Goal: Information Seeking & Learning: Find specific fact

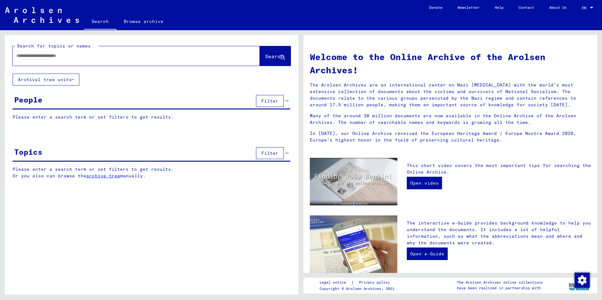
click at [27, 55] on input "text" at bounding box center [128, 56] width 224 height 7
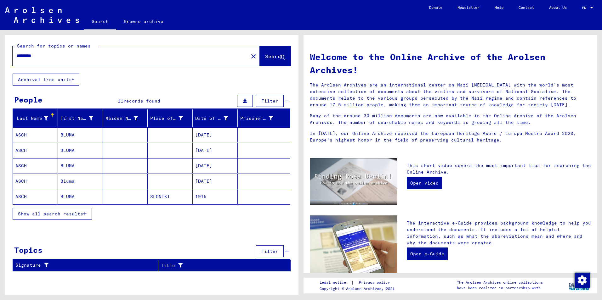
click at [51, 214] on span "Show all search results" at bounding box center [50, 214] width 65 height 6
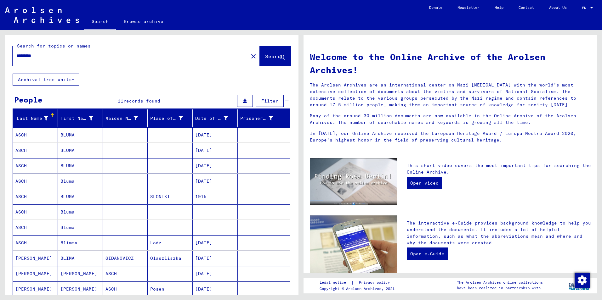
scroll to position [31, 0]
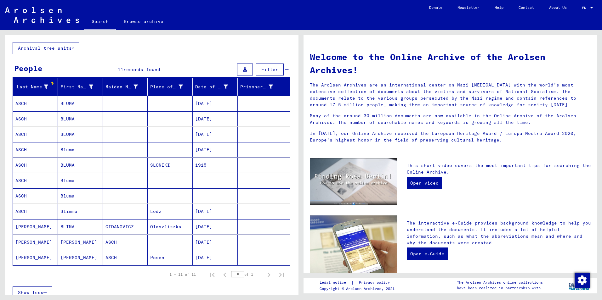
click at [21, 211] on mat-cell "ASCH" at bounding box center [35, 211] width 45 height 15
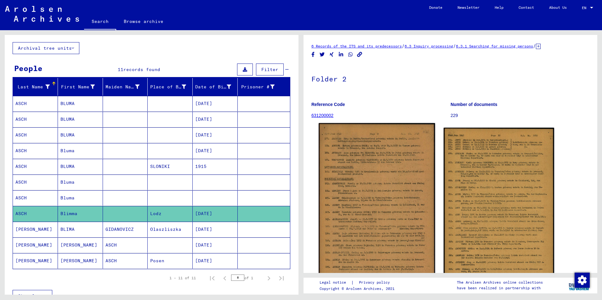
click at [340, 213] on img at bounding box center [376, 217] width 116 height 188
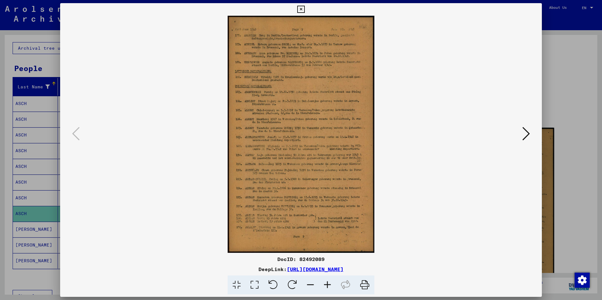
click at [327, 285] on icon at bounding box center [327, 285] width 17 height 19
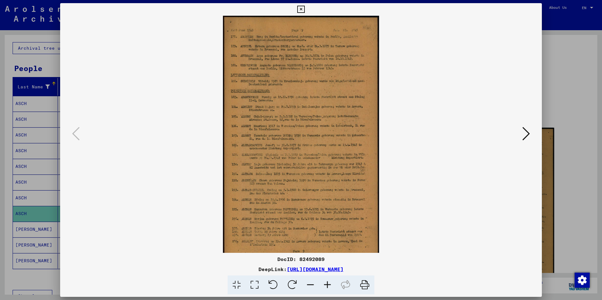
click at [327, 285] on icon at bounding box center [327, 285] width 17 height 19
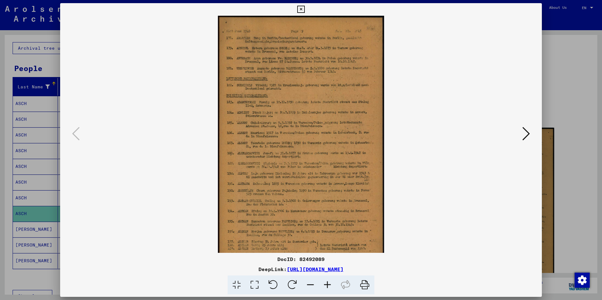
click at [327, 285] on icon at bounding box center [327, 285] width 17 height 19
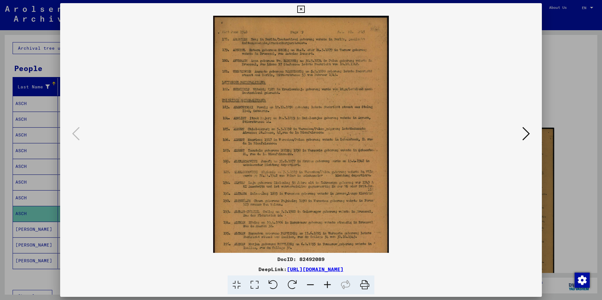
click at [327, 285] on icon at bounding box center [327, 285] width 17 height 19
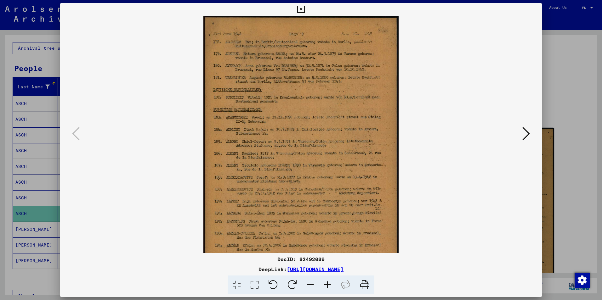
click at [327, 285] on icon at bounding box center [327, 285] width 17 height 19
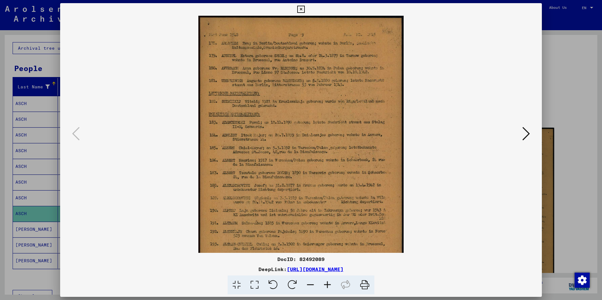
click at [327, 285] on icon at bounding box center [327, 285] width 17 height 19
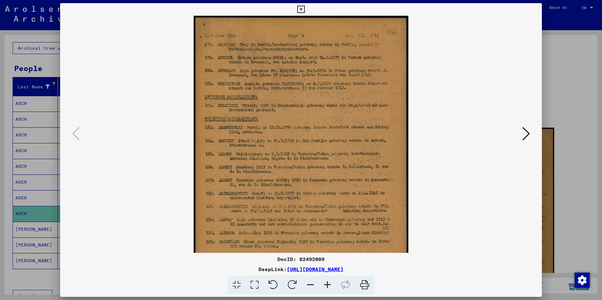
click at [327, 285] on icon at bounding box center [327, 285] width 17 height 19
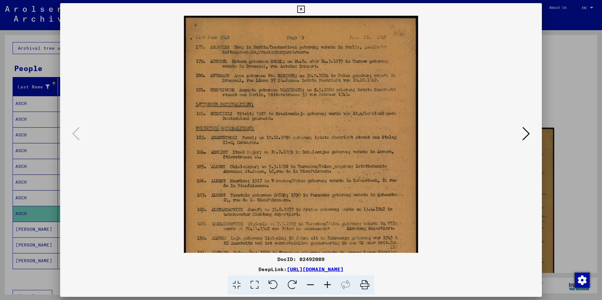
click at [327, 285] on icon at bounding box center [327, 285] width 17 height 19
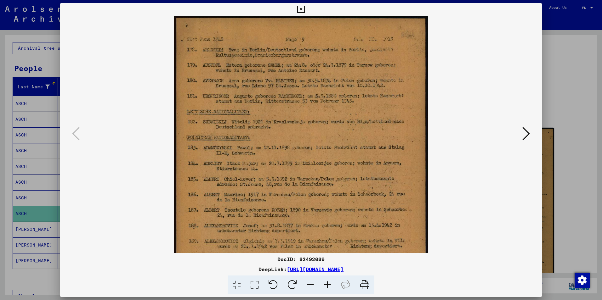
click at [327, 285] on icon at bounding box center [327, 285] width 17 height 19
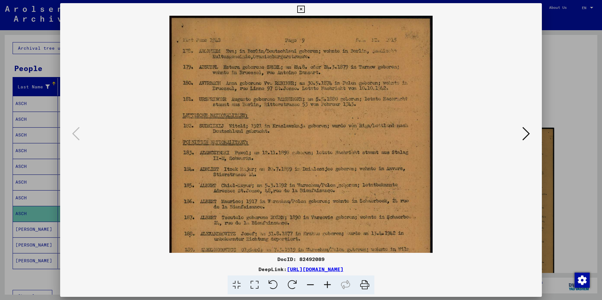
click at [327, 285] on icon at bounding box center [327, 285] width 17 height 19
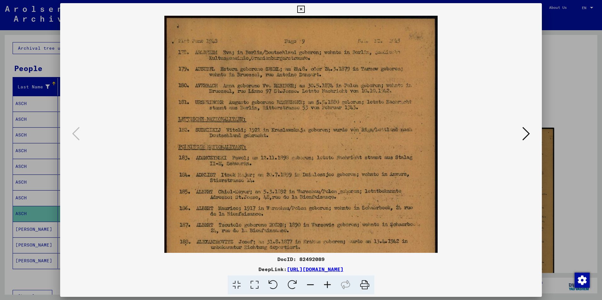
click at [327, 285] on icon at bounding box center [327, 285] width 17 height 19
click at [326, 285] on icon at bounding box center [327, 285] width 17 height 19
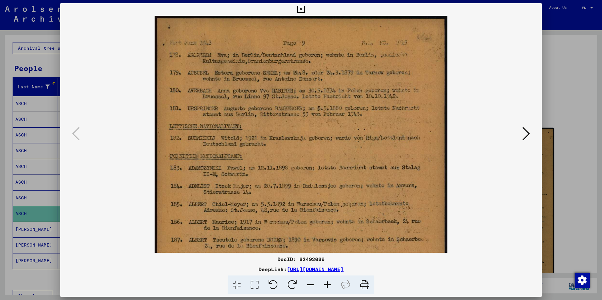
click at [326, 285] on icon at bounding box center [327, 285] width 17 height 19
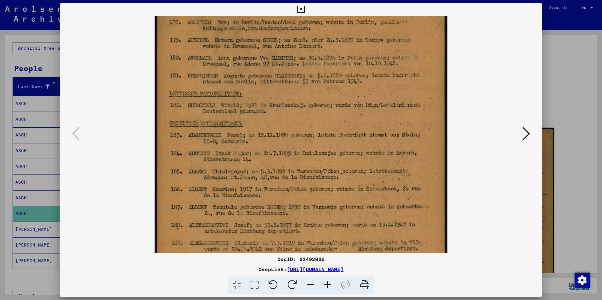
drag, startPoint x: 307, startPoint y: 224, endPoint x: 309, endPoint y: 191, distance: 32.5
click at [309, 191] on img at bounding box center [300, 219] width 292 height 473
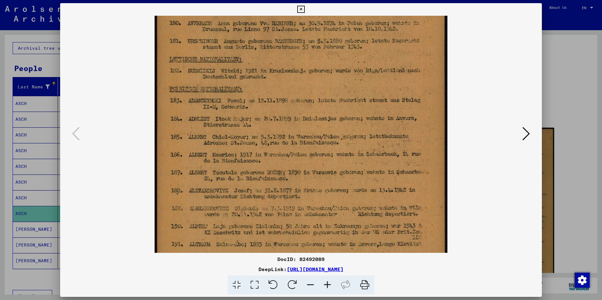
drag, startPoint x: 311, startPoint y: 223, endPoint x: 307, endPoint y: 188, distance: 35.9
click at [307, 188] on img at bounding box center [300, 184] width 292 height 473
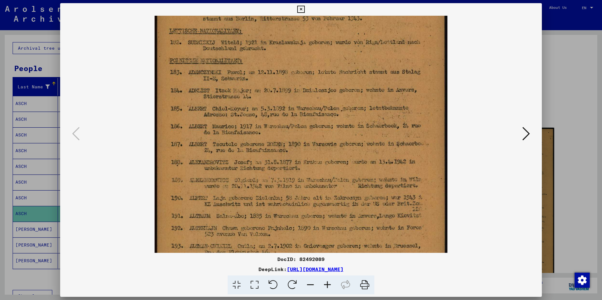
drag, startPoint x: 308, startPoint y: 212, endPoint x: 307, endPoint y: 186, distance: 26.5
click at [307, 185] on img at bounding box center [300, 156] width 292 height 473
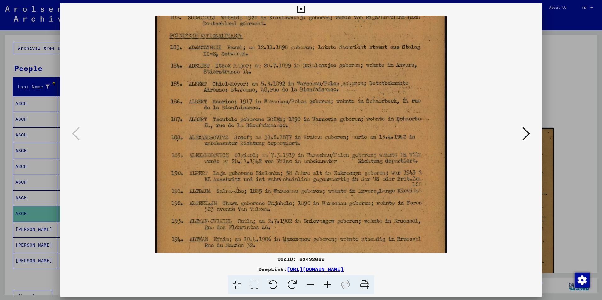
drag, startPoint x: 307, startPoint y: 213, endPoint x: 308, endPoint y: 188, distance: 24.9
click at [308, 188] on img at bounding box center [300, 131] width 292 height 473
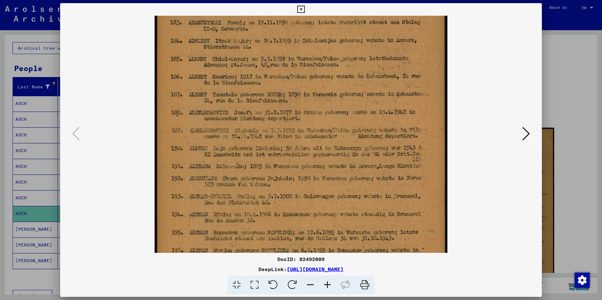
drag, startPoint x: 310, startPoint y: 216, endPoint x: 306, endPoint y: 191, distance: 25.1
click at [306, 190] on img at bounding box center [300, 106] width 292 height 473
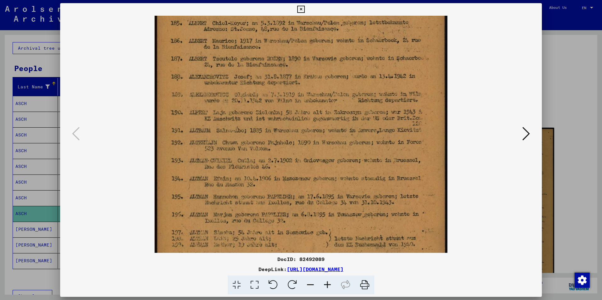
drag, startPoint x: 308, startPoint y: 226, endPoint x: 304, endPoint y: 194, distance: 31.7
click at [304, 191] on img at bounding box center [300, 71] width 292 height 473
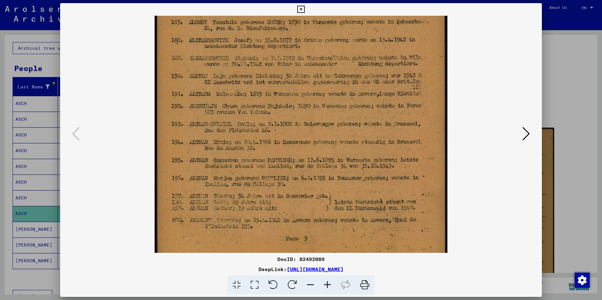
scroll to position [219, 0]
drag, startPoint x: 306, startPoint y: 221, endPoint x: 300, endPoint y: 184, distance: 37.3
click at [300, 184] on img at bounding box center [300, 33] width 292 height 473
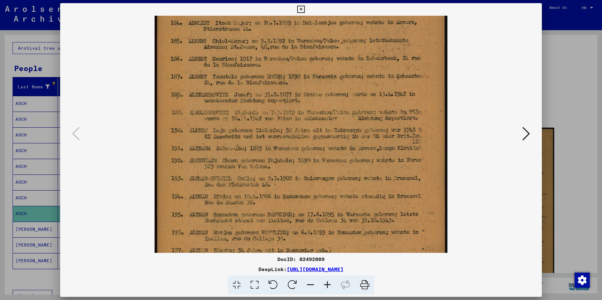
drag, startPoint x: 283, startPoint y: 145, endPoint x: 275, endPoint y: 196, distance: 51.6
click at [276, 196] on img at bounding box center [300, 88] width 292 height 473
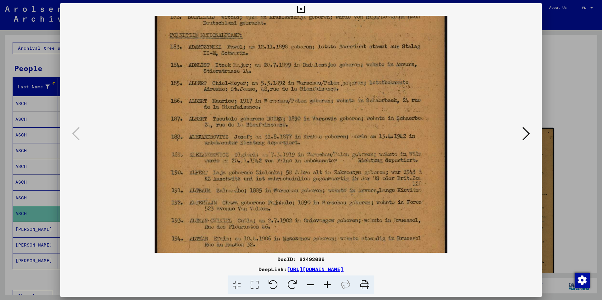
drag, startPoint x: 268, startPoint y: 147, endPoint x: 259, endPoint y: 183, distance: 37.3
click at [260, 188] on img at bounding box center [300, 131] width 292 height 473
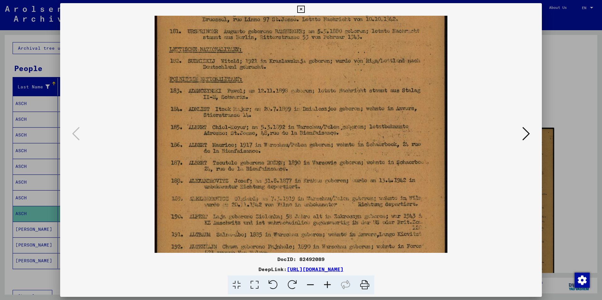
drag, startPoint x: 259, startPoint y: 147, endPoint x: 247, endPoint y: 190, distance: 44.8
click at [247, 190] on img at bounding box center [300, 175] width 292 height 473
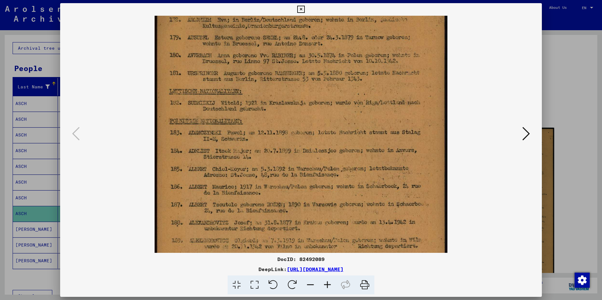
drag, startPoint x: 261, startPoint y: 154, endPoint x: 253, endPoint y: 196, distance: 42.9
click at [253, 196] on img at bounding box center [300, 216] width 292 height 473
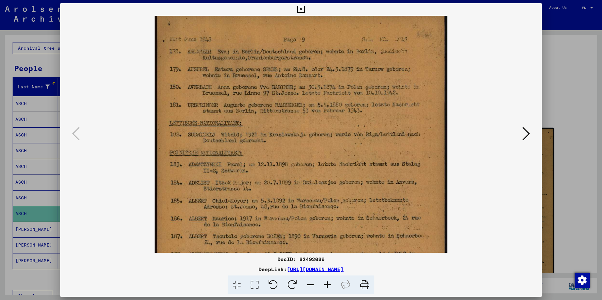
scroll to position [0, 0]
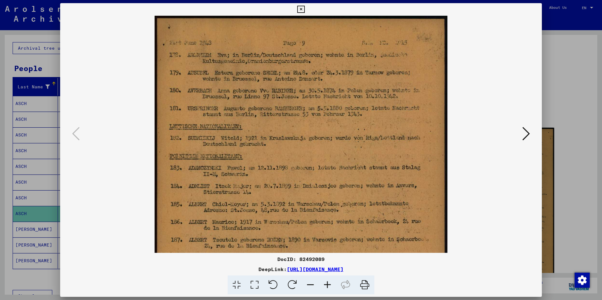
drag, startPoint x: 265, startPoint y: 155, endPoint x: 259, endPoint y: 197, distance: 42.6
click at [259, 197] on img at bounding box center [300, 252] width 292 height 473
click at [527, 131] on icon at bounding box center [526, 133] width 8 height 15
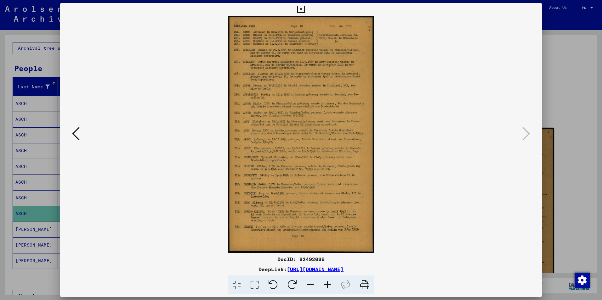
click at [328, 285] on icon at bounding box center [327, 285] width 17 height 19
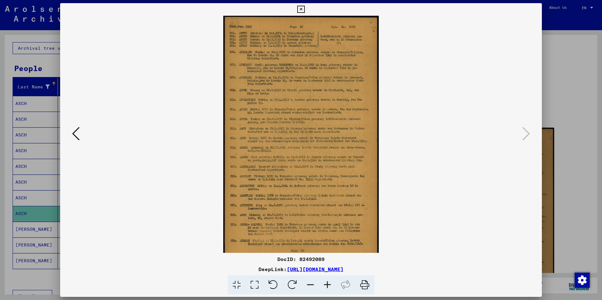
click at [328, 285] on icon at bounding box center [327, 285] width 17 height 19
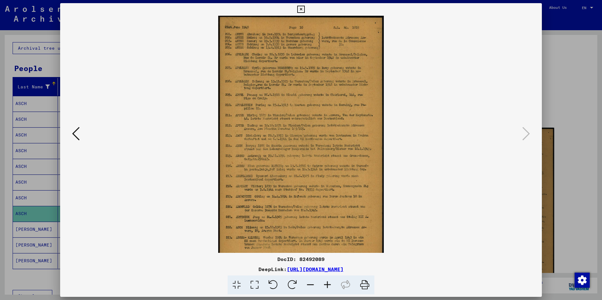
click at [328, 285] on icon at bounding box center [327, 285] width 17 height 19
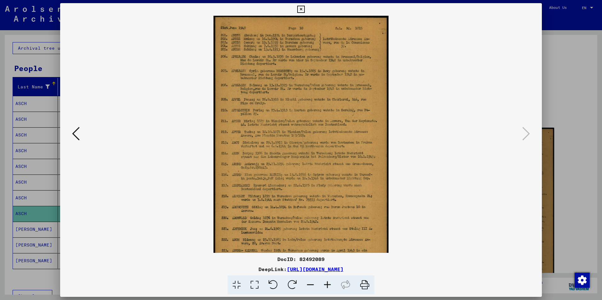
click at [328, 285] on icon at bounding box center [327, 285] width 17 height 19
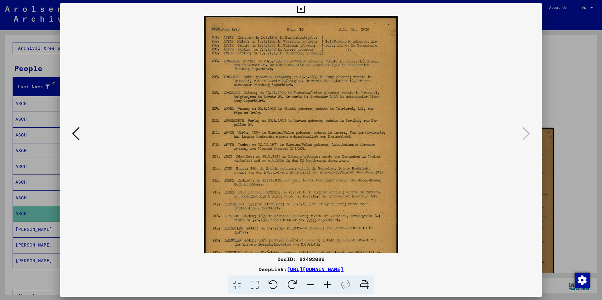
click at [328, 285] on icon at bounding box center [327, 285] width 17 height 19
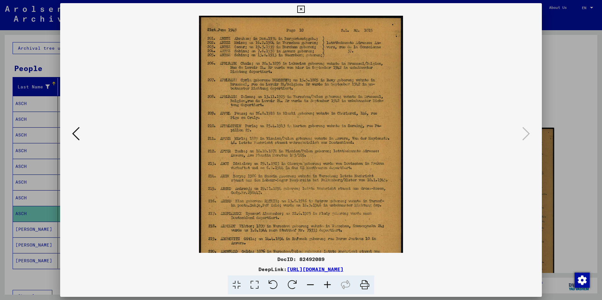
click at [328, 285] on icon at bounding box center [327, 285] width 17 height 19
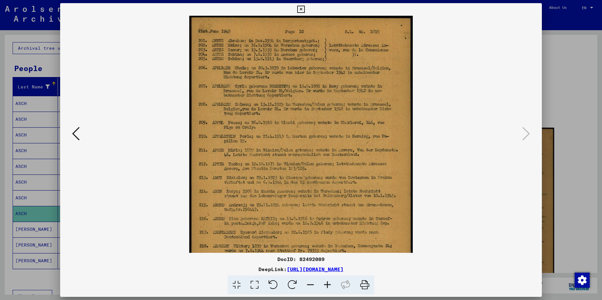
click at [328, 285] on icon at bounding box center [327, 285] width 17 height 19
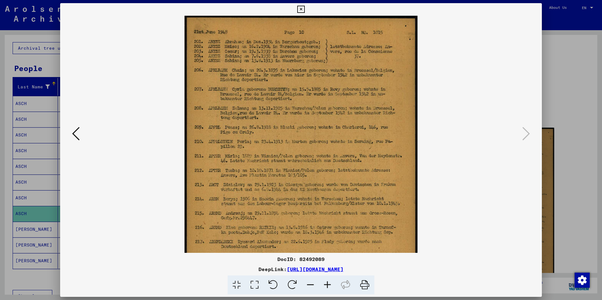
click at [328, 285] on icon at bounding box center [327, 285] width 17 height 19
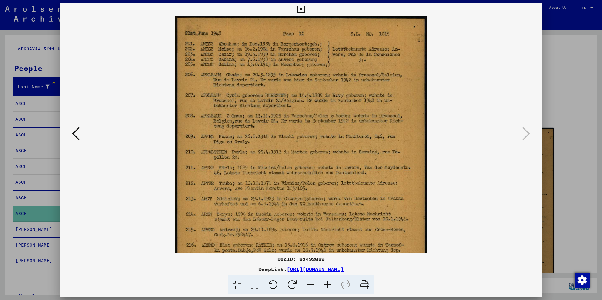
click at [328, 285] on icon at bounding box center [327, 285] width 17 height 19
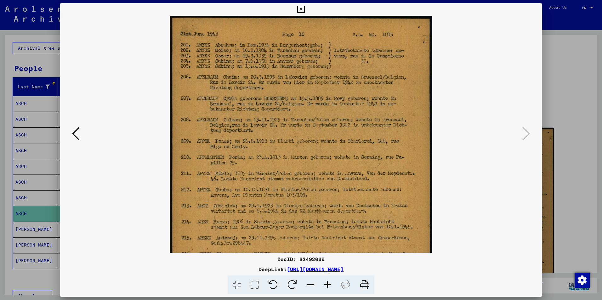
click at [328, 285] on icon at bounding box center [327, 285] width 17 height 19
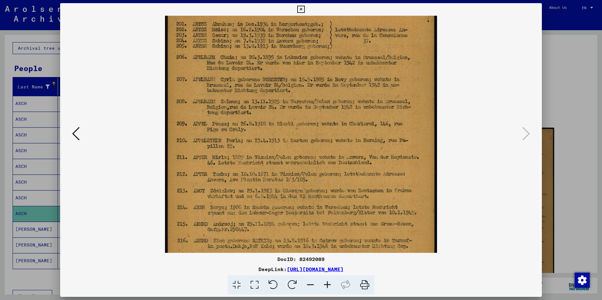
drag, startPoint x: 247, startPoint y: 122, endPoint x: 251, endPoint y: 101, distance: 22.2
click at [251, 101] on img at bounding box center [301, 215] width 272 height 442
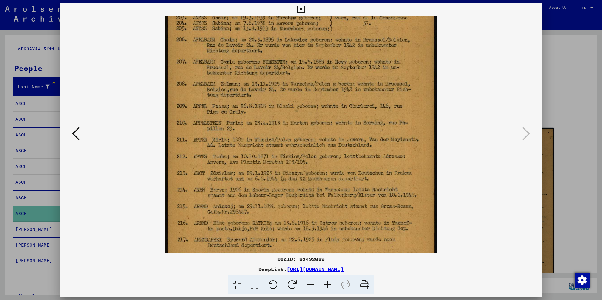
drag, startPoint x: 257, startPoint y: 130, endPoint x: 258, endPoint y: 113, distance: 16.4
click at [258, 112] on img at bounding box center [301, 197] width 272 height 442
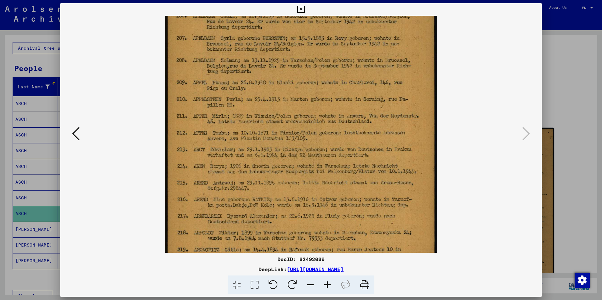
drag, startPoint x: 261, startPoint y: 139, endPoint x: 263, endPoint y: 116, distance: 23.7
click at [263, 116] on img at bounding box center [301, 173] width 272 height 442
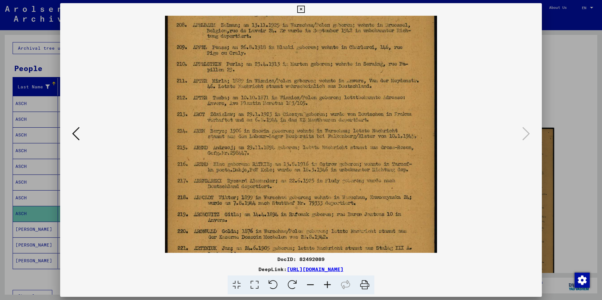
drag, startPoint x: 268, startPoint y: 155, endPoint x: 265, endPoint y: 120, distance: 35.4
click at [265, 120] on img at bounding box center [301, 138] width 272 height 442
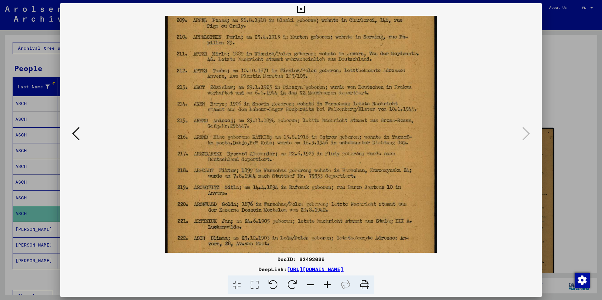
drag, startPoint x: 269, startPoint y: 154, endPoint x: 267, endPoint y: 127, distance: 27.1
click at [267, 127] on img at bounding box center [301, 111] width 272 height 442
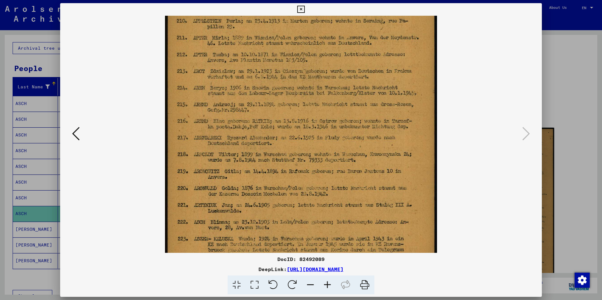
scroll to position [150, 0]
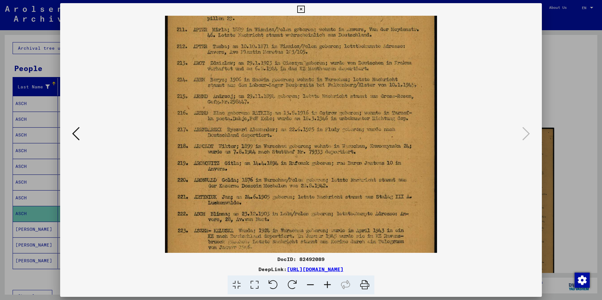
drag, startPoint x: 271, startPoint y: 161, endPoint x: 270, endPoint y: 137, distance: 24.2
click at [270, 137] on img at bounding box center [301, 87] width 272 height 442
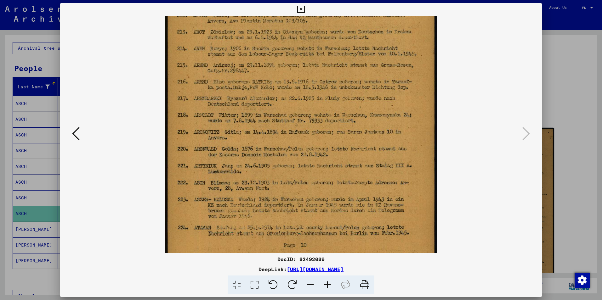
drag, startPoint x: 278, startPoint y: 180, endPoint x: 276, endPoint y: 149, distance: 31.2
click at [276, 149] on img at bounding box center [301, 56] width 272 height 442
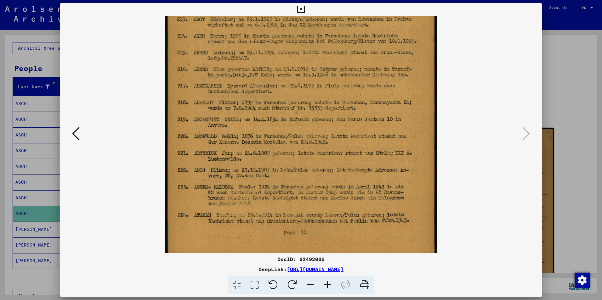
drag, startPoint x: 281, startPoint y: 178, endPoint x: 279, endPoint y: 165, distance: 13.0
click at [279, 165] on img at bounding box center [301, 43] width 272 height 442
drag, startPoint x: 323, startPoint y: 258, endPoint x: 276, endPoint y: 257, distance: 47.8
click at [276, 257] on div "DocID: 82492089" at bounding box center [300, 259] width 481 height 8
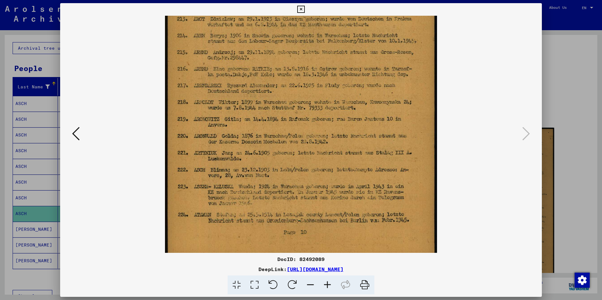
drag, startPoint x: 276, startPoint y: 257, endPoint x: 289, endPoint y: 260, distance: 13.8
copy div "DocID: 82492089"
click at [300, 8] on icon at bounding box center [300, 10] width 7 height 8
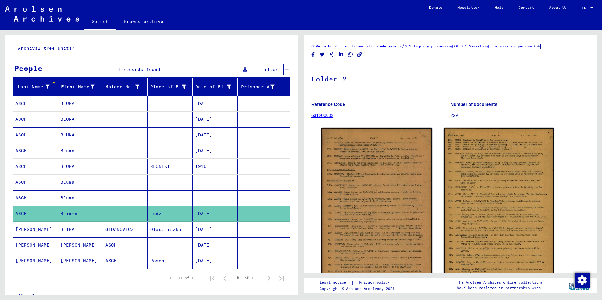
click at [21, 197] on mat-cell "ASCH" at bounding box center [35, 197] width 45 height 15
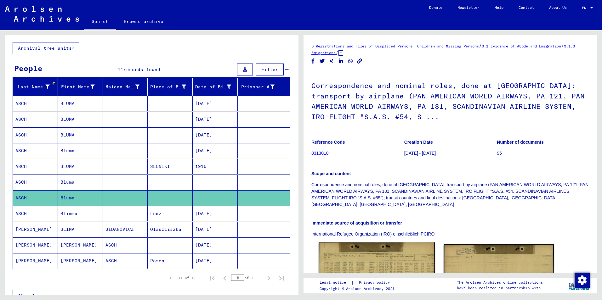
click at [341, 263] on img at bounding box center [376, 283] width 116 height 80
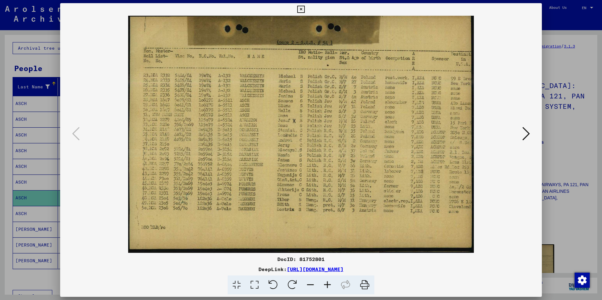
drag, startPoint x: 301, startPoint y: 10, endPoint x: 294, endPoint y: 14, distance: 8.3
click at [301, 9] on icon at bounding box center [300, 10] width 7 height 8
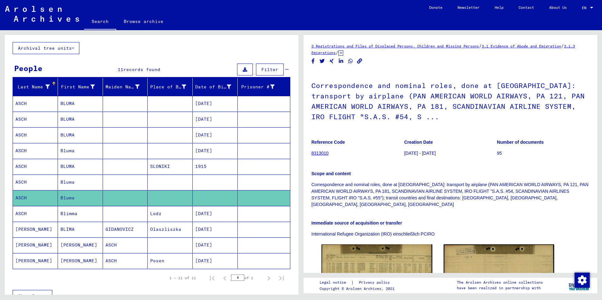
click at [69, 183] on mat-cell "Bluma" at bounding box center [80, 182] width 45 height 15
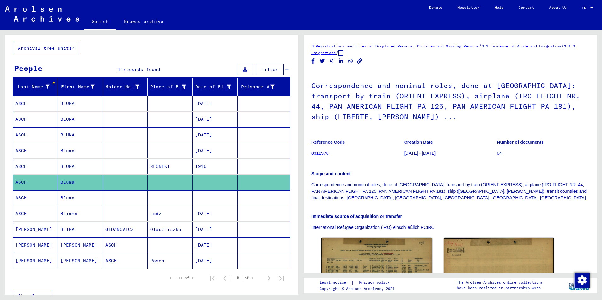
scroll to position [63, 0]
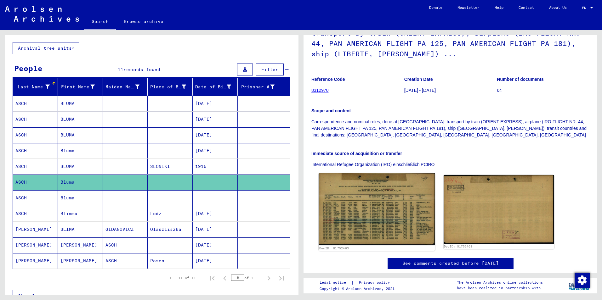
click at [365, 200] on img at bounding box center [376, 209] width 116 height 72
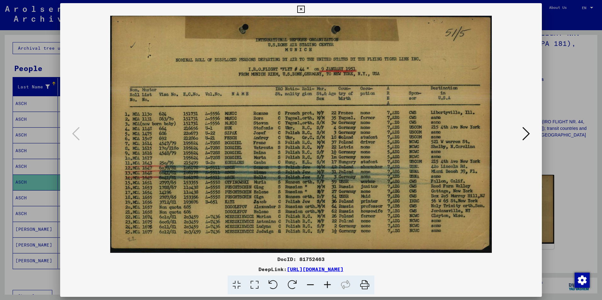
click at [299, 10] on icon at bounding box center [300, 10] width 7 height 8
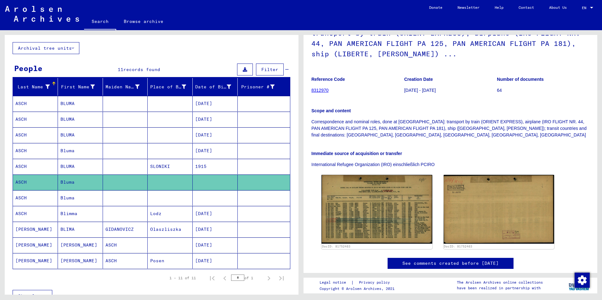
click at [23, 48] on button "Archival tree units" at bounding box center [46, 48] width 67 height 12
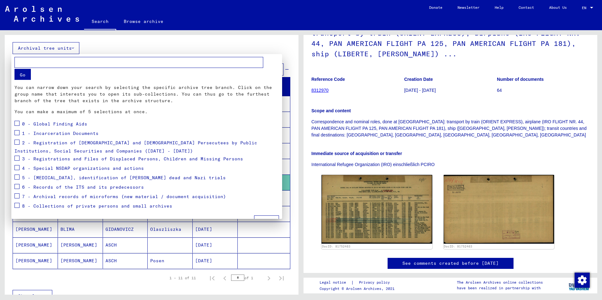
click at [151, 36] on div at bounding box center [301, 150] width 602 height 300
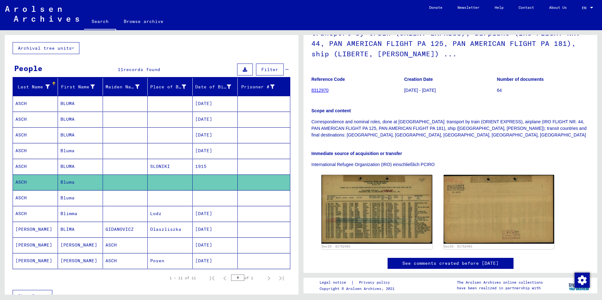
scroll to position [0, 0]
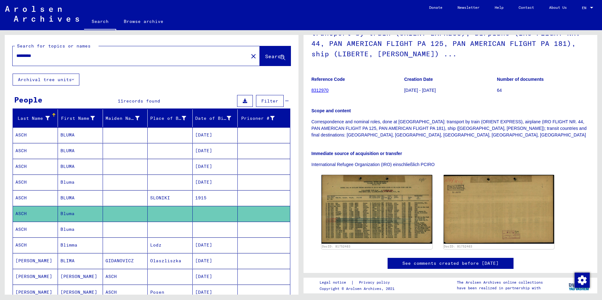
click at [54, 57] on input "*********" at bounding box center [130, 56] width 228 height 7
type input "*"
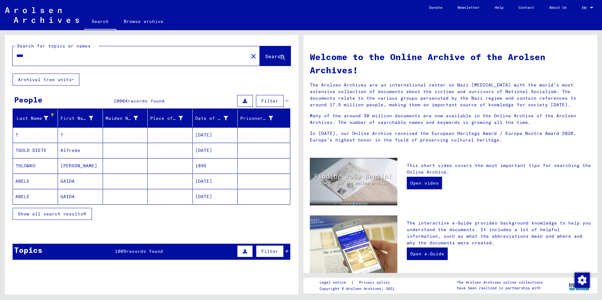
click at [38, 213] on span "Show all search results" at bounding box center [50, 214] width 65 height 6
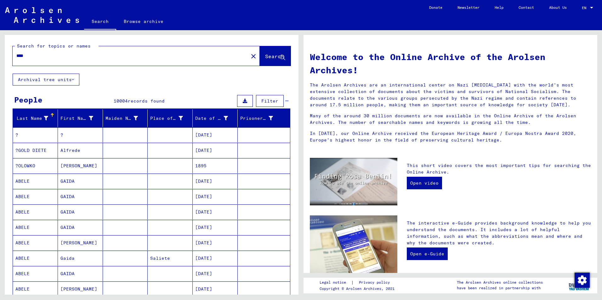
click at [49, 57] on input "****" at bounding box center [128, 56] width 224 height 7
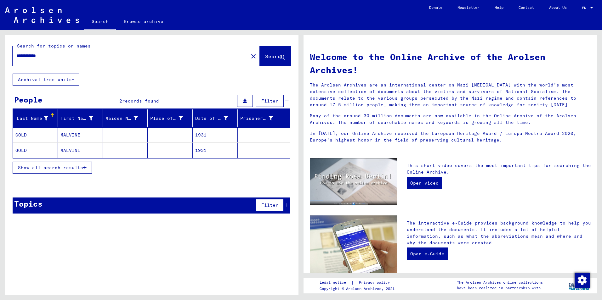
click at [43, 165] on span "Show all search results" at bounding box center [50, 168] width 65 height 6
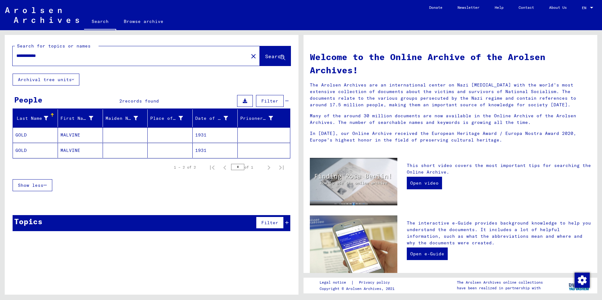
click at [22, 136] on mat-cell "GOLD" at bounding box center [35, 134] width 45 height 15
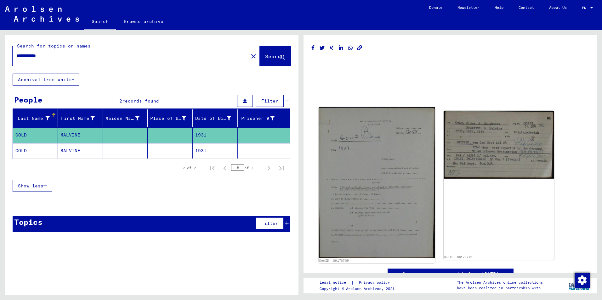
click at [362, 212] on img at bounding box center [376, 182] width 116 height 151
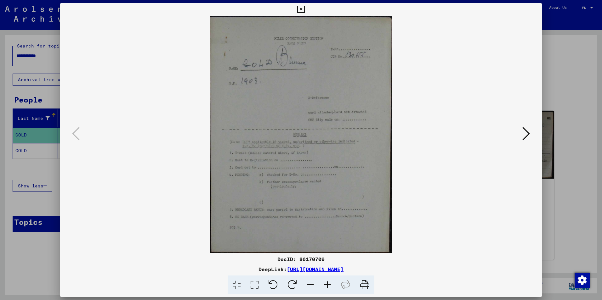
click at [524, 134] on icon at bounding box center [526, 133] width 8 height 15
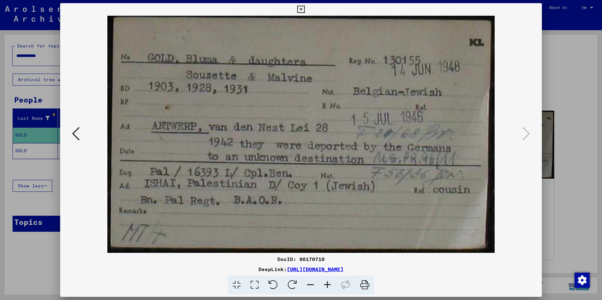
drag, startPoint x: 324, startPoint y: 259, endPoint x: 277, endPoint y: 260, distance: 47.2
click at [277, 260] on div "DocID: 86170710" at bounding box center [300, 259] width 481 height 8
drag, startPoint x: 277, startPoint y: 260, endPoint x: 284, endPoint y: 260, distance: 7.3
copy div "DocID: 86170710"
click at [299, 9] on icon at bounding box center [300, 10] width 7 height 8
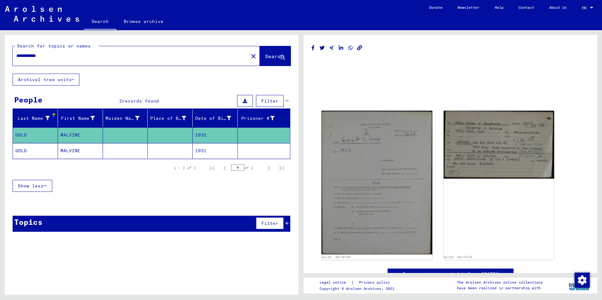
click at [69, 151] on mat-cell "MALVINE" at bounding box center [80, 150] width 45 height 15
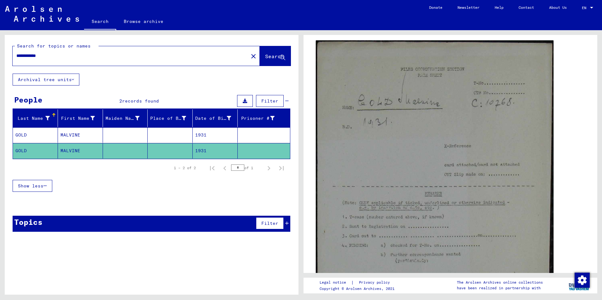
scroll to position [157, 0]
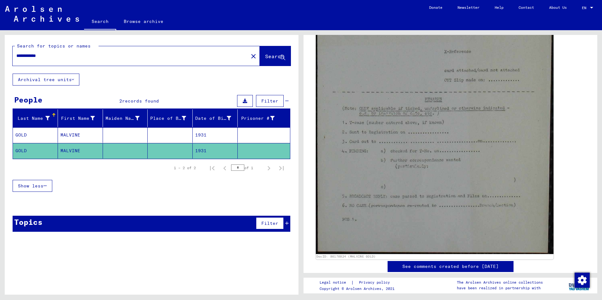
click at [416, 188] on img at bounding box center [435, 100] width 238 height 308
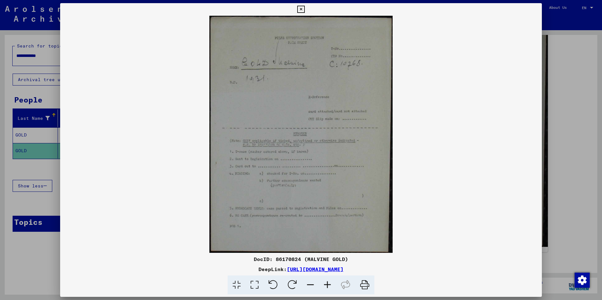
drag, startPoint x: 301, startPoint y: 260, endPoint x: 251, endPoint y: 258, distance: 49.4
click at [251, 258] on div "DocID: 86170824 (MALVINE GOLD)" at bounding box center [300, 259] width 481 height 8
drag, startPoint x: 251, startPoint y: 258, endPoint x: 261, endPoint y: 260, distance: 10.1
copy div "DocID: 86170824"
click at [299, 9] on icon at bounding box center [300, 10] width 7 height 8
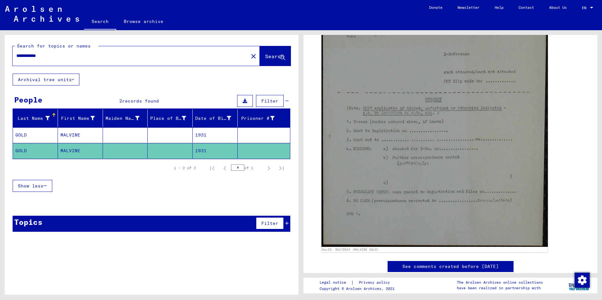
click at [52, 56] on input "**********" at bounding box center [130, 56] width 228 height 7
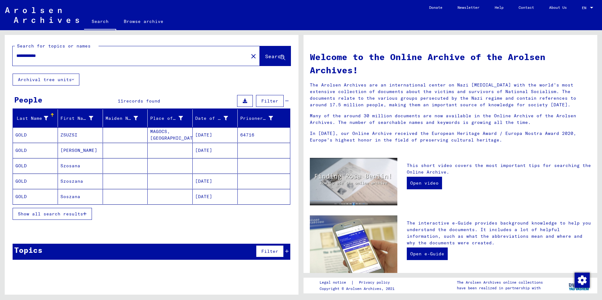
click at [60, 215] on span "Show all search results" at bounding box center [50, 214] width 65 height 6
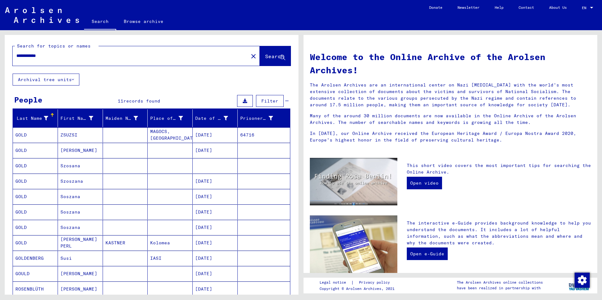
click at [54, 55] on input "**********" at bounding box center [128, 56] width 224 height 7
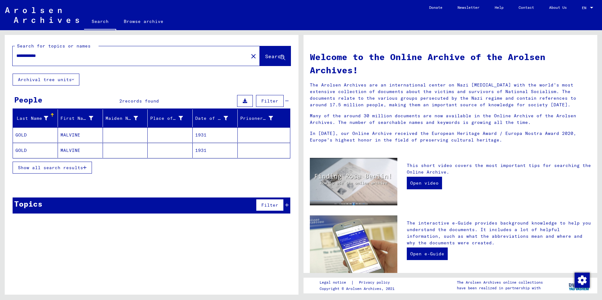
click at [38, 167] on span "Show all search results" at bounding box center [50, 168] width 65 height 6
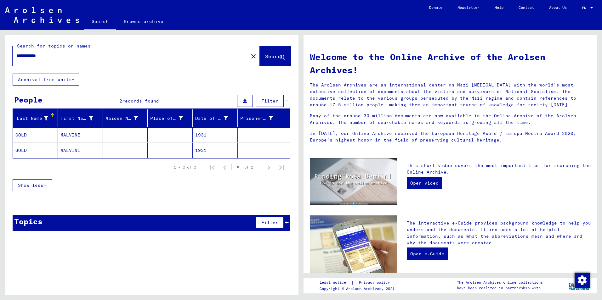
click at [66, 150] on mat-cell "MALVINE" at bounding box center [80, 150] width 45 height 15
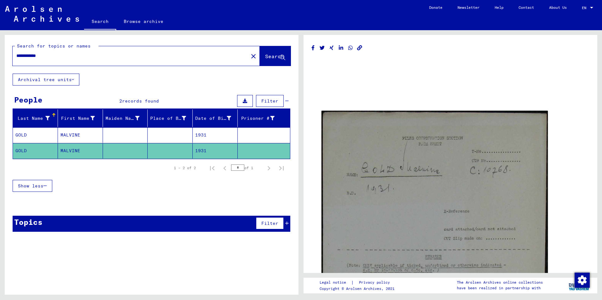
click at [65, 135] on mat-cell "MALVINE" at bounding box center [80, 134] width 45 height 15
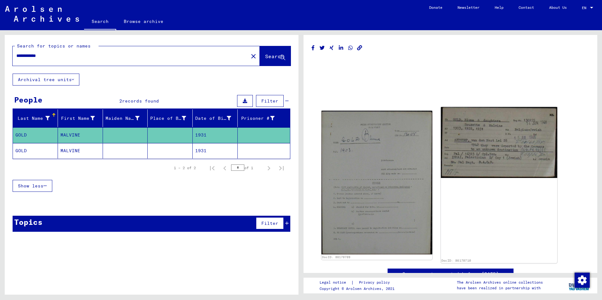
click at [470, 155] on img at bounding box center [498, 142] width 116 height 71
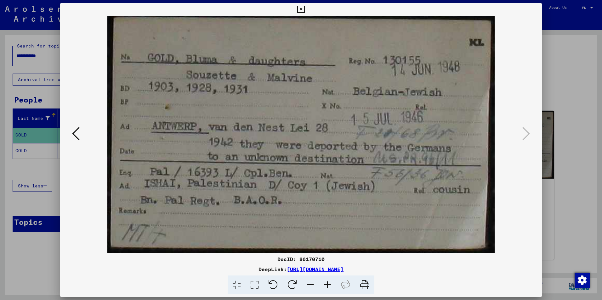
drag, startPoint x: 324, startPoint y: 258, endPoint x: 277, endPoint y: 259, distance: 46.9
click at [277, 259] on div "DocID: 86170710" at bounding box center [300, 259] width 481 height 8
drag, startPoint x: 277, startPoint y: 259, endPoint x: 284, endPoint y: 259, distance: 6.9
copy div "DocID: 86170710"
click at [300, 10] on icon at bounding box center [300, 10] width 7 height 8
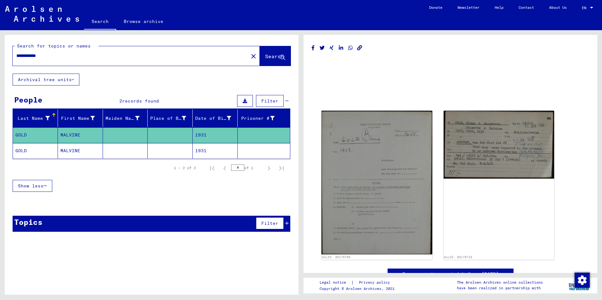
click at [58, 54] on input "**********" at bounding box center [130, 56] width 228 height 7
type input "*"
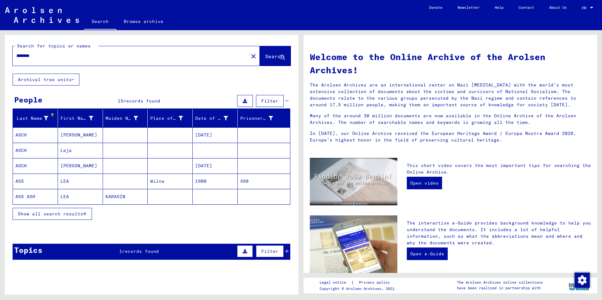
click at [42, 215] on span "Show all search results" at bounding box center [50, 214] width 65 height 6
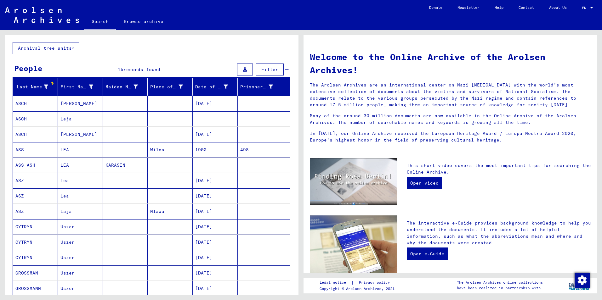
scroll to position [63, 0]
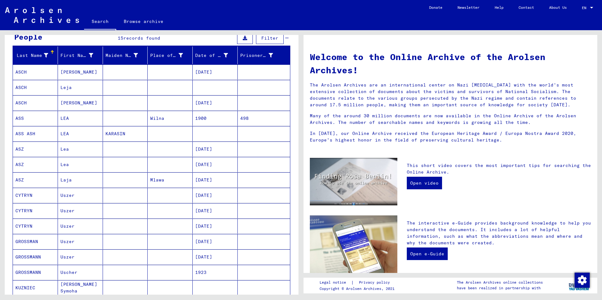
click at [22, 180] on mat-cell "ASZ" at bounding box center [35, 179] width 45 height 15
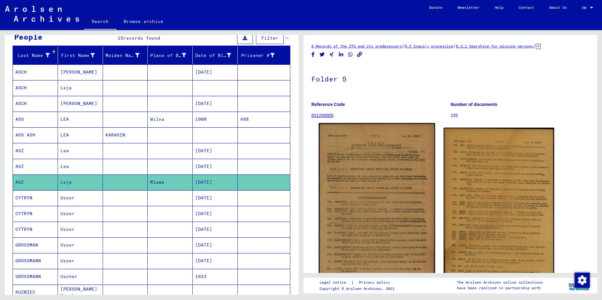
click at [359, 182] on img at bounding box center [376, 217] width 116 height 188
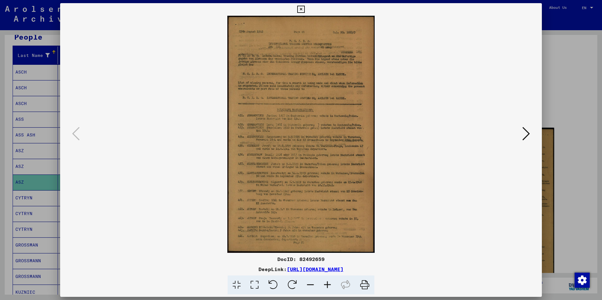
click at [328, 282] on icon at bounding box center [327, 285] width 17 height 19
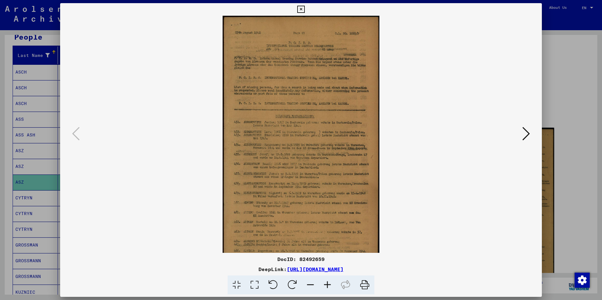
click at [325, 282] on icon at bounding box center [327, 285] width 17 height 19
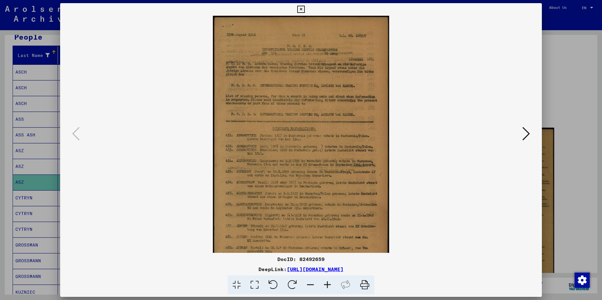
click at [325, 282] on icon at bounding box center [327, 285] width 17 height 19
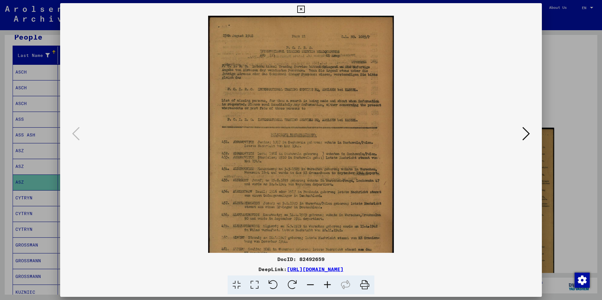
click at [325, 282] on icon at bounding box center [327, 285] width 17 height 19
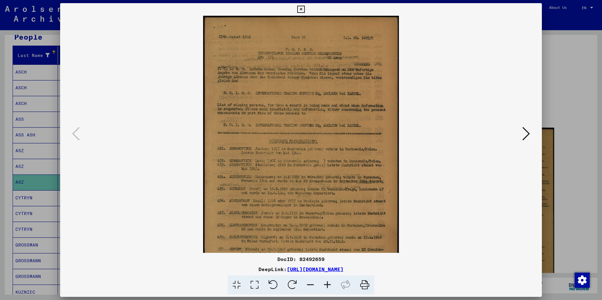
click at [325, 282] on icon at bounding box center [327, 285] width 17 height 19
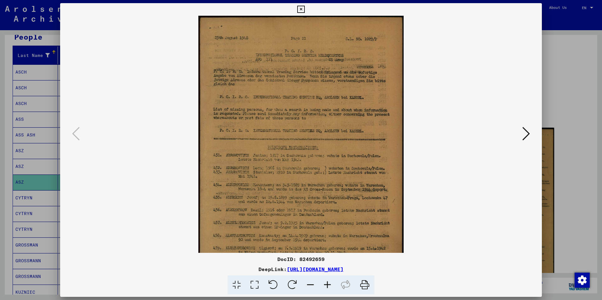
click at [325, 282] on icon at bounding box center [327, 285] width 17 height 19
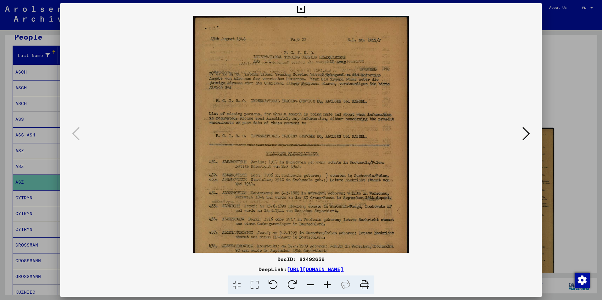
click at [325, 282] on icon at bounding box center [327, 285] width 17 height 19
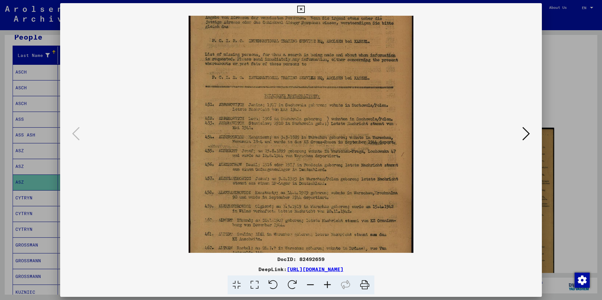
drag, startPoint x: 316, startPoint y: 232, endPoint x: 308, endPoint y: 168, distance: 64.7
click at [307, 167] on img at bounding box center [300, 133] width 225 height 363
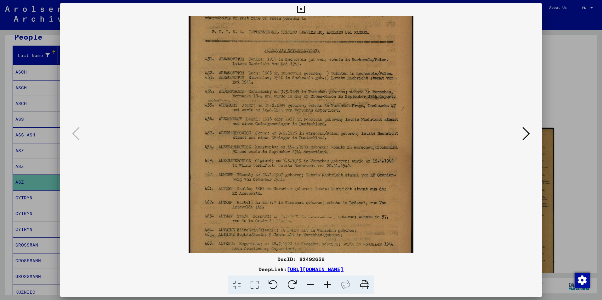
drag, startPoint x: 315, startPoint y: 200, endPoint x: 320, endPoint y: 156, distance: 44.6
click at [320, 156] on img at bounding box center [300, 87] width 225 height 363
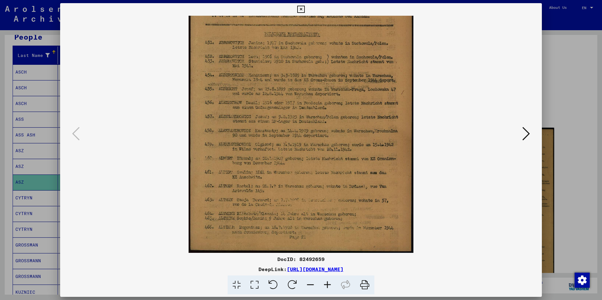
drag, startPoint x: 323, startPoint y: 192, endPoint x: 316, endPoint y: 147, distance: 46.0
click at [316, 147] on img at bounding box center [300, 71] width 225 height 363
click at [526, 130] on icon at bounding box center [526, 133] width 8 height 15
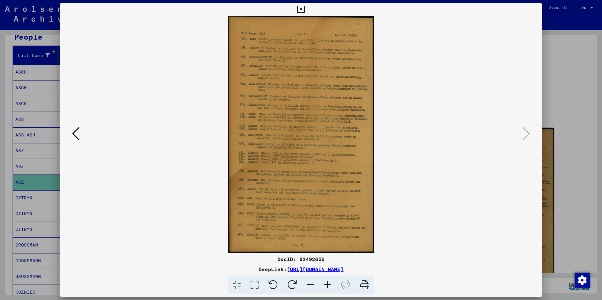
click at [328, 284] on icon at bounding box center [327, 285] width 17 height 19
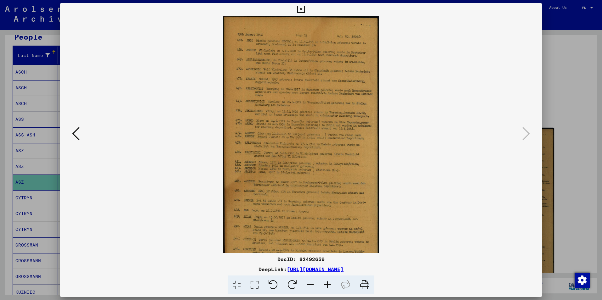
click at [328, 284] on icon at bounding box center [327, 285] width 17 height 19
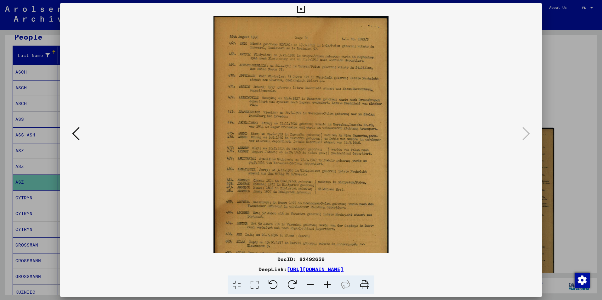
click at [328, 284] on icon at bounding box center [327, 285] width 17 height 19
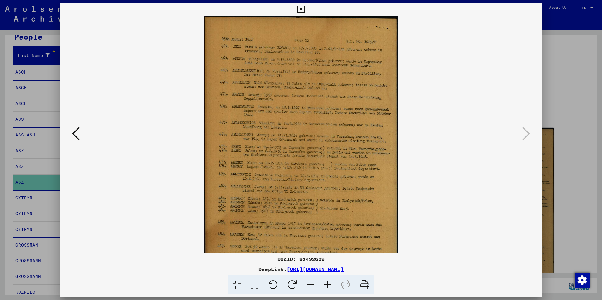
click at [328, 283] on icon at bounding box center [327, 285] width 17 height 19
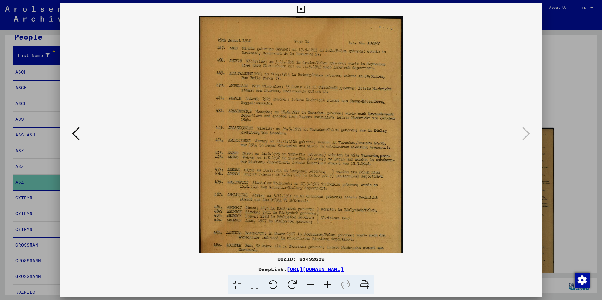
click at [328, 283] on icon at bounding box center [327, 285] width 17 height 19
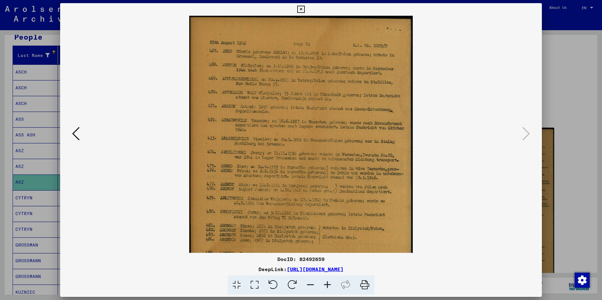
click at [328, 283] on icon at bounding box center [327, 285] width 17 height 19
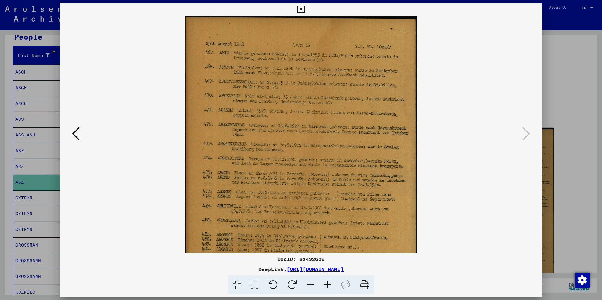
click at [328, 283] on icon at bounding box center [327, 285] width 17 height 19
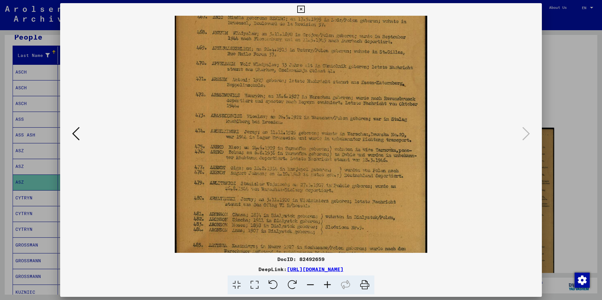
drag, startPoint x: 311, startPoint y: 178, endPoint x: 320, endPoint y: 139, distance: 40.0
click at [320, 139] on img at bounding box center [301, 182] width 252 height 410
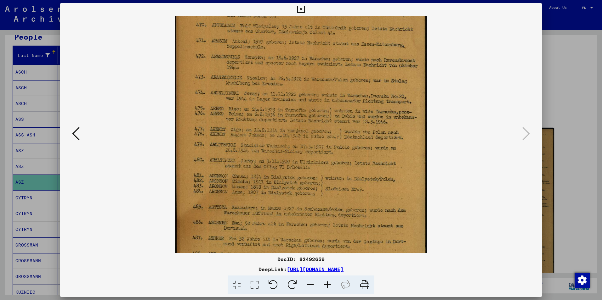
drag, startPoint x: 318, startPoint y: 170, endPoint x: 320, endPoint y: 132, distance: 37.8
click at [320, 132] on img at bounding box center [301, 144] width 252 height 410
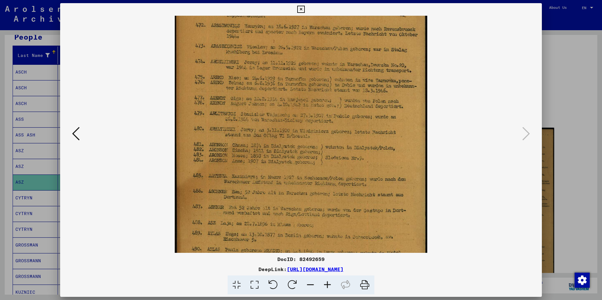
drag, startPoint x: 316, startPoint y: 169, endPoint x: 320, endPoint y: 161, distance: 9.3
click at [316, 138] on img at bounding box center [301, 113] width 252 height 410
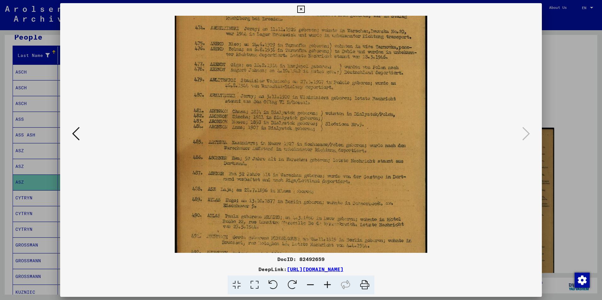
drag, startPoint x: 316, startPoint y: 183, endPoint x: 316, endPoint y: 149, distance: 34.0
click at [316, 149] on img at bounding box center [301, 79] width 252 height 410
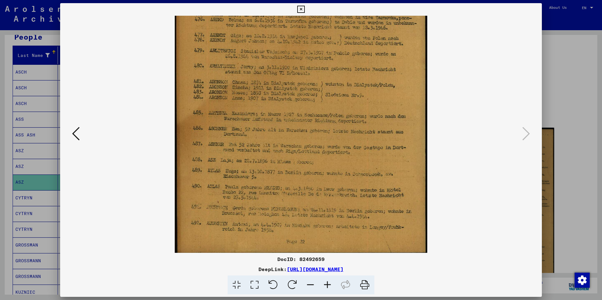
scroll to position [173, 0]
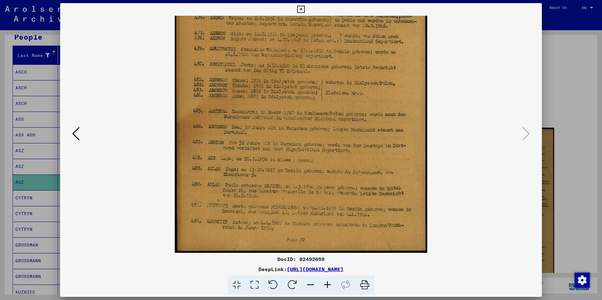
drag, startPoint x: 316, startPoint y: 176, endPoint x: 315, endPoint y: 157, distance: 18.9
click at [315, 157] on img at bounding box center [301, 48] width 252 height 410
drag, startPoint x: 294, startPoint y: 59, endPoint x: 297, endPoint y: 44, distance: 16.0
click at [297, 44] on img at bounding box center [301, 48] width 252 height 410
drag, startPoint x: 324, startPoint y: 259, endPoint x: 271, endPoint y: 258, distance: 52.5
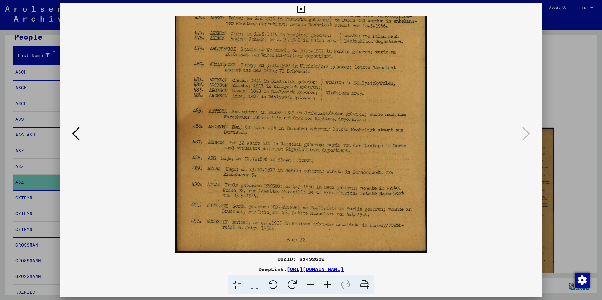
click at [271, 258] on div "DocID: 82492659" at bounding box center [300, 259] width 481 height 8
drag, startPoint x: 271, startPoint y: 258, endPoint x: 284, endPoint y: 259, distance: 12.9
copy div "DocID: 82492659"
click at [297, 8] on icon at bounding box center [300, 10] width 7 height 8
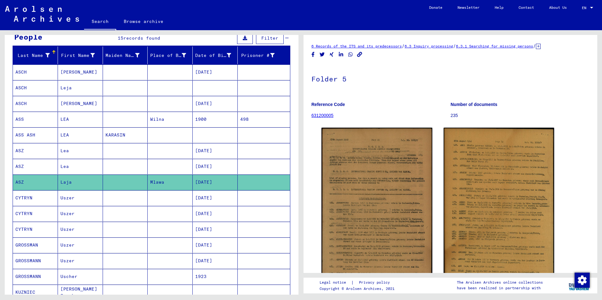
scroll to position [0, 0]
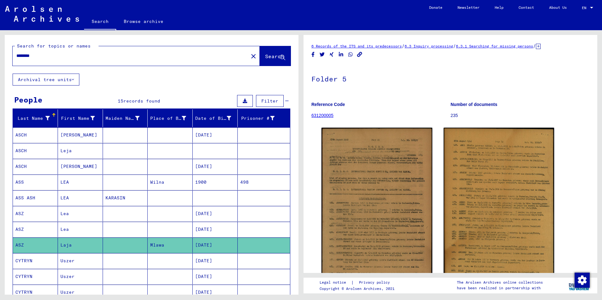
click at [65, 56] on input "********" at bounding box center [130, 56] width 228 height 7
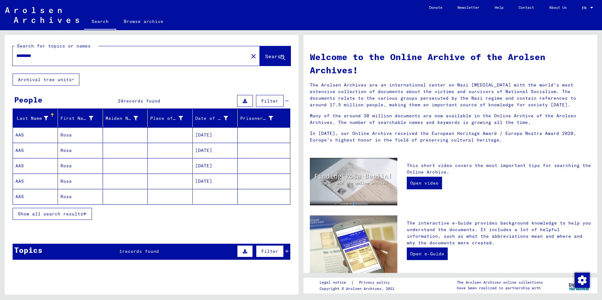
click at [53, 213] on span "Show all search results" at bounding box center [50, 214] width 65 height 6
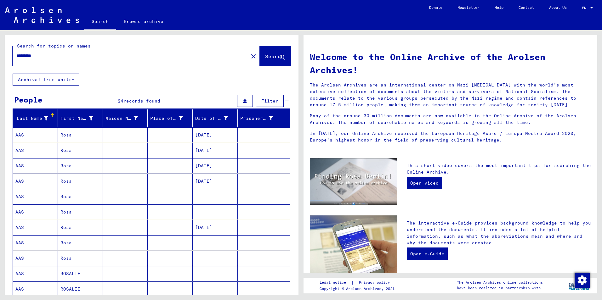
click at [53, 55] on input "*********" at bounding box center [128, 56] width 224 height 7
type input "*"
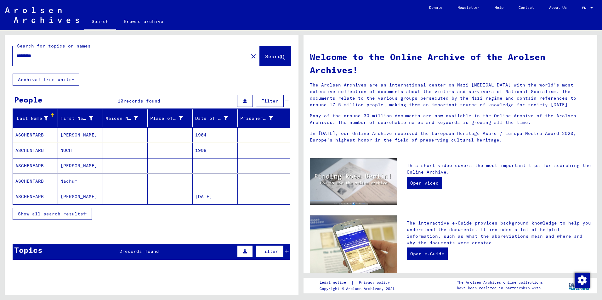
click at [53, 214] on span "Show all search results" at bounding box center [50, 214] width 65 height 6
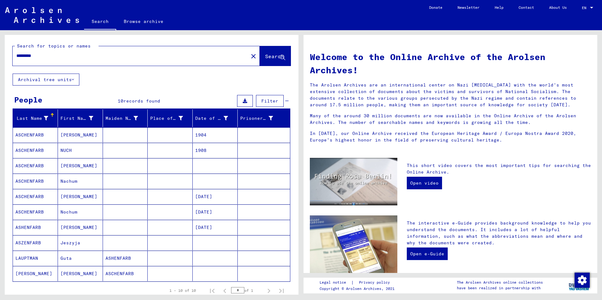
click at [54, 56] on input "*********" at bounding box center [128, 56] width 224 height 7
type input "*"
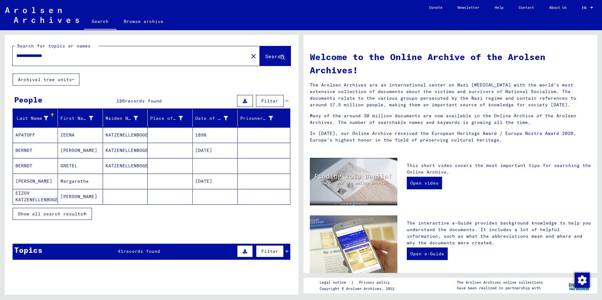
click at [53, 215] on span "Show all search results" at bounding box center [50, 214] width 65 height 6
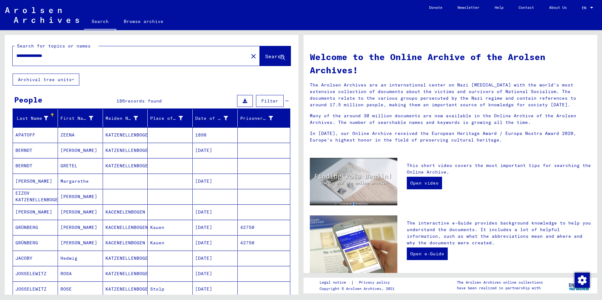
click at [92, 53] on input "**********" at bounding box center [128, 56] width 224 height 7
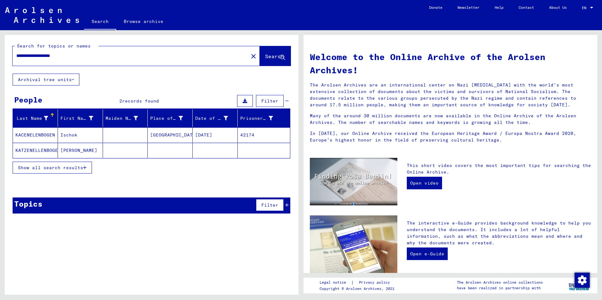
click at [75, 167] on span "Show all search results" at bounding box center [50, 168] width 65 height 6
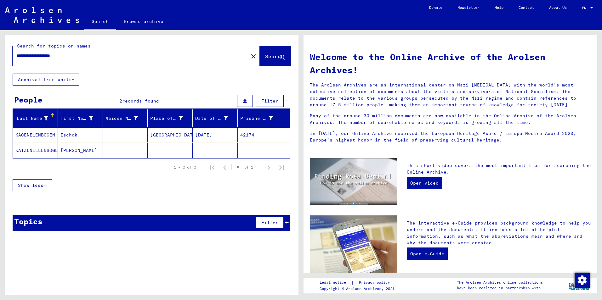
click at [31, 151] on mat-cell "KATZENELLENBOGEN" at bounding box center [35, 150] width 45 height 15
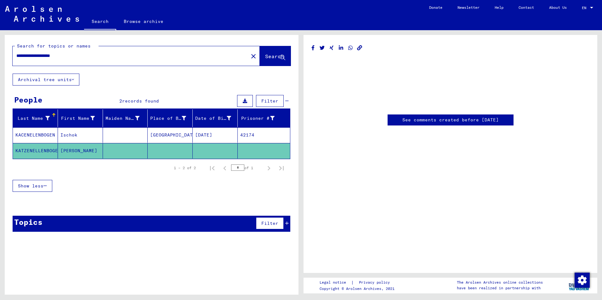
click at [28, 151] on mat-cell "KATZENELLENBOGEN" at bounding box center [35, 150] width 45 height 15
click at [31, 133] on mat-cell "KACENELENBOGEN" at bounding box center [35, 134] width 45 height 15
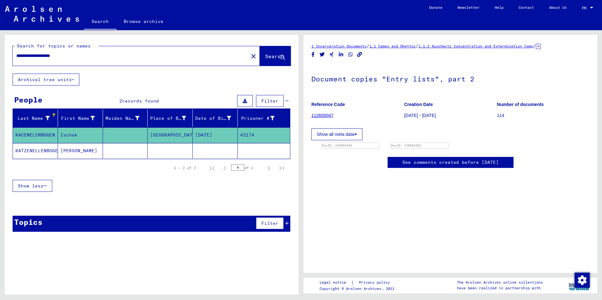
click at [25, 150] on mat-cell "KATZENELLENBOGEN" at bounding box center [35, 150] width 45 height 15
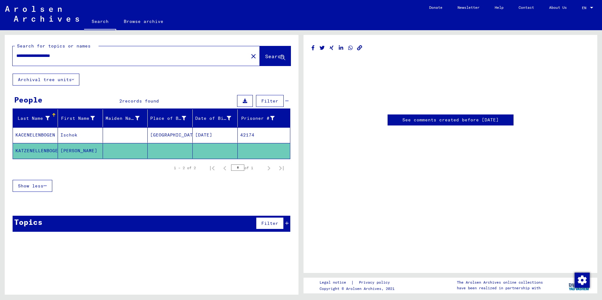
click at [25, 150] on mat-cell "KATZENELLENBOGEN" at bounding box center [35, 150] width 45 height 15
drag, startPoint x: 121, startPoint y: 209, endPoint x: 121, endPoint y: 205, distance: 3.8
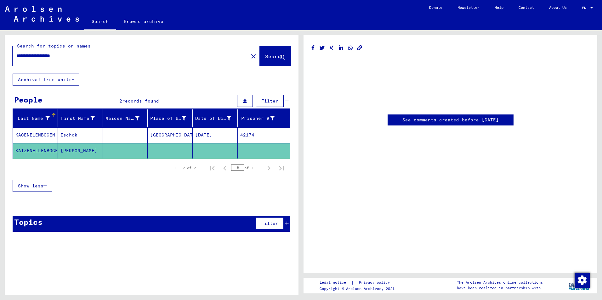
click at [121, 205] on div "**********" at bounding box center [152, 136] width 294 height 202
drag, startPoint x: 121, startPoint y: 205, endPoint x: 69, endPoint y: 148, distance: 77.2
click at [69, 148] on mat-cell "[PERSON_NAME]" at bounding box center [80, 150] width 45 height 15
click at [82, 168] on div "1 – 2 of 2 * of 1" at bounding box center [151, 168] width 277 height 18
click at [160, 147] on mat-cell at bounding box center [170, 150] width 45 height 15
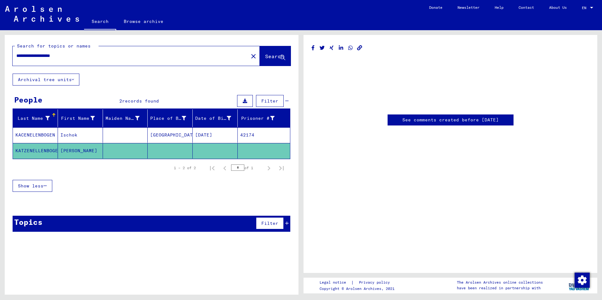
click at [35, 148] on mat-cell "KATZENELLENBOGEN" at bounding box center [35, 150] width 45 height 15
click at [81, 56] on input "**********" at bounding box center [130, 56] width 228 height 7
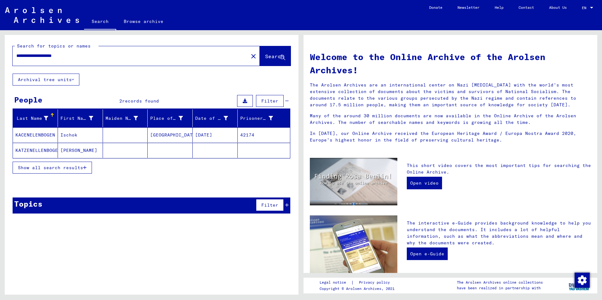
click at [39, 170] on span "Show all search results" at bounding box center [50, 168] width 65 height 6
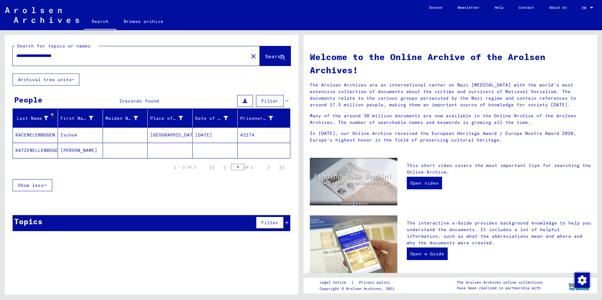
click at [34, 150] on mat-cell "KATZENELLENBOGEN" at bounding box center [35, 150] width 45 height 15
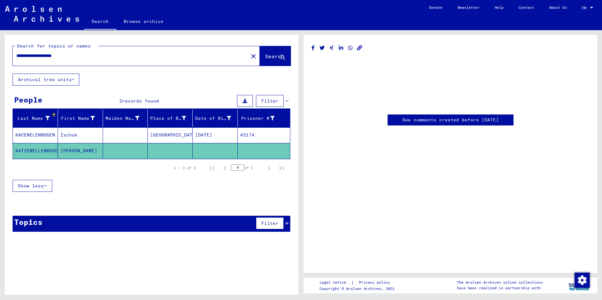
click at [34, 150] on mat-cell "KATZENELLENBOGEN" at bounding box center [35, 150] width 45 height 15
click at [26, 134] on mat-cell "KACENELENBOGEN" at bounding box center [35, 134] width 45 height 15
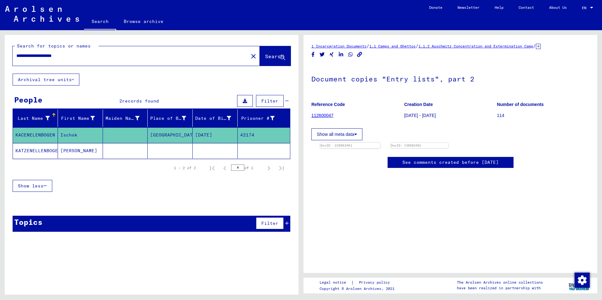
click at [380, 143] on img at bounding box center [350, 143] width 60 height 0
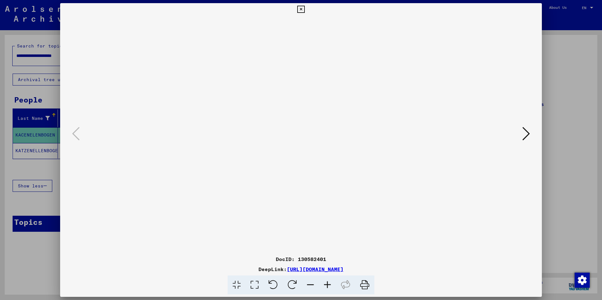
drag, startPoint x: 327, startPoint y: 284, endPoint x: 320, endPoint y: 268, distance: 17.6
click at [326, 282] on icon at bounding box center [327, 285] width 17 height 19
click at [301, 160] on img at bounding box center [301, 142] width 0 height 253
click at [327, 282] on icon at bounding box center [327, 285] width 17 height 19
click at [326, 282] on icon at bounding box center [327, 285] width 17 height 19
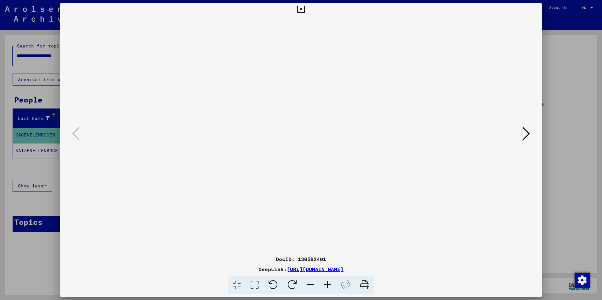
click at [325, 281] on icon at bounding box center [327, 285] width 17 height 19
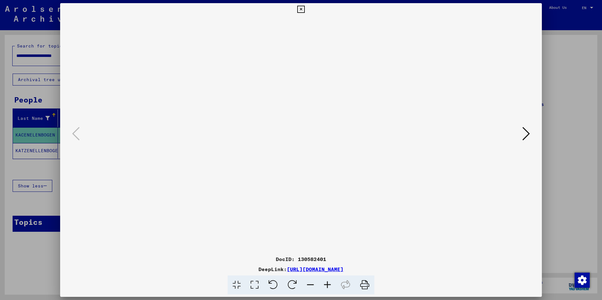
click at [325, 281] on icon at bounding box center [327, 285] width 17 height 19
click at [324, 281] on icon at bounding box center [327, 285] width 17 height 19
click at [323, 281] on icon at bounding box center [327, 285] width 17 height 19
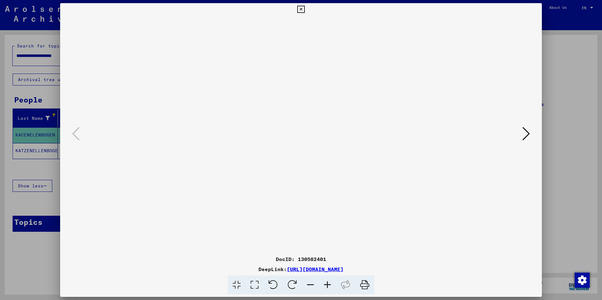
click at [323, 280] on icon at bounding box center [327, 285] width 17 height 19
drag, startPoint x: 298, startPoint y: 199, endPoint x: 300, endPoint y: 193, distance: 6.0
click at [301, 193] on img at bounding box center [301, 244] width 0 height 457
click at [527, 137] on icon at bounding box center [526, 133] width 8 height 15
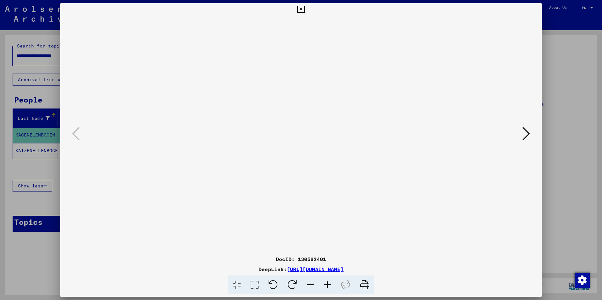
scroll to position [0, 0]
click at [300, 9] on icon at bounding box center [300, 10] width 7 height 8
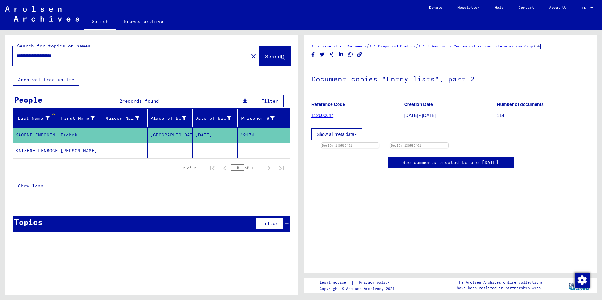
click at [45, 150] on mat-cell "KATZENELLENBOGEN" at bounding box center [35, 150] width 45 height 15
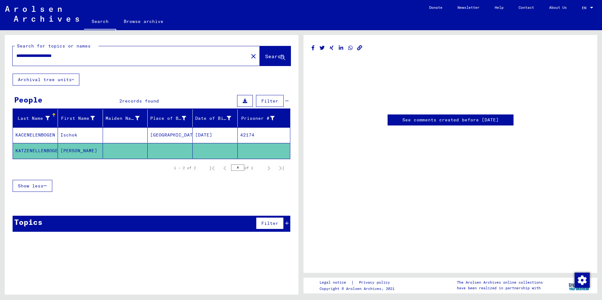
click at [44, 150] on mat-cell "KATZENELLENBOGEN" at bounding box center [35, 150] width 45 height 15
click at [402, 119] on link "See comments created before [DATE]" at bounding box center [450, 120] width 96 height 7
click at [86, 56] on input "**********" at bounding box center [130, 56] width 228 height 7
type input "**********"
click at [265, 56] on span "Search" at bounding box center [274, 56] width 19 height 6
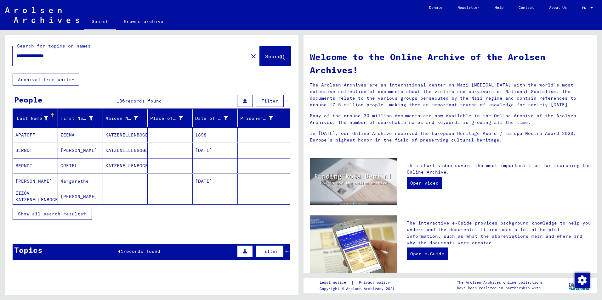
click at [67, 214] on span "Show all search results" at bounding box center [50, 214] width 65 height 6
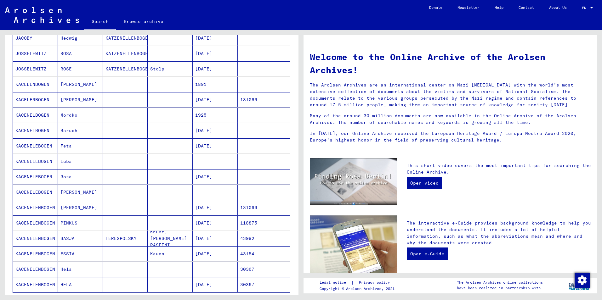
scroll to position [252, 0]
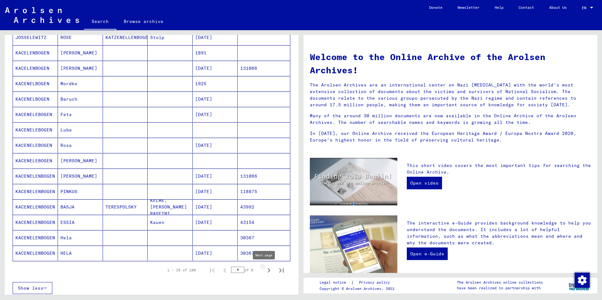
click at [264, 271] on icon "Next page" at bounding box center [268, 270] width 9 height 9
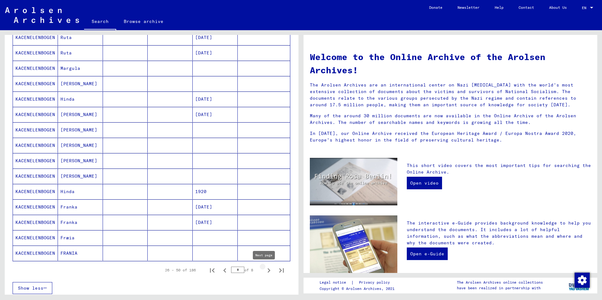
click at [264, 271] on icon "Next page" at bounding box center [268, 270] width 9 height 9
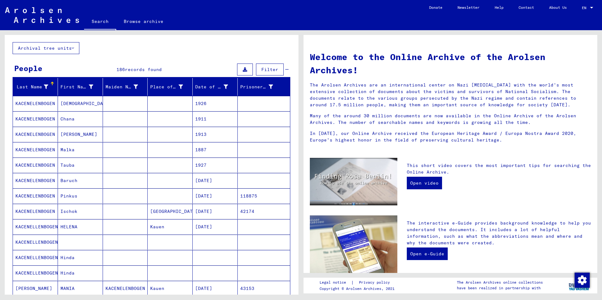
scroll to position [63, 0]
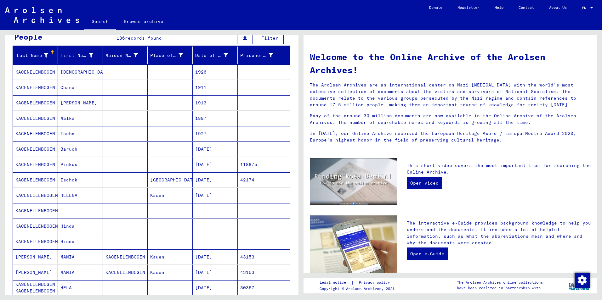
click at [36, 118] on mat-cell "KACENELENBOGEN" at bounding box center [35, 118] width 45 height 15
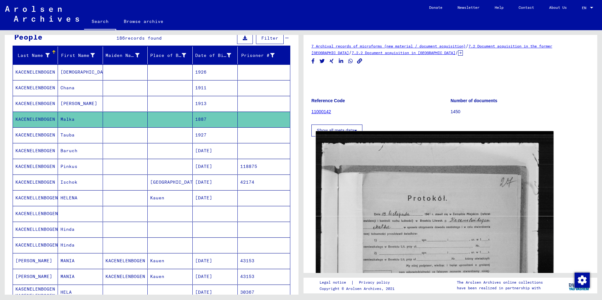
click at [391, 241] on img at bounding box center [435, 294] width 238 height 326
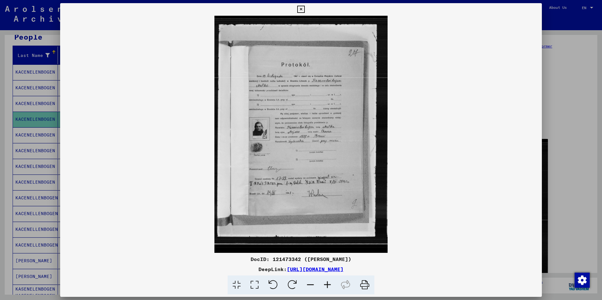
click at [324, 283] on icon at bounding box center [327, 285] width 17 height 19
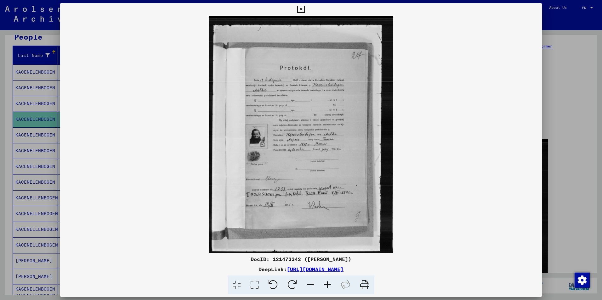
click at [325, 283] on icon at bounding box center [327, 285] width 17 height 19
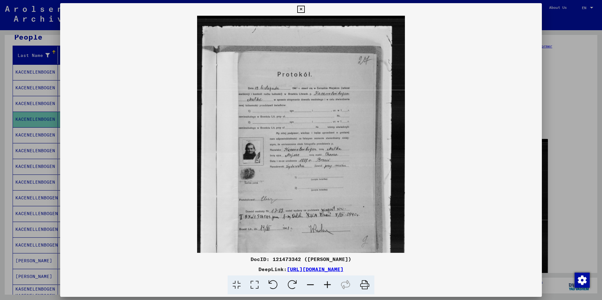
click at [325, 283] on icon at bounding box center [327, 285] width 17 height 19
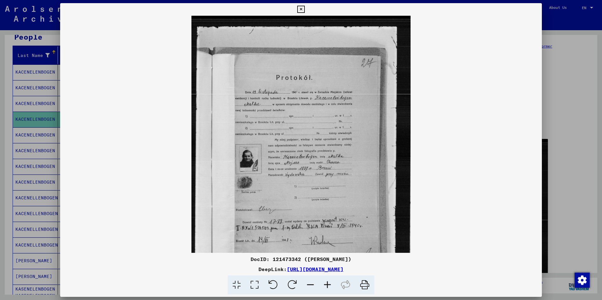
click at [325, 283] on icon at bounding box center [327, 285] width 17 height 19
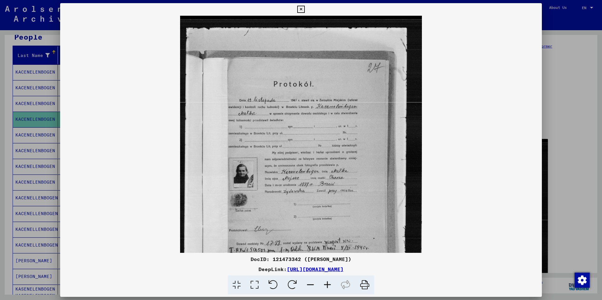
click at [325, 283] on icon at bounding box center [327, 285] width 17 height 19
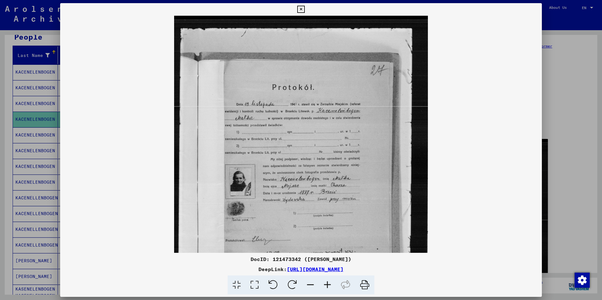
click at [325, 283] on icon at bounding box center [327, 285] width 17 height 19
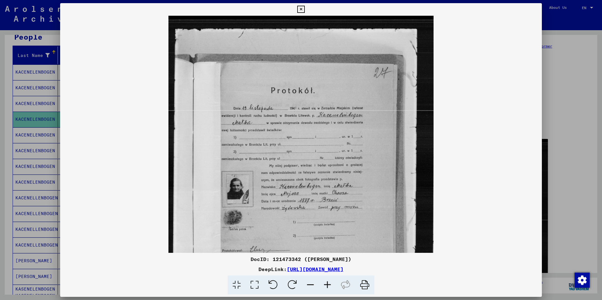
drag, startPoint x: 273, startPoint y: 210, endPoint x: 274, endPoint y: 224, distance: 14.8
click at [274, 224] on img at bounding box center [300, 197] width 265 height 363
click at [300, 9] on icon at bounding box center [300, 10] width 7 height 8
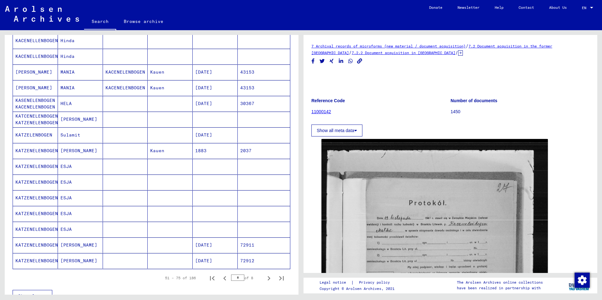
scroll to position [283, 0]
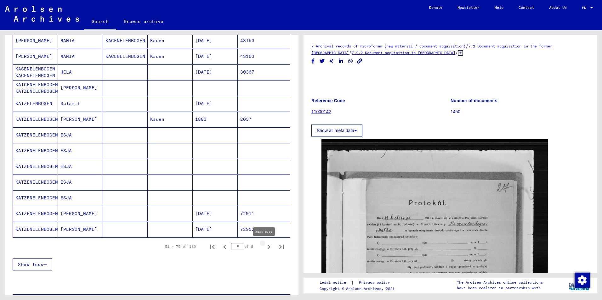
click at [265, 247] on icon "Next page" at bounding box center [268, 247] width 9 height 9
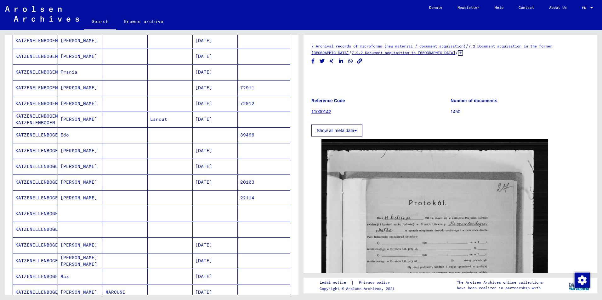
scroll to position [252, 0]
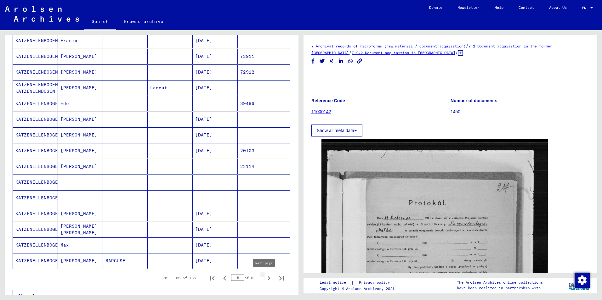
click at [264, 279] on icon "Next page" at bounding box center [268, 278] width 9 height 9
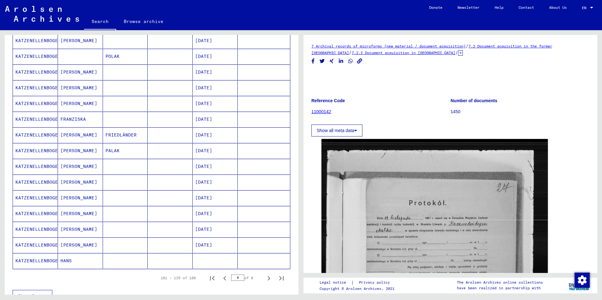
scroll to position [283, 0]
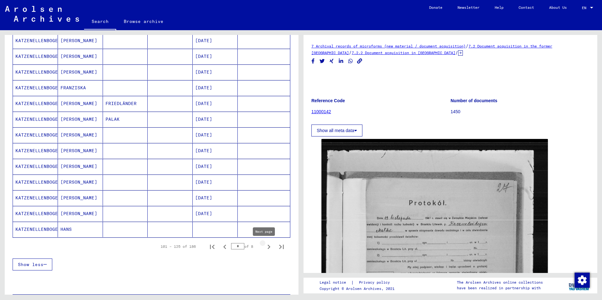
click at [267, 246] on icon "Next page" at bounding box center [268, 247] width 3 height 4
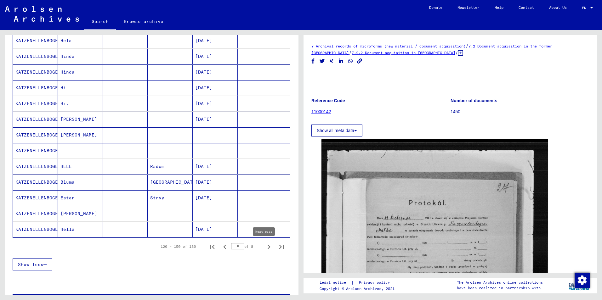
click at [264, 247] on icon "Next page" at bounding box center [268, 247] width 9 height 9
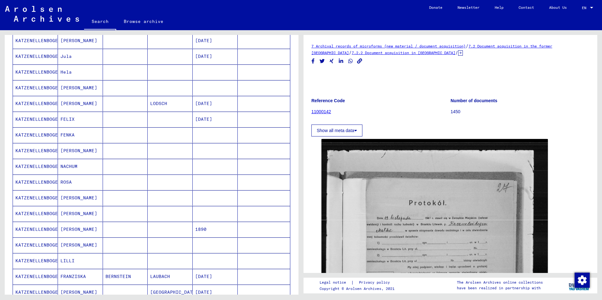
scroll to position [157, 0]
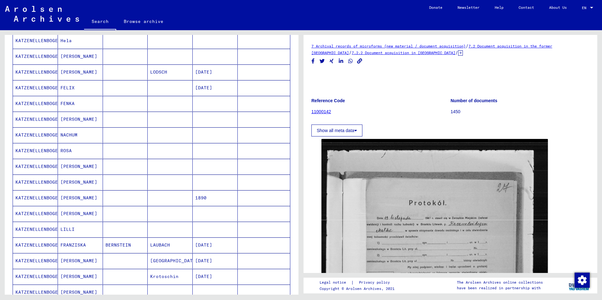
click at [37, 180] on mat-cell "KATZENELLENBOGEN" at bounding box center [35, 182] width 45 height 15
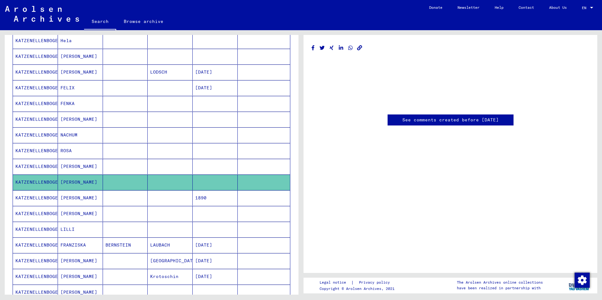
click at [37, 180] on mat-cell "KATZENELLENBOGEN" at bounding box center [35, 182] width 45 height 15
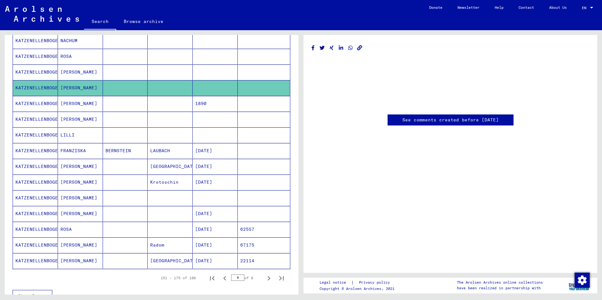
scroll to position [283, 0]
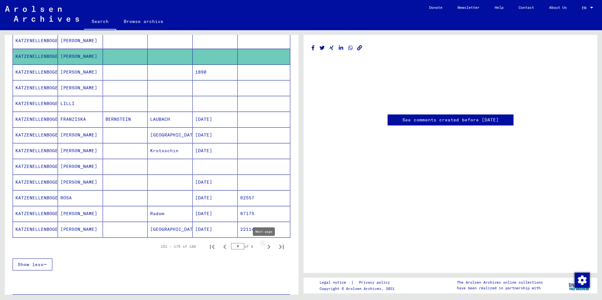
drag, startPoint x: 265, startPoint y: 249, endPoint x: 212, endPoint y: 235, distance: 54.2
click at [265, 249] on icon "Next page" at bounding box center [268, 247] width 9 height 9
type input "*"
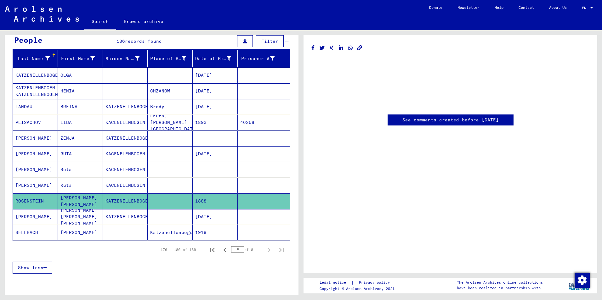
scroll to position [0, 0]
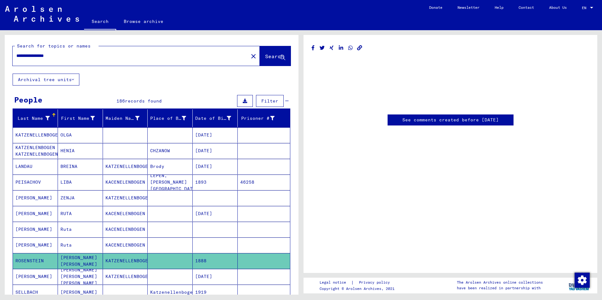
click at [71, 56] on input "**********" at bounding box center [130, 56] width 228 height 7
type input "*"
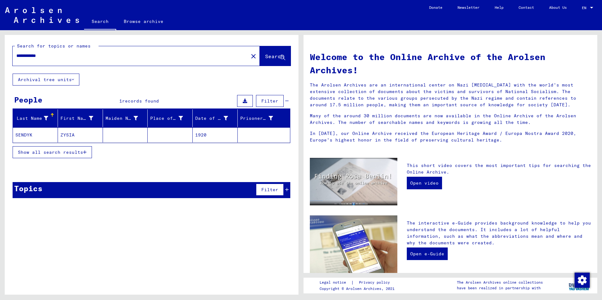
click at [55, 152] on span "Show all search results" at bounding box center [50, 152] width 65 height 6
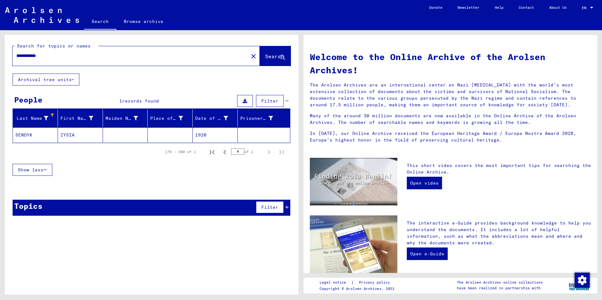
click at [65, 136] on mat-cell "ZYSIA" at bounding box center [80, 134] width 45 height 15
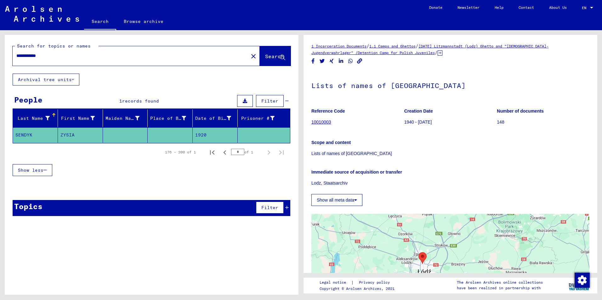
click at [45, 56] on input "**********" at bounding box center [130, 56] width 228 height 7
click at [265, 58] on span "Search" at bounding box center [274, 56] width 19 height 6
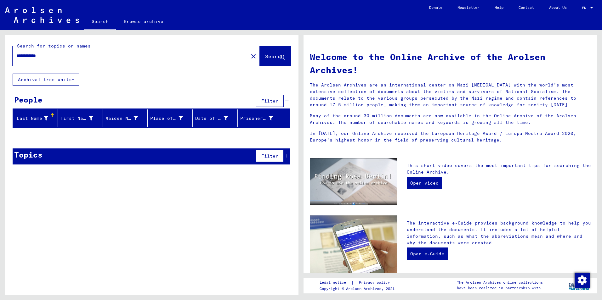
click at [44, 55] on input "**********" at bounding box center [128, 56] width 224 height 7
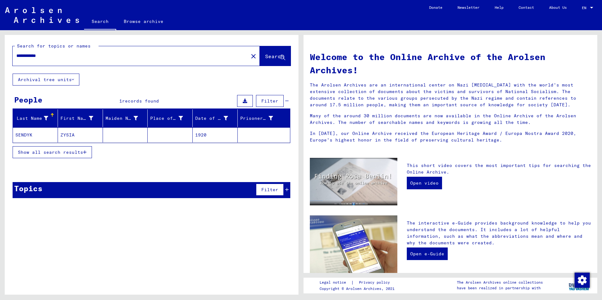
click at [54, 151] on span "Show all search results" at bounding box center [50, 152] width 65 height 6
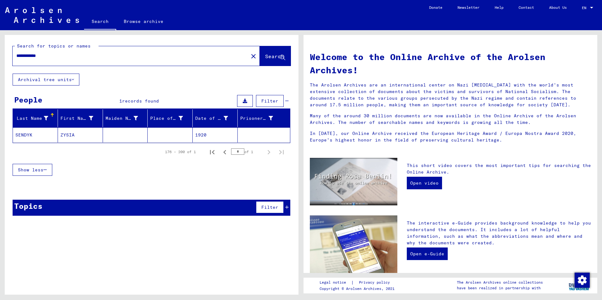
click at [25, 134] on mat-cell "SENDYK" at bounding box center [35, 134] width 45 height 15
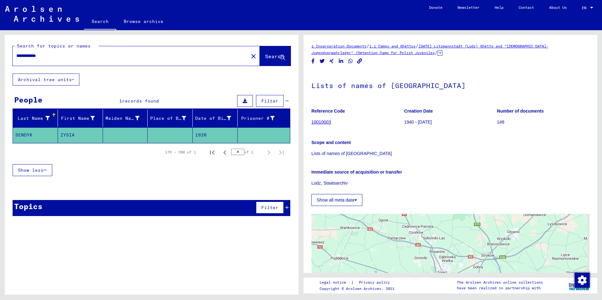
click at [50, 54] on input "**********" at bounding box center [130, 56] width 228 height 7
type input "*"
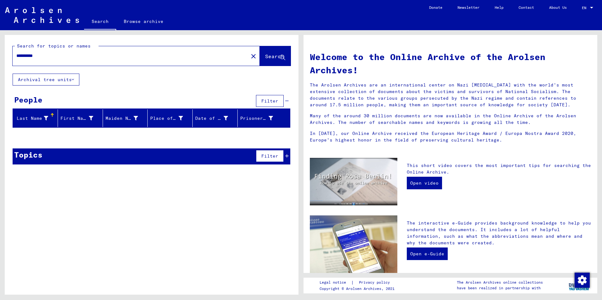
type input "*********"
click at [265, 58] on span "Search" at bounding box center [274, 56] width 19 height 6
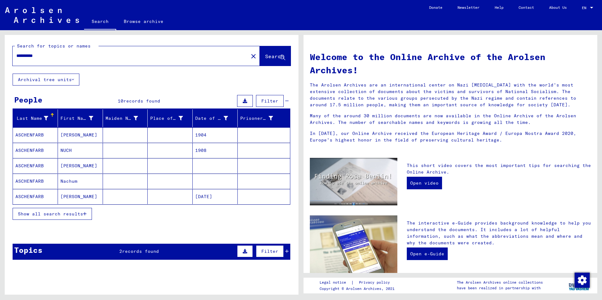
click at [52, 215] on span "Show all search results" at bounding box center [50, 214] width 65 height 6
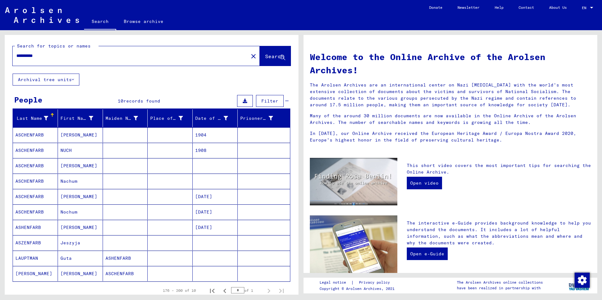
scroll to position [31, 0]
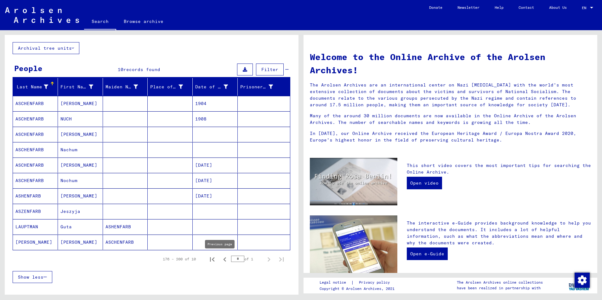
click at [220, 260] on icon "Previous page" at bounding box center [224, 259] width 9 height 9
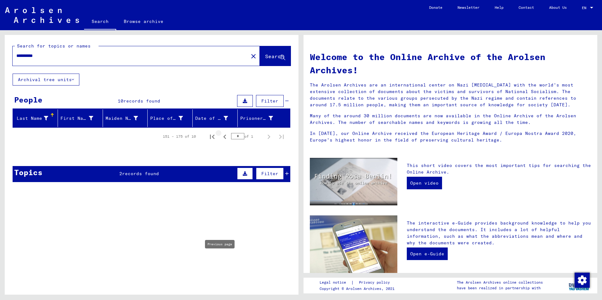
scroll to position [0, 0]
click at [224, 138] on icon "Previous page" at bounding box center [224, 136] width 9 height 9
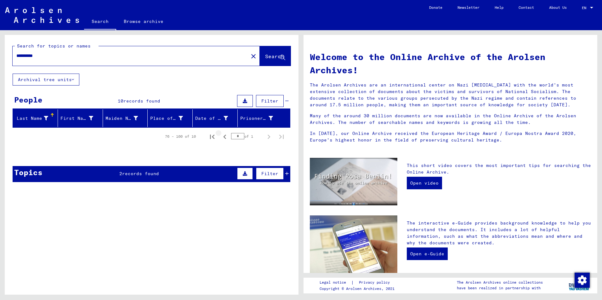
click at [224, 138] on icon "Previous page" at bounding box center [224, 136] width 9 height 9
type input "*"
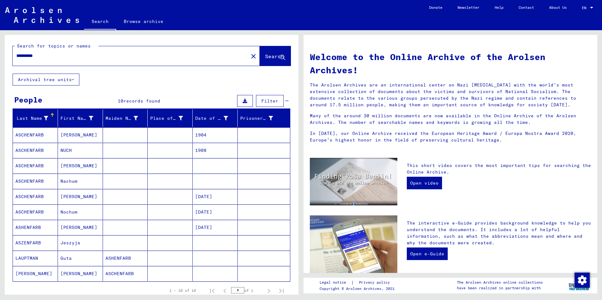
scroll to position [31, 0]
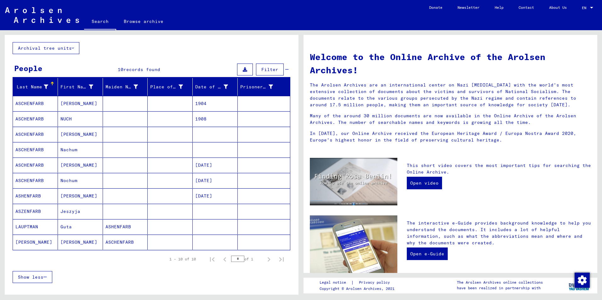
click at [31, 118] on mat-cell "ASCHENFARB" at bounding box center [35, 118] width 45 height 15
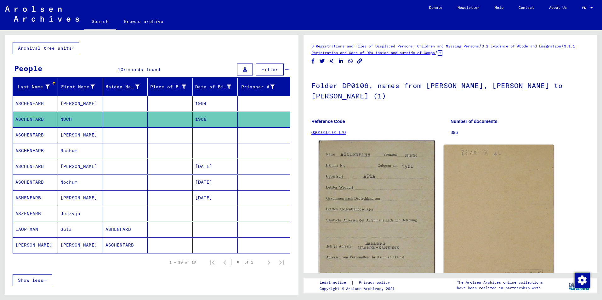
click at [388, 204] on img at bounding box center [376, 225] width 116 height 169
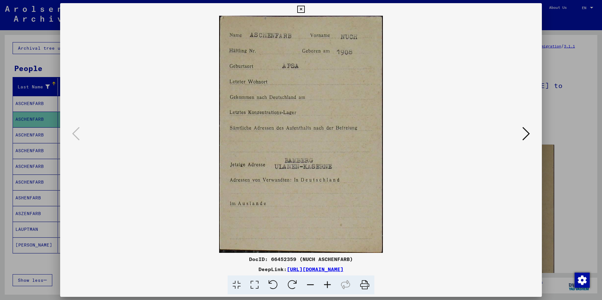
click at [522, 135] on icon at bounding box center [526, 133] width 8 height 15
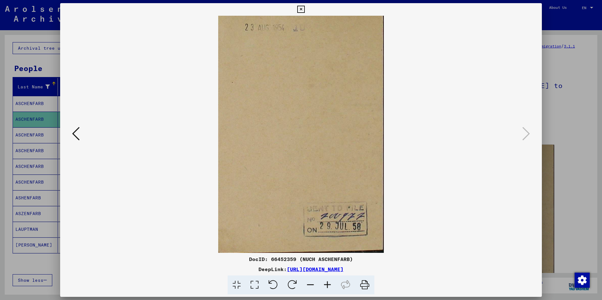
click at [301, 10] on icon at bounding box center [300, 10] width 7 height 8
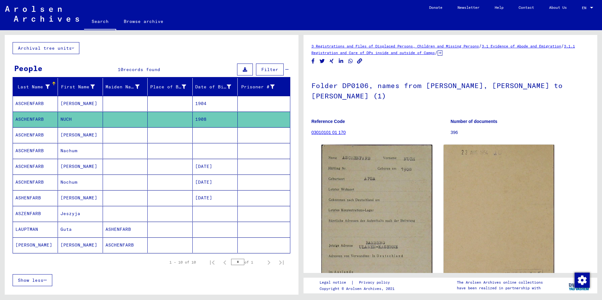
click at [37, 151] on mat-cell "ASCHENFARB" at bounding box center [35, 150] width 45 height 15
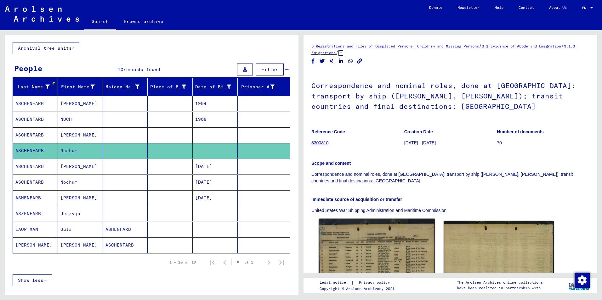
click at [348, 252] on img at bounding box center [376, 262] width 116 height 86
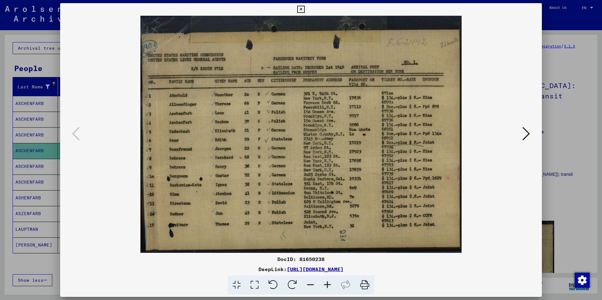
click at [300, 11] on icon at bounding box center [300, 10] width 7 height 8
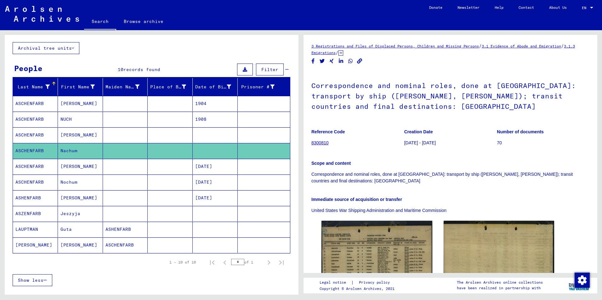
click at [71, 184] on mat-cell "Nochum" at bounding box center [80, 182] width 45 height 15
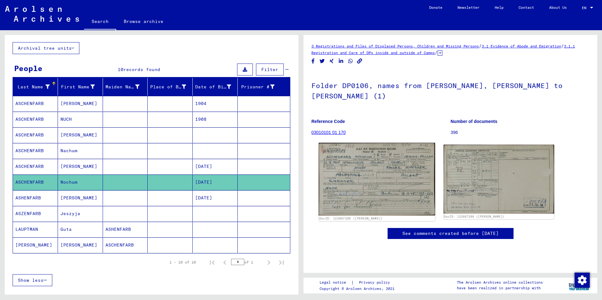
click at [345, 157] on img at bounding box center [376, 179] width 116 height 73
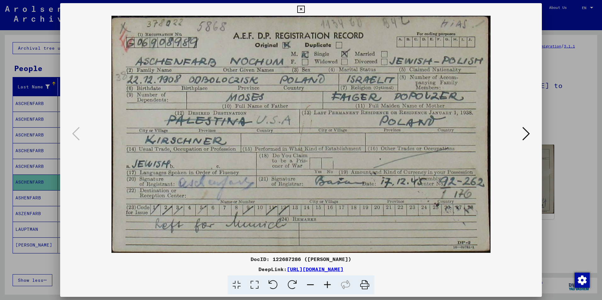
click at [300, 7] on icon at bounding box center [300, 10] width 7 height 8
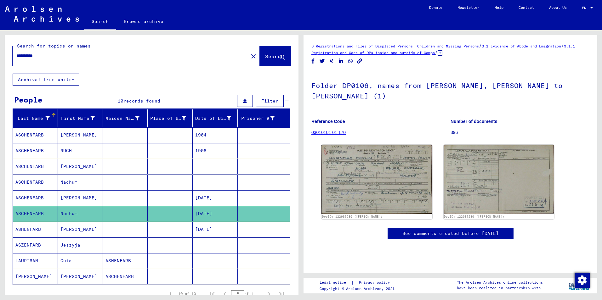
click at [55, 58] on input "*********" at bounding box center [130, 56] width 228 height 7
click at [56, 58] on input "*********" at bounding box center [130, 56] width 228 height 7
type input "*"
type input "********"
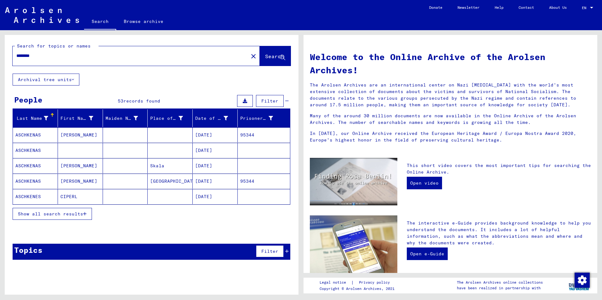
click at [59, 212] on span "Show all search results" at bounding box center [50, 214] width 65 height 6
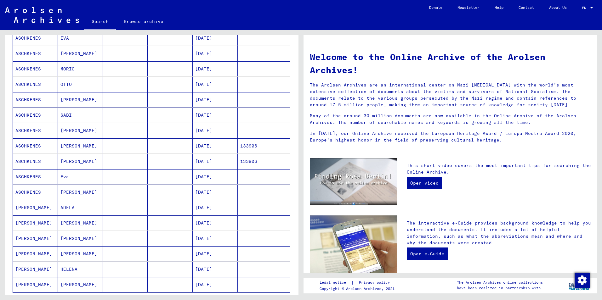
scroll to position [252, 0]
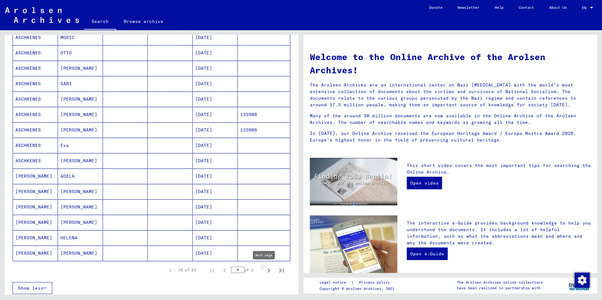
drag, startPoint x: 264, startPoint y: 270, endPoint x: 226, endPoint y: 264, distance: 38.9
click at [264, 270] on icon "Next page" at bounding box center [268, 270] width 9 height 9
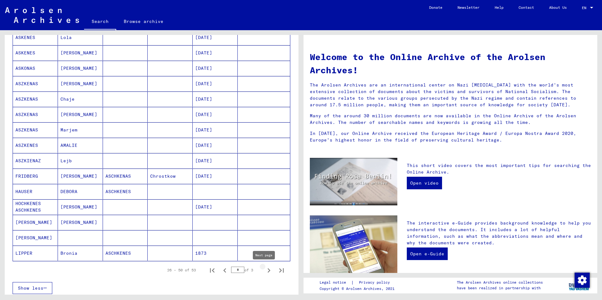
drag, startPoint x: 265, startPoint y: 272, endPoint x: 188, endPoint y: 253, distance: 78.7
click at [264, 271] on icon "Next page" at bounding box center [268, 270] width 9 height 9
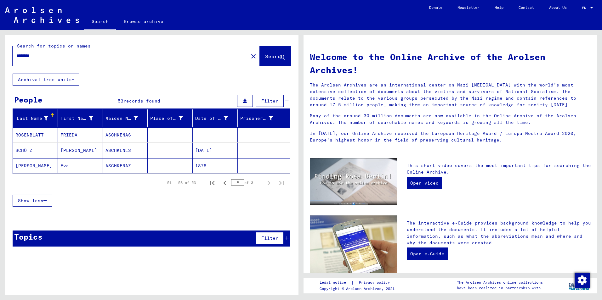
click at [26, 149] on mat-cell "SCHÖTZ" at bounding box center [35, 150] width 45 height 15
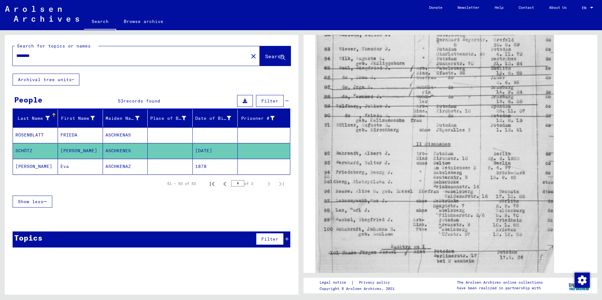
scroll to position [220, 0]
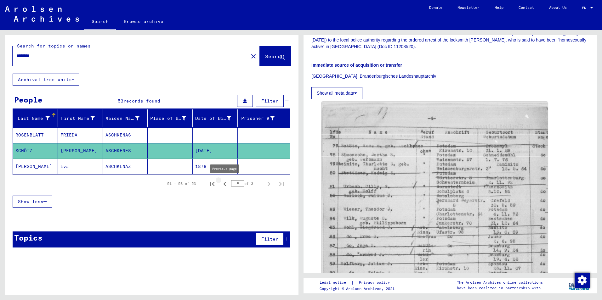
click at [224, 184] on icon "Previous page" at bounding box center [224, 184] width 3 height 4
type input "*"
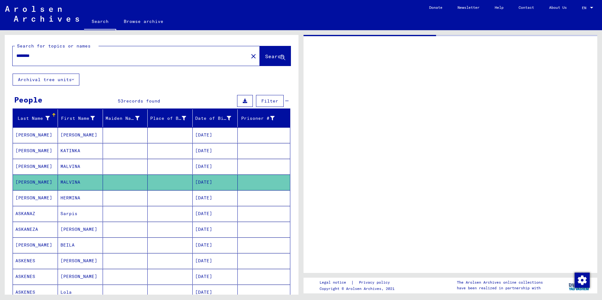
click at [223, 183] on mat-cell "[DATE]" at bounding box center [215, 182] width 45 height 15
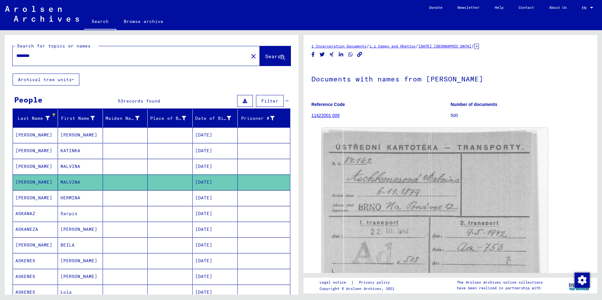
click at [223, 183] on mat-cell "[DATE]" at bounding box center [215, 182] width 45 height 15
click at [56, 56] on input "********" at bounding box center [130, 56] width 228 height 7
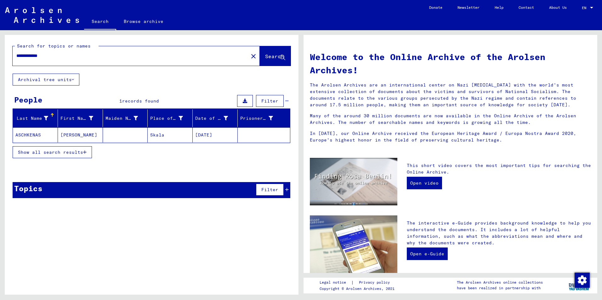
click at [37, 154] on span "Show all search results" at bounding box center [50, 152] width 65 height 6
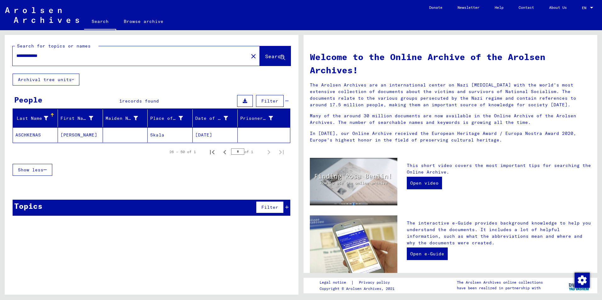
click at [34, 134] on mat-cell "ASCHKENAS" at bounding box center [35, 134] width 45 height 15
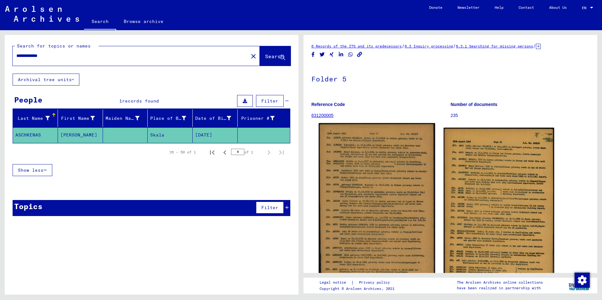
click at [367, 211] on img at bounding box center [376, 215] width 116 height 185
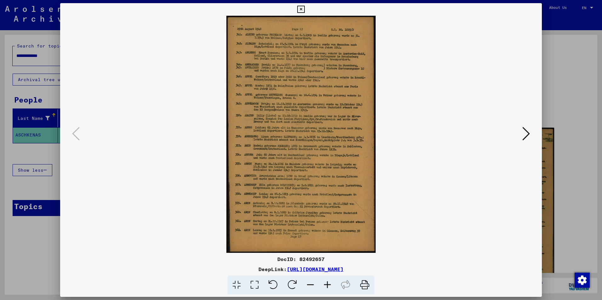
click at [329, 284] on icon at bounding box center [327, 285] width 17 height 19
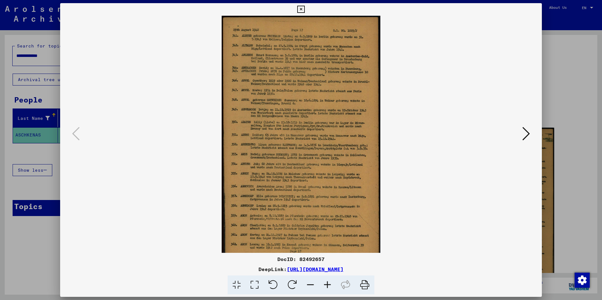
click at [329, 284] on icon at bounding box center [327, 285] width 17 height 19
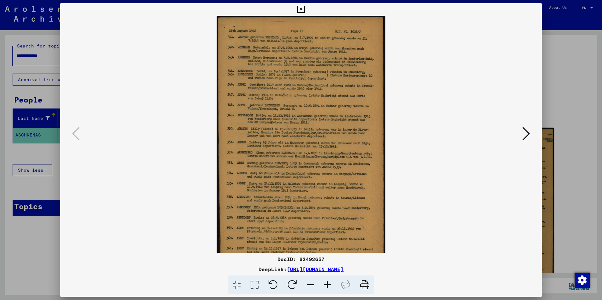
click at [329, 284] on icon at bounding box center [327, 285] width 17 height 19
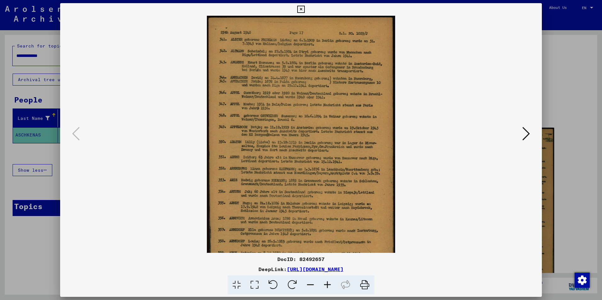
click at [329, 284] on icon at bounding box center [327, 285] width 17 height 19
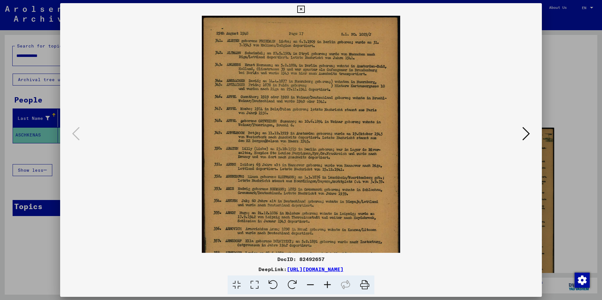
click at [329, 284] on icon at bounding box center [327, 285] width 17 height 19
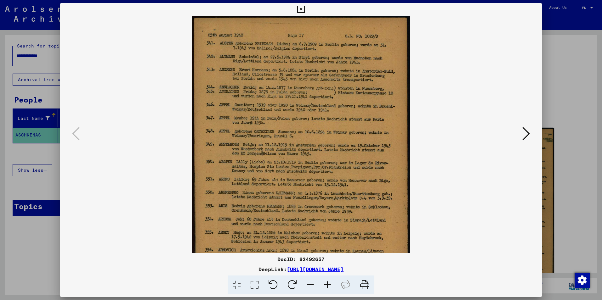
click at [329, 283] on icon at bounding box center [327, 285] width 17 height 19
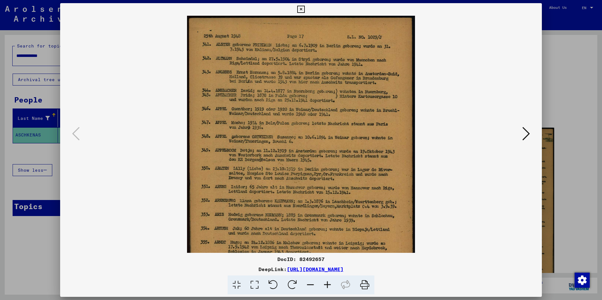
click at [329, 283] on icon at bounding box center [327, 285] width 17 height 19
click at [328, 283] on icon at bounding box center [327, 285] width 17 height 19
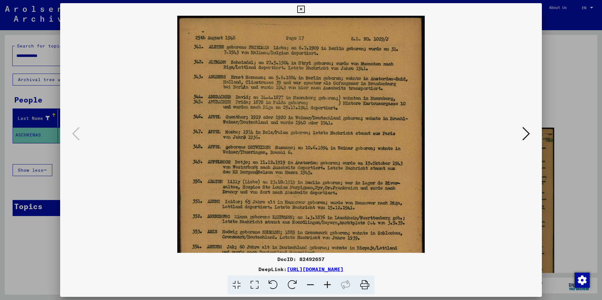
click at [328, 283] on icon at bounding box center [327, 285] width 17 height 19
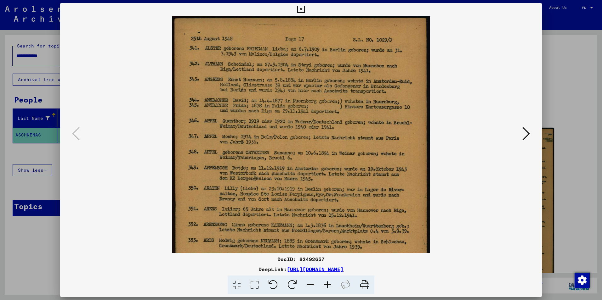
click at [328, 283] on icon at bounding box center [327, 285] width 17 height 19
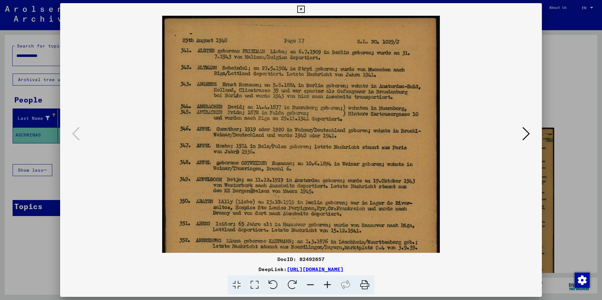
click at [328, 283] on icon at bounding box center [327, 285] width 17 height 19
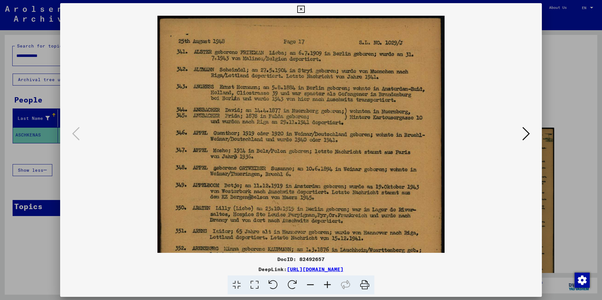
click at [328, 283] on icon at bounding box center [327, 285] width 17 height 19
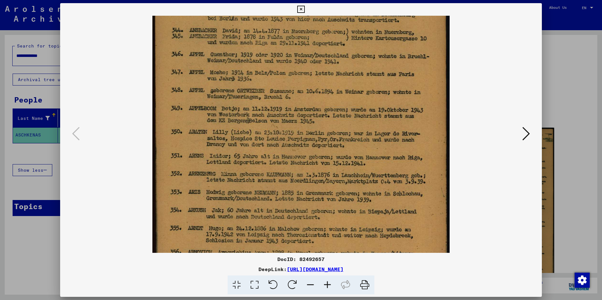
scroll to position [83, 0]
drag, startPoint x: 258, startPoint y: 187, endPoint x: 268, endPoint y: 104, distance: 83.7
click at [268, 104] on img at bounding box center [300, 169] width 297 height 473
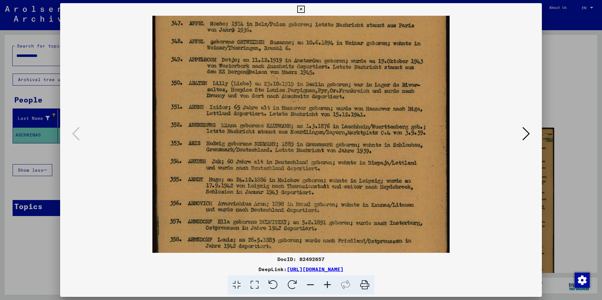
drag, startPoint x: 251, startPoint y: 188, endPoint x: 260, endPoint y: 162, distance: 27.6
click at [254, 141] on img at bounding box center [300, 120] width 297 height 473
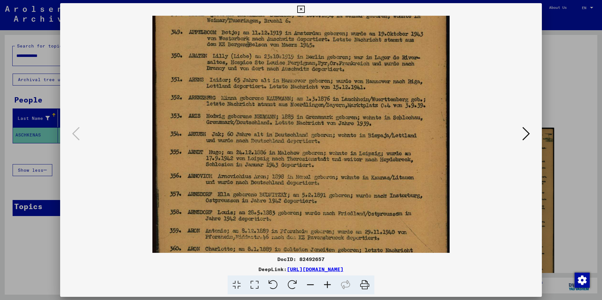
scroll to position [176, 0]
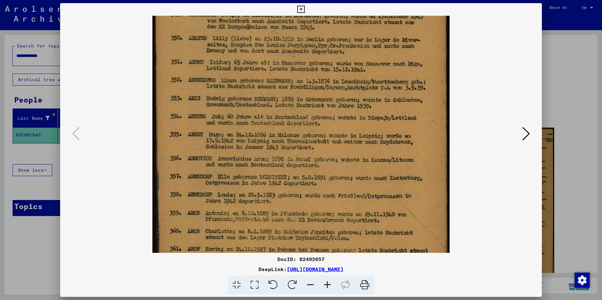
drag, startPoint x: 245, startPoint y: 170, endPoint x: 251, endPoint y: 126, distance: 44.1
click at [251, 126] on img at bounding box center [300, 75] width 297 height 473
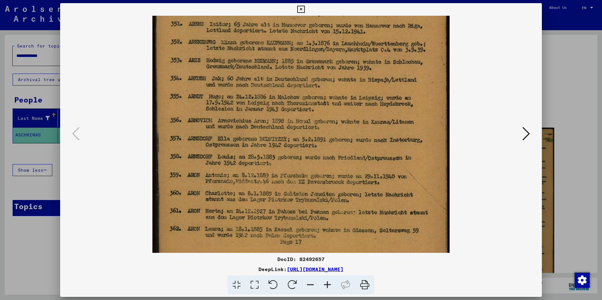
drag, startPoint x: 229, startPoint y: 179, endPoint x: 236, endPoint y: 154, distance: 26.6
click at [234, 142] on img at bounding box center [300, 37] width 297 height 473
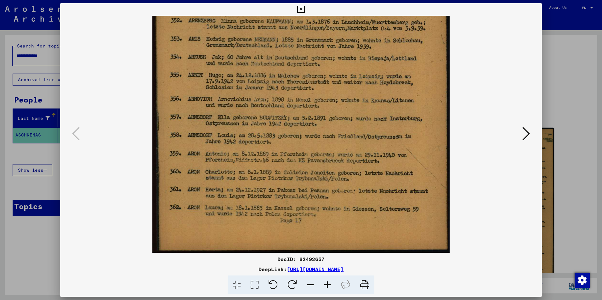
drag, startPoint x: 227, startPoint y: 185, endPoint x: 248, endPoint y: 157, distance: 34.5
click at [238, 148] on img at bounding box center [300, 16] width 297 height 473
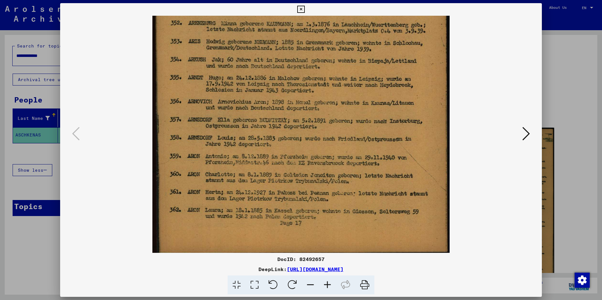
click at [525, 134] on icon at bounding box center [526, 133] width 8 height 15
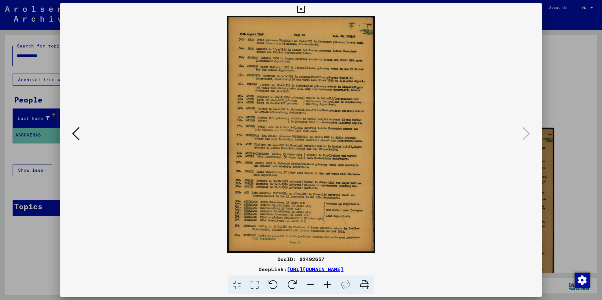
scroll to position [0, 0]
click at [328, 284] on icon at bounding box center [327, 285] width 17 height 19
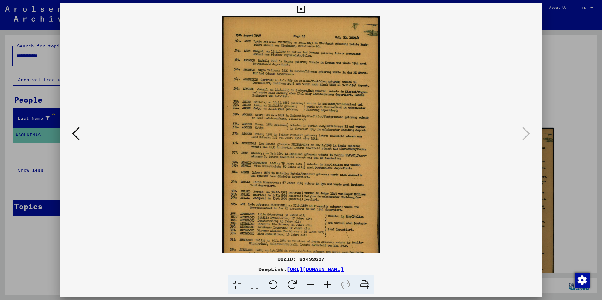
click at [328, 284] on icon at bounding box center [327, 285] width 17 height 19
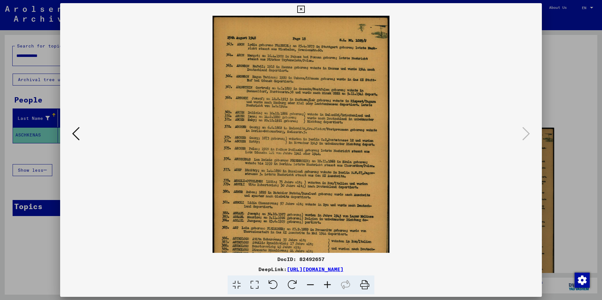
click at [328, 284] on icon at bounding box center [327, 285] width 17 height 19
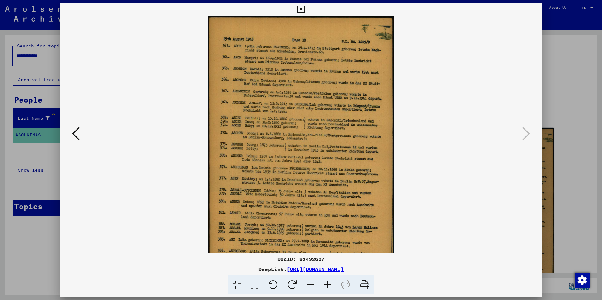
click at [328, 284] on icon at bounding box center [327, 285] width 17 height 19
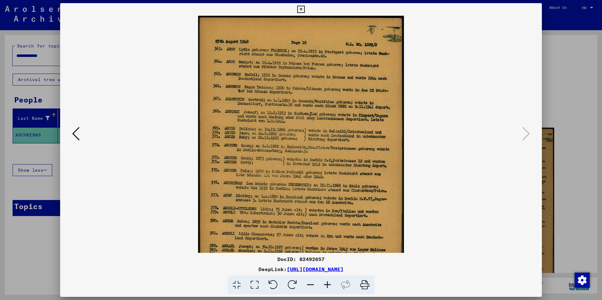
click at [328, 284] on icon at bounding box center [327, 285] width 17 height 19
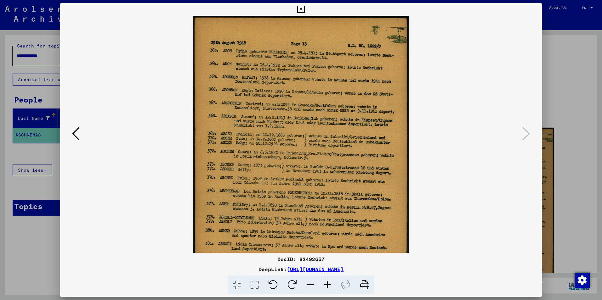
click at [328, 284] on icon at bounding box center [327, 285] width 17 height 19
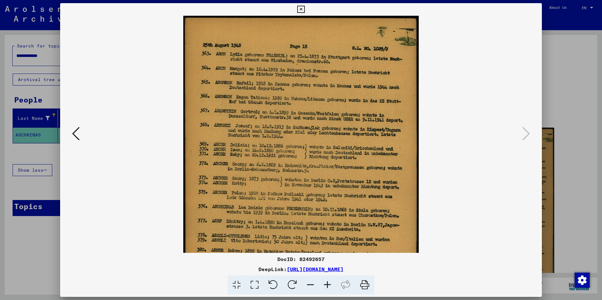
click at [328, 284] on icon at bounding box center [327, 285] width 17 height 19
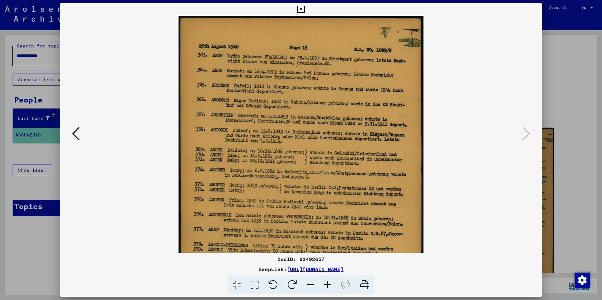
click at [328, 284] on icon at bounding box center [327, 285] width 17 height 19
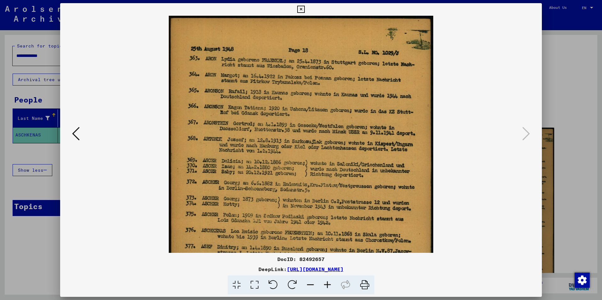
click at [328, 284] on icon at bounding box center [327, 285] width 17 height 19
click at [327, 284] on icon at bounding box center [327, 285] width 17 height 19
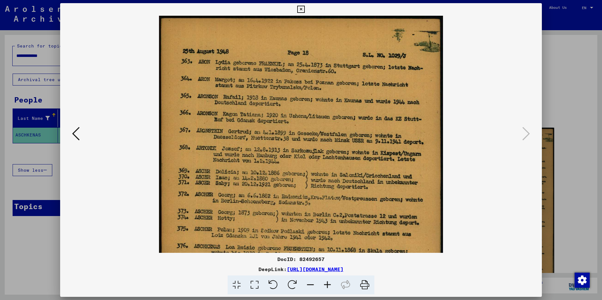
click at [327, 283] on icon at bounding box center [327, 285] width 17 height 19
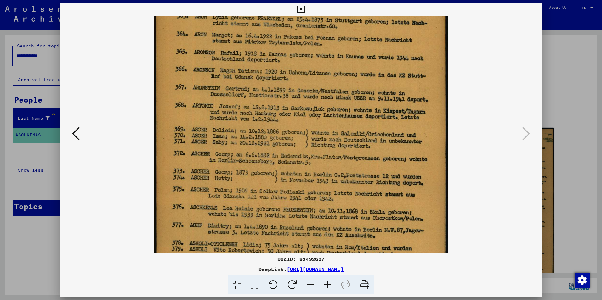
drag, startPoint x: 277, startPoint y: 201, endPoint x: 288, endPoint y: 152, distance: 50.1
click at [288, 152] on img at bounding box center [301, 205] width 294 height 473
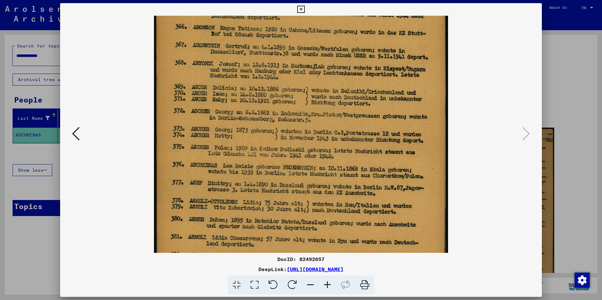
scroll to position [91, 0]
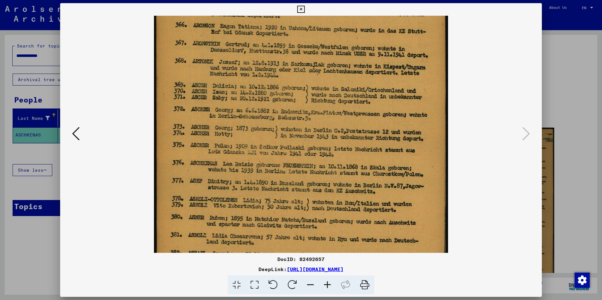
drag, startPoint x: 292, startPoint y: 201, endPoint x: 294, endPoint y: 162, distance: 38.4
click at [295, 159] on img at bounding box center [301, 160] width 294 height 473
click at [300, 9] on icon at bounding box center [300, 10] width 7 height 8
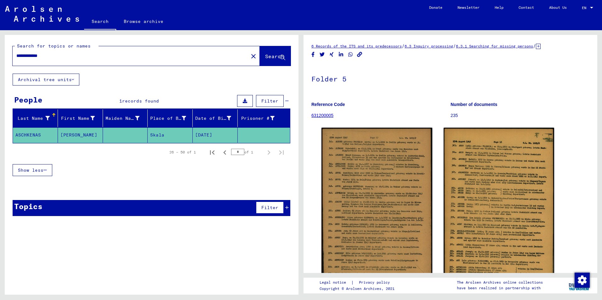
click at [45, 81] on button "Archival tree units" at bounding box center [46, 80] width 67 height 12
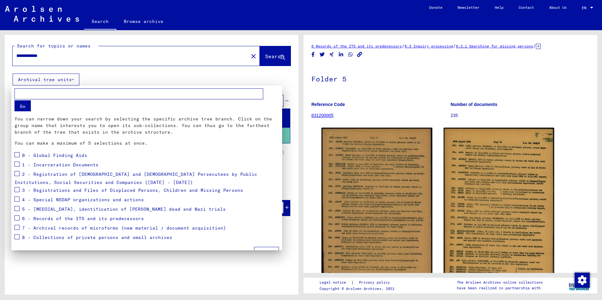
click at [98, 57] on div at bounding box center [301, 150] width 602 height 300
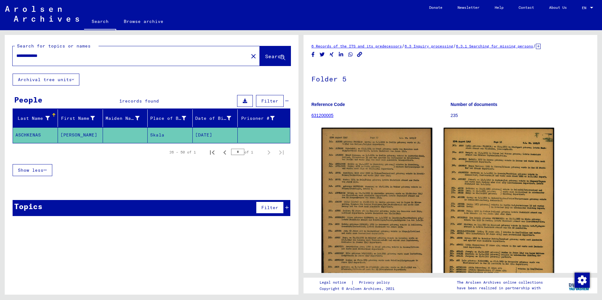
click at [94, 52] on div "**********" at bounding box center [129, 56] width 232 height 14
click at [65, 55] on input "**********" at bounding box center [130, 56] width 228 height 7
type input "********"
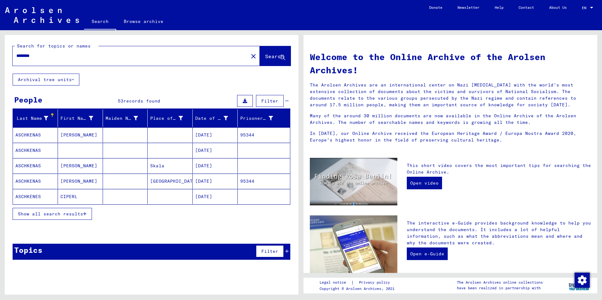
click at [50, 215] on span "Show all search results" at bounding box center [50, 214] width 65 height 6
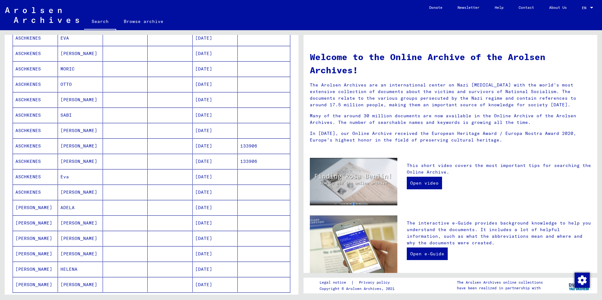
scroll to position [298, 0]
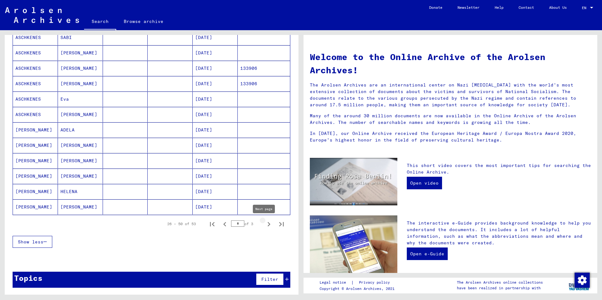
click at [267, 223] on icon "Next page" at bounding box center [268, 224] width 3 height 4
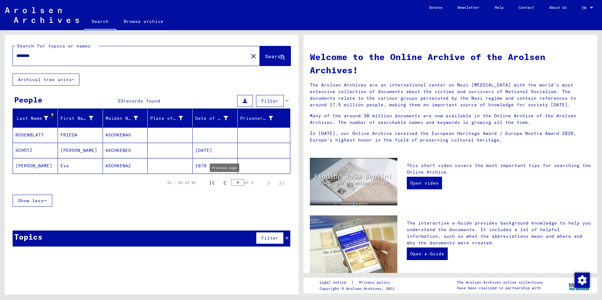
click at [224, 181] on icon "Previous page" at bounding box center [224, 183] width 9 height 9
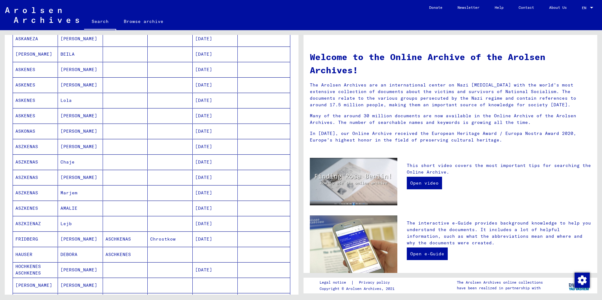
scroll to position [252, 0]
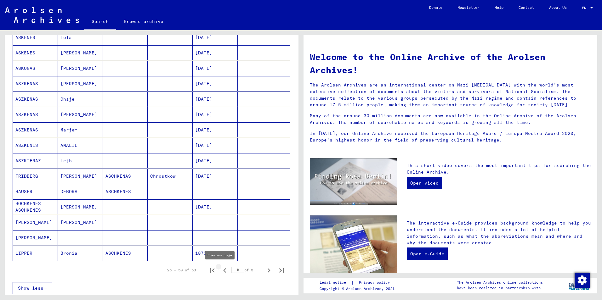
click at [221, 271] on icon "Previous page" at bounding box center [224, 270] width 9 height 9
type input "*"
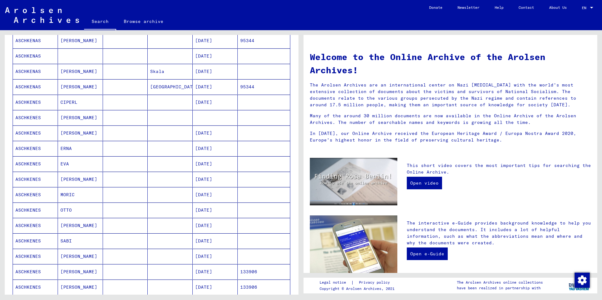
scroll to position [63, 0]
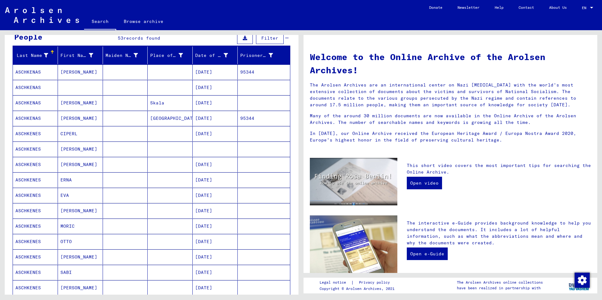
click at [25, 104] on mat-cell "ASCHKENAS" at bounding box center [35, 102] width 45 height 15
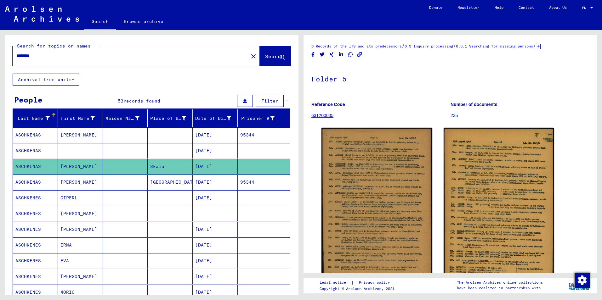
click at [45, 55] on input "********" at bounding box center [130, 56] width 228 height 7
type input "*"
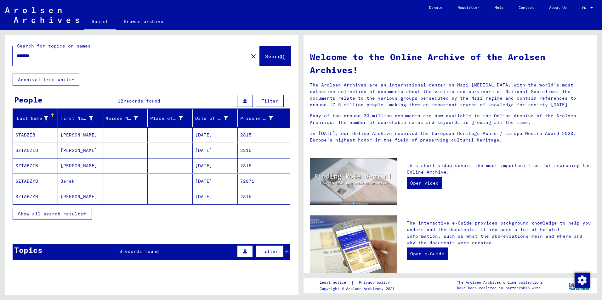
click at [56, 212] on span "Show all search results" at bounding box center [50, 214] width 65 height 6
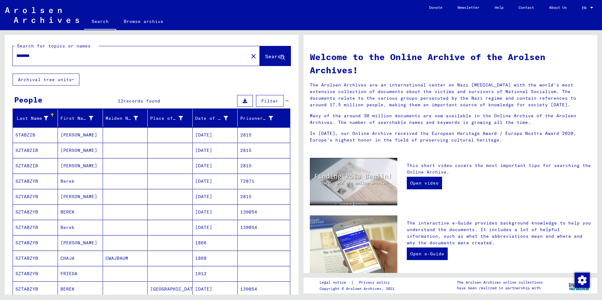
click at [61, 58] on input "********" at bounding box center [128, 56] width 224 height 7
type input "*"
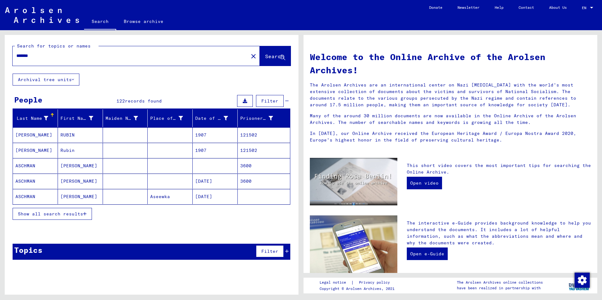
click at [35, 211] on span "Show all search results" at bounding box center [50, 214] width 65 height 6
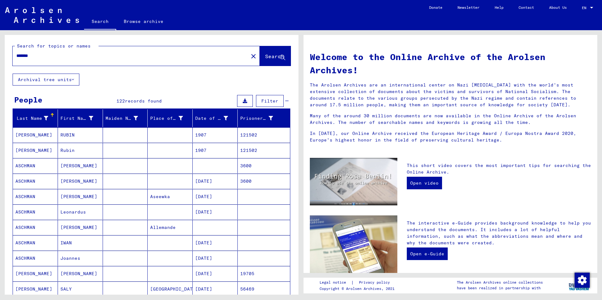
click at [70, 59] on input "*******" at bounding box center [128, 56] width 224 height 7
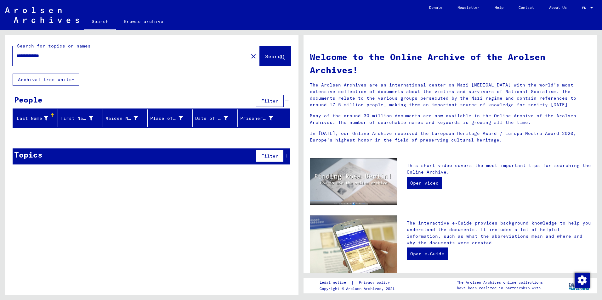
click at [74, 60] on div "**********" at bounding box center [127, 56] width 228 height 14
click at [70, 59] on div "**********" at bounding box center [127, 56] width 228 height 14
type input "*******"
click at [268, 57] on span "Search" at bounding box center [274, 56] width 19 height 6
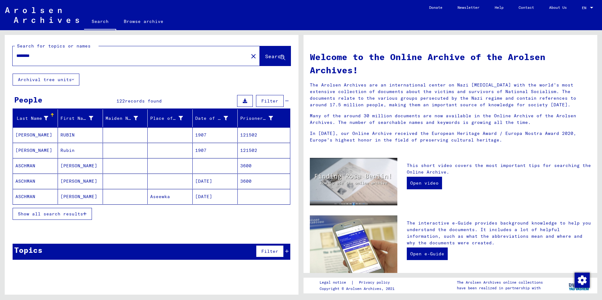
click at [32, 214] on span "Show all search results" at bounding box center [50, 214] width 65 height 6
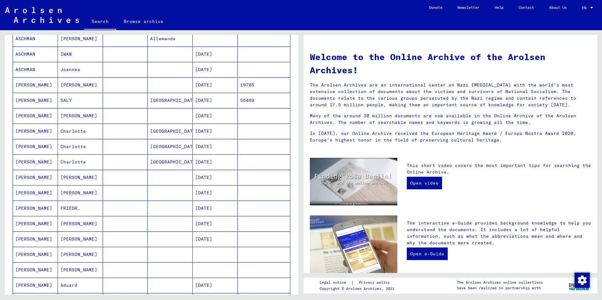
scroll to position [252, 0]
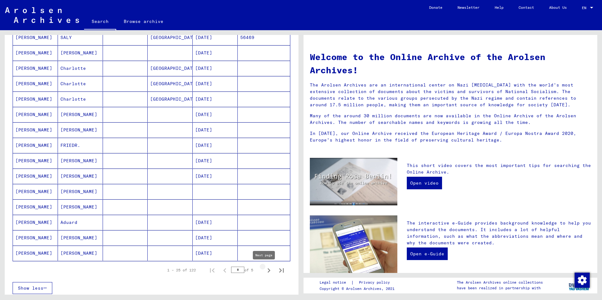
click at [264, 270] on icon "Next page" at bounding box center [268, 270] width 9 height 9
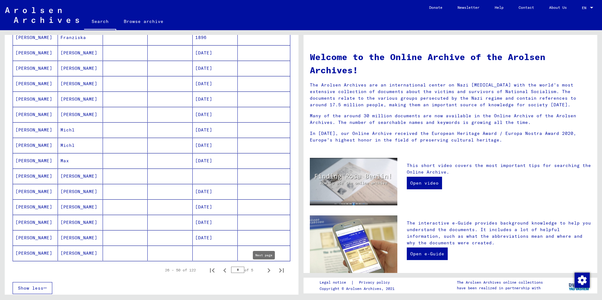
click at [264, 271] on icon "Next page" at bounding box center [268, 270] width 9 height 9
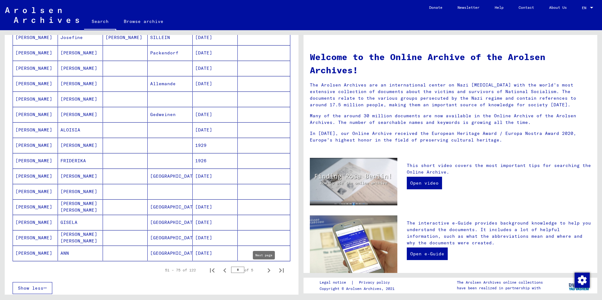
click at [264, 270] on icon "Next page" at bounding box center [268, 270] width 9 height 9
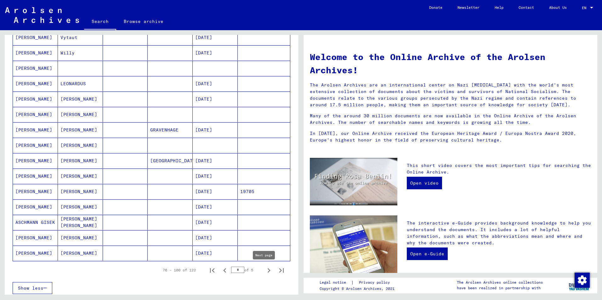
click at [265, 269] on icon "Next page" at bounding box center [268, 270] width 9 height 9
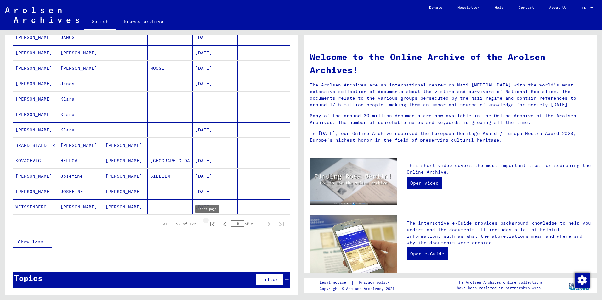
click at [208, 223] on icon "First page" at bounding box center [212, 224] width 9 height 9
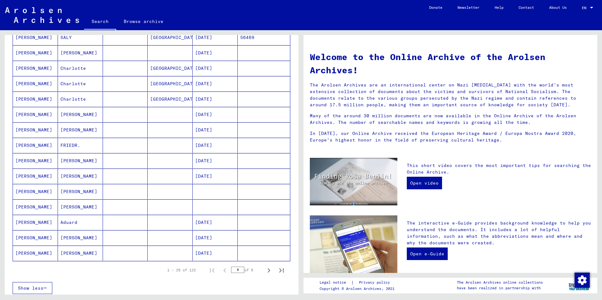
scroll to position [283, 0]
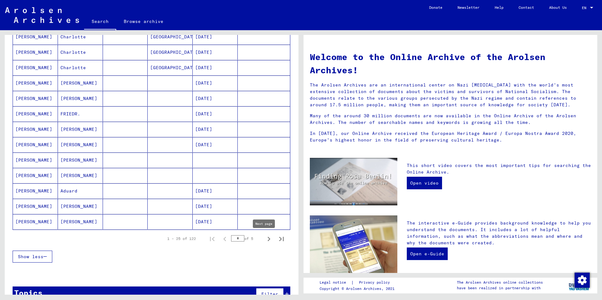
click at [264, 238] on icon "Next page" at bounding box center [268, 239] width 9 height 9
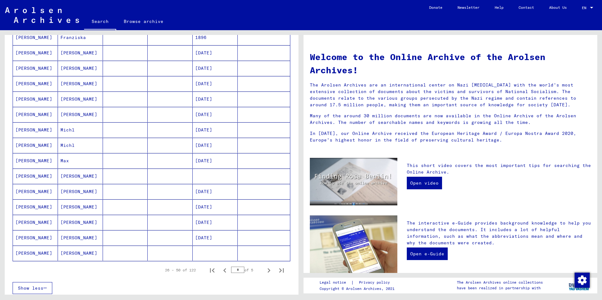
scroll to position [298, 0]
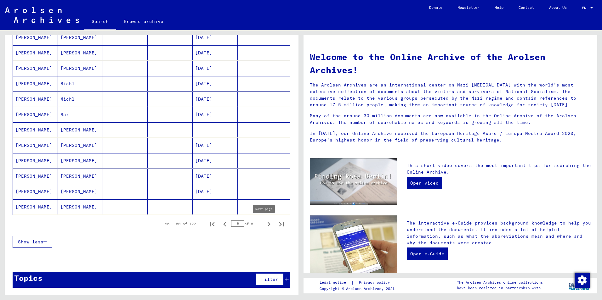
click at [264, 223] on icon "Next page" at bounding box center [268, 224] width 9 height 9
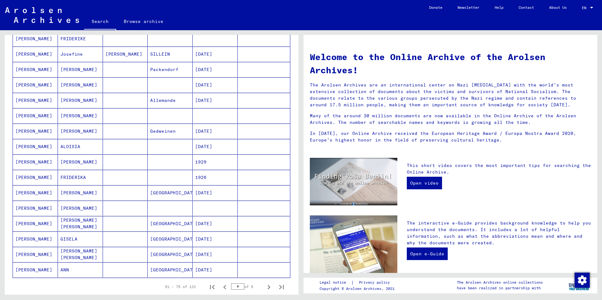
scroll to position [266, 0]
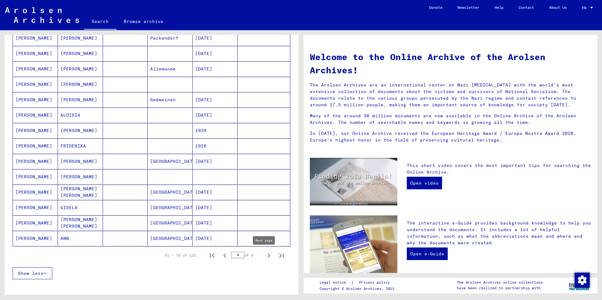
click at [264, 256] on icon "Next page" at bounding box center [268, 255] width 9 height 9
type input "*"
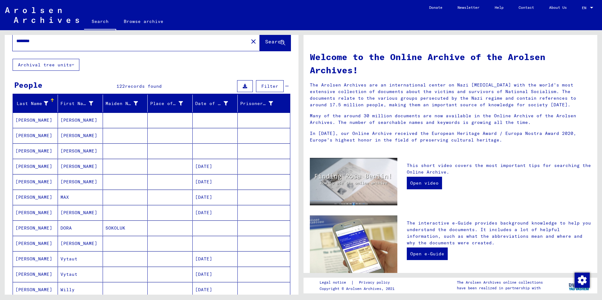
scroll to position [0, 0]
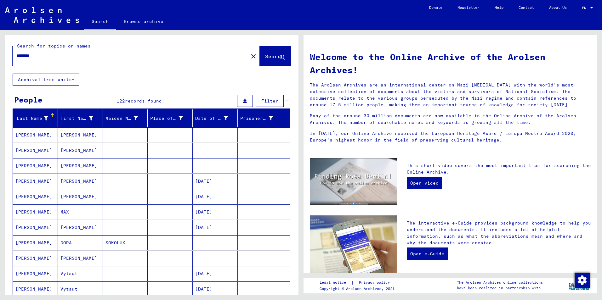
click at [49, 58] on input "*******" at bounding box center [128, 56] width 224 height 7
type input "*"
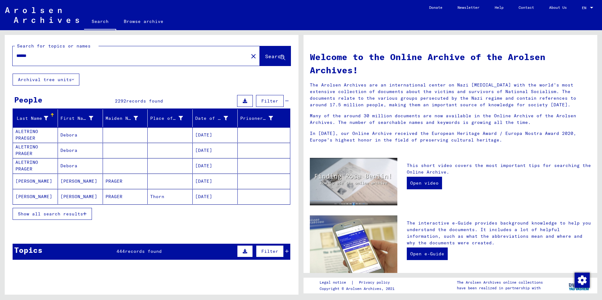
click at [50, 56] on input "******" at bounding box center [128, 56] width 224 height 7
type input "**********"
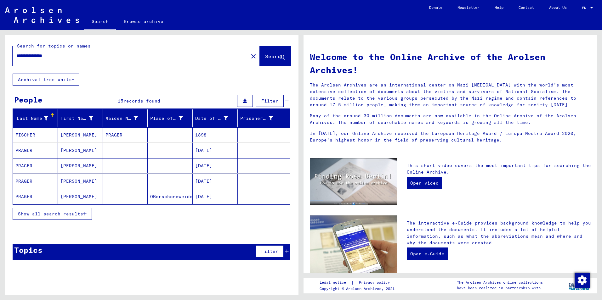
click at [65, 212] on span "Show all search results" at bounding box center [50, 214] width 65 height 6
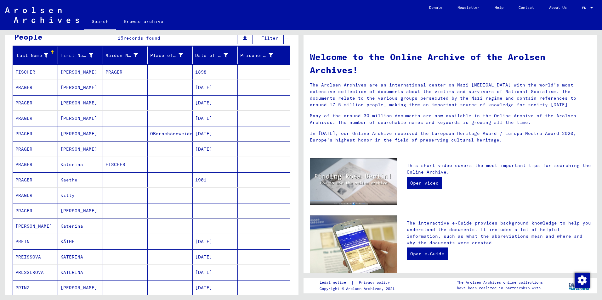
scroll to position [94, 0]
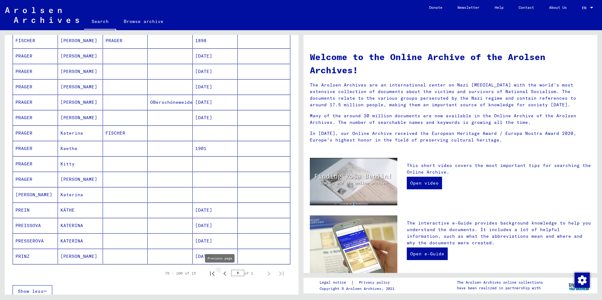
click at [222, 273] on icon "Previous page" at bounding box center [224, 273] width 9 height 9
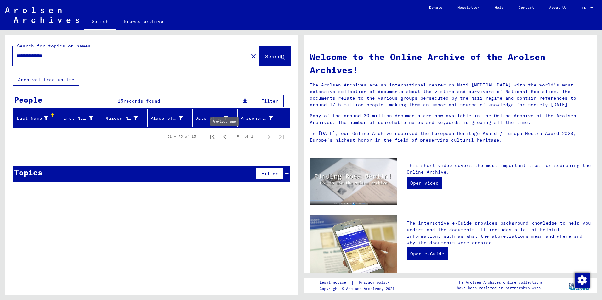
click at [224, 135] on icon "Previous page" at bounding box center [224, 136] width 9 height 9
type input "*"
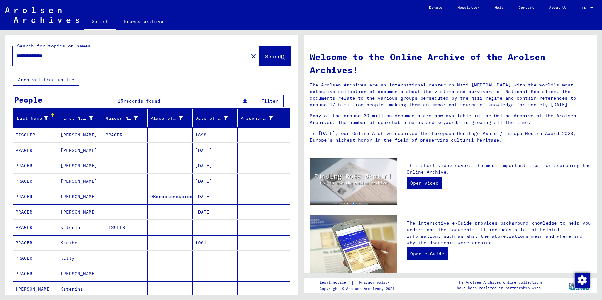
click at [23, 152] on mat-cell "PRAGER" at bounding box center [35, 150] width 45 height 15
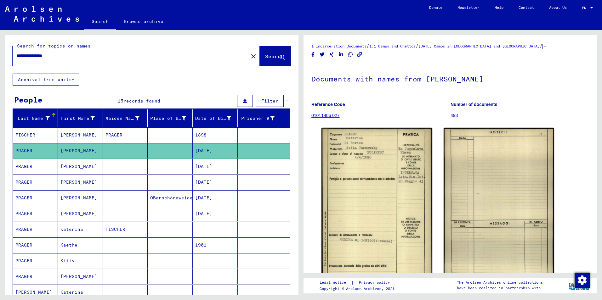
click at [37, 133] on mat-cell "FISCHER" at bounding box center [35, 134] width 45 height 15
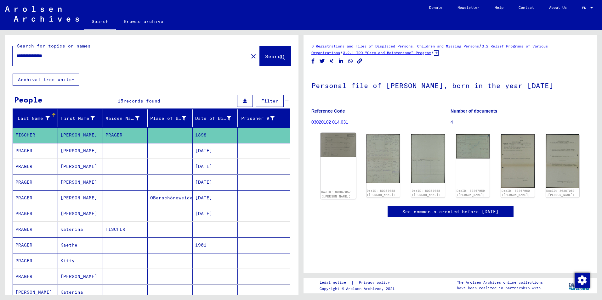
click at [333, 149] on img at bounding box center [337, 145] width 35 height 24
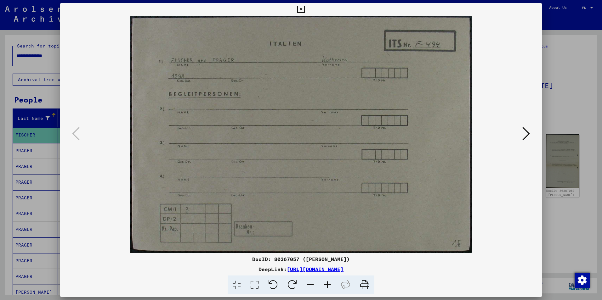
click at [300, 8] on icon at bounding box center [300, 10] width 7 height 8
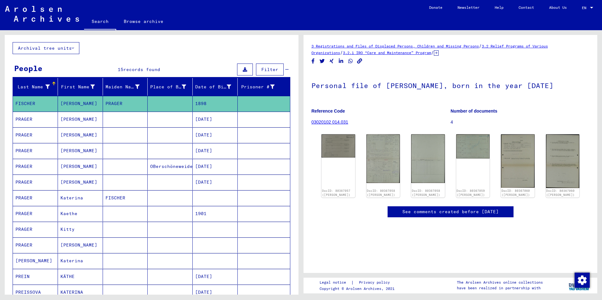
scroll to position [63, 0]
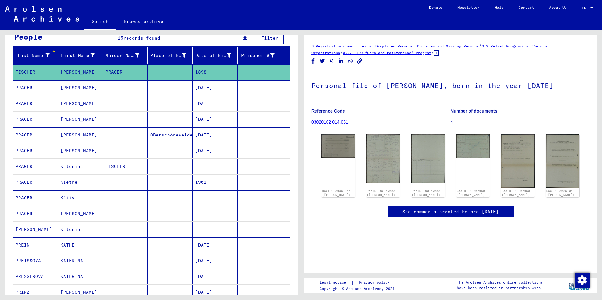
click at [35, 230] on mat-cell "[PERSON_NAME]" at bounding box center [35, 229] width 45 height 15
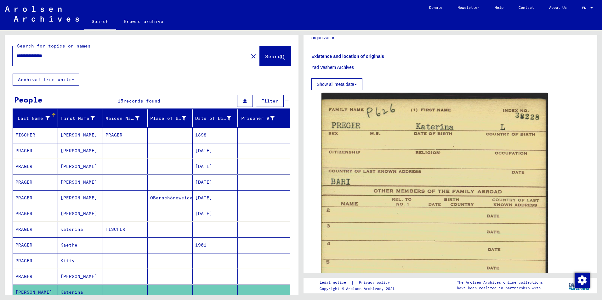
drag, startPoint x: 71, startPoint y: 53, endPoint x: 68, endPoint y: 57, distance: 4.7
click at [69, 55] on input "**********" at bounding box center [130, 56] width 228 height 7
type input "*"
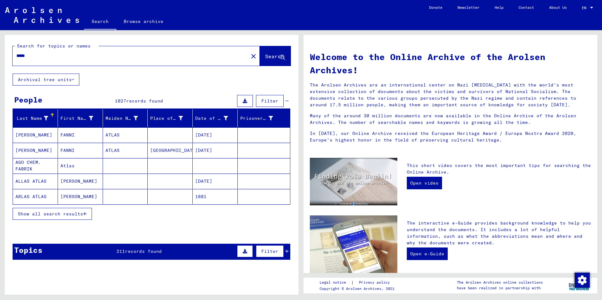
click at [45, 213] on span "Show all search results" at bounding box center [50, 214] width 65 height 6
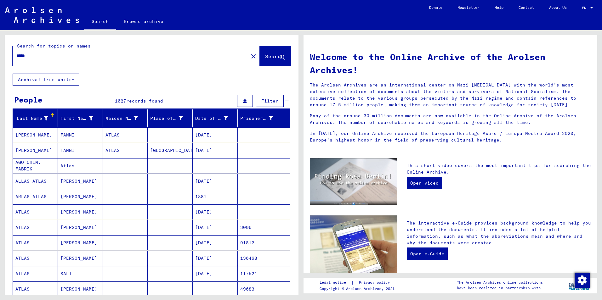
click at [47, 56] on input "*****" at bounding box center [128, 56] width 224 height 7
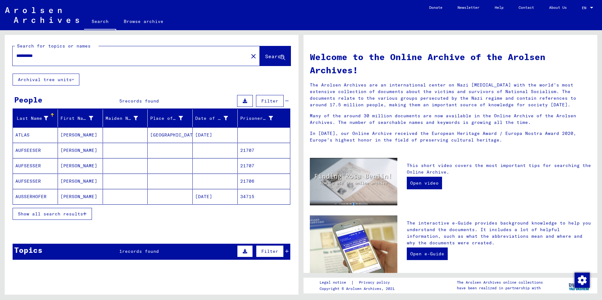
click at [38, 213] on span "Show all search results" at bounding box center [50, 214] width 65 height 6
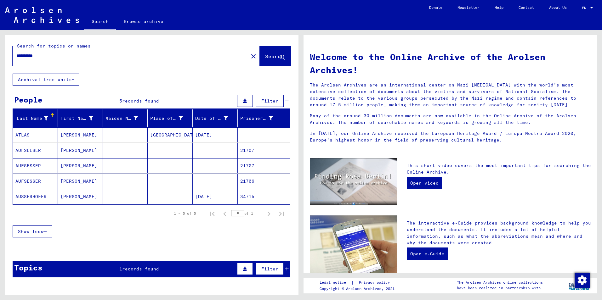
click at [22, 133] on mat-cell "ATLAS" at bounding box center [35, 134] width 45 height 15
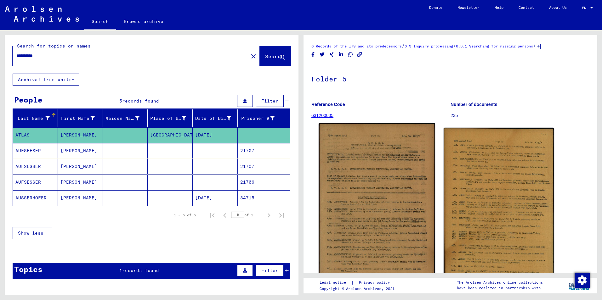
click at [383, 221] on img at bounding box center [376, 217] width 116 height 188
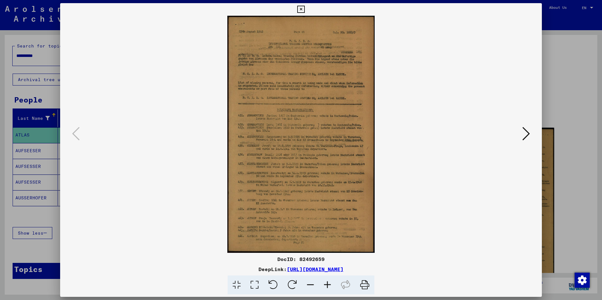
click at [328, 285] on icon at bounding box center [327, 285] width 17 height 19
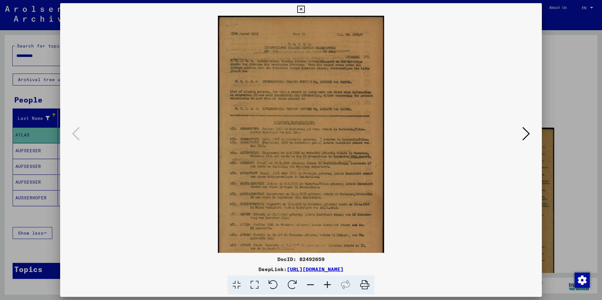
click at [328, 285] on icon at bounding box center [327, 285] width 17 height 19
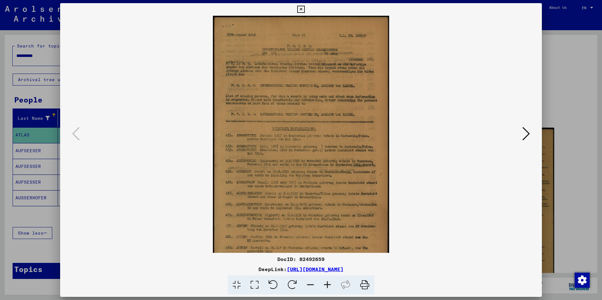
click at [328, 285] on icon at bounding box center [327, 285] width 17 height 19
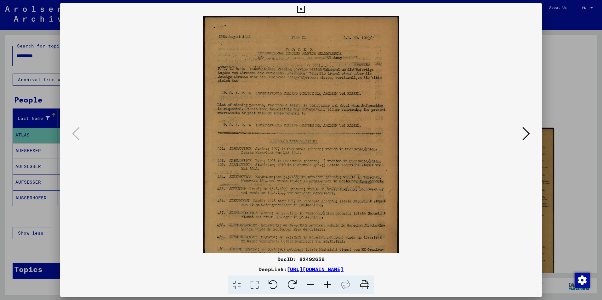
click at [328, 285] on icon at bounding box center [327, 285] width 17 height 19
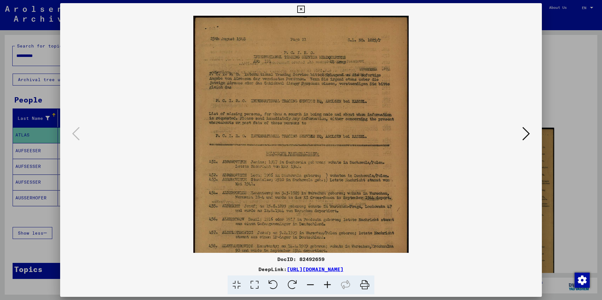
click at [328, 285] on icon at bounding box center [327, 285] width 17 height 19
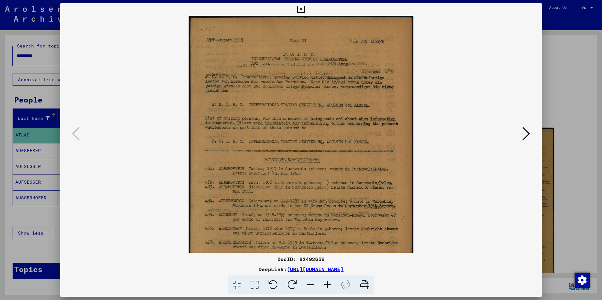
click at [328, 285] on icon at bounding box center [327, 285] width 17 height 19
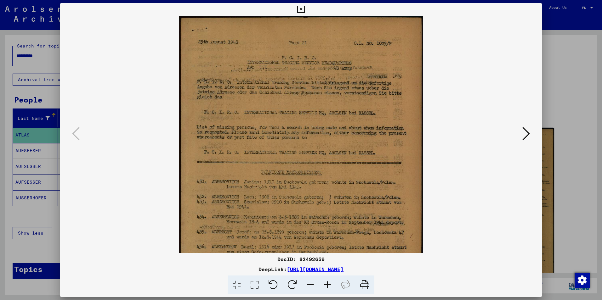
click at [328, 285] on icon at bounding box center [327, 285] width 17 height 19
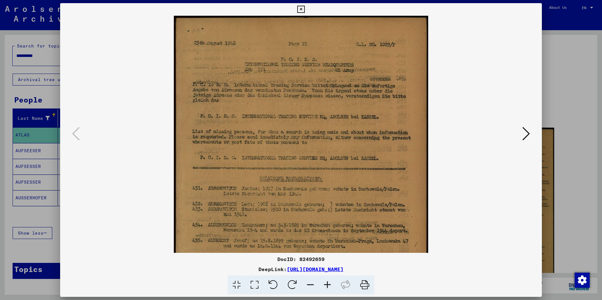
click at [328, 285] on icon at bounding box center [327, 285] width 17 height 19
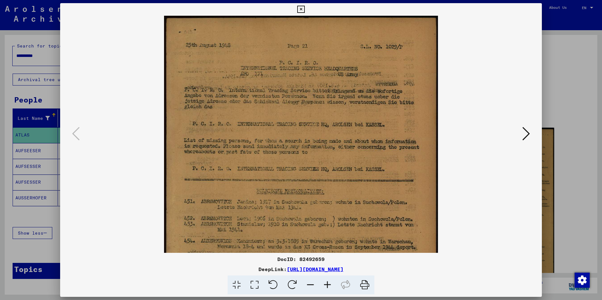
click at [328, 285] on icon at bounding box center [327, 285] width 17 height 19
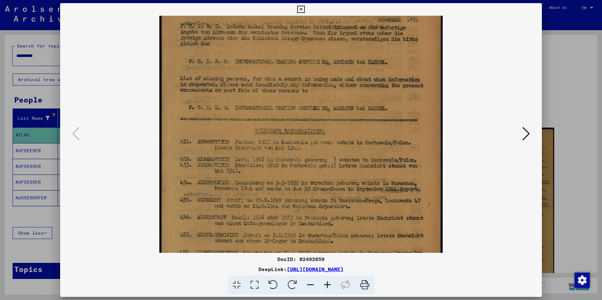
drag, startPoint x: 301, startPoint y: 177, endPoint x: 297, endPoint y: 110, distance: 67.2
click at [297, 110] on img at bounding box center [300, 177] width 283 height 457
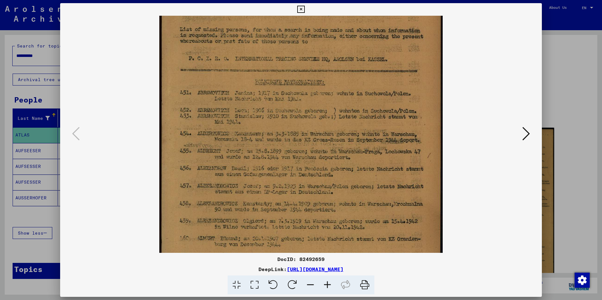
drag, startPoint x: 296, startPoint y: 172, endPoint x: 298, endPoint y: 126, distance: 46.3
click at [299, 123] on img at bounding box center [300, 128] width 283 height 457
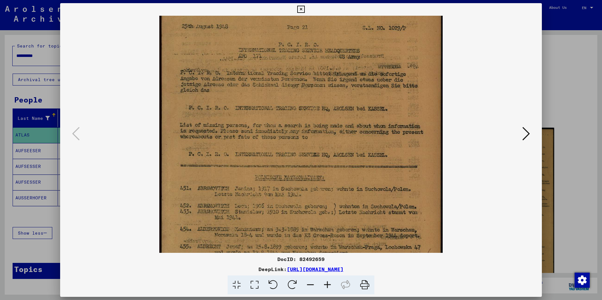
scroll to position [19, 0]
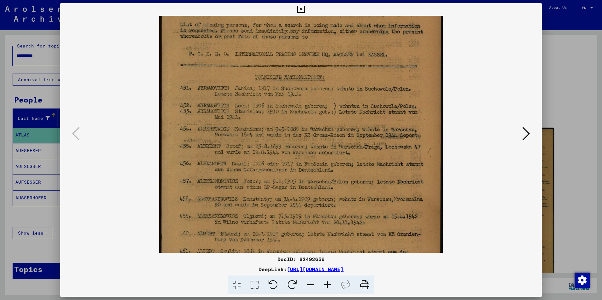
drag, startPoint x: 291, startPoint y: 191, endPoint x: 312, endPoint y: 187, distance: 21.3
click at [312, 187] on img at bounding box center [300, 124] width 283 height 457
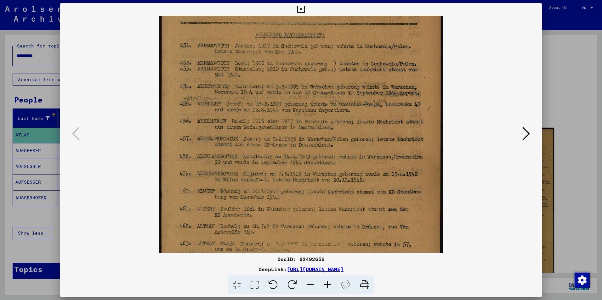
drag, startPoint x: 297, startPoint y: 212, endPoint x: 309, endPoint y: 170, distance: 43.8
click at [309, 170] on img at bounding box center [300, 81] width 283 height 457
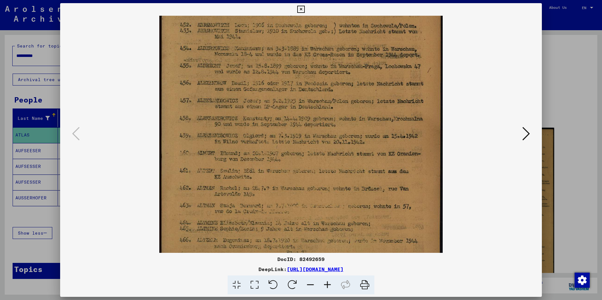
drag, startPoint x: 301, startPoint y: 205, endPoint x: 309, endPoint y: 167, distance: 38.9
click at [309, 167] on img at bounding box center [300, 43] width 283 height 457
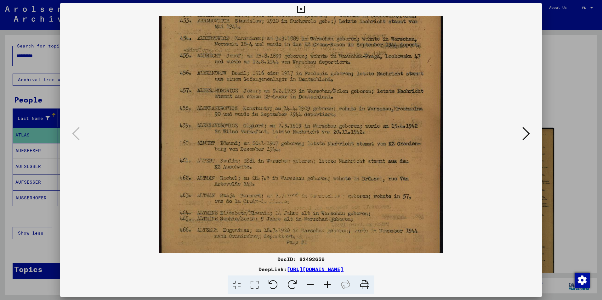
scroll to position [220, 0]
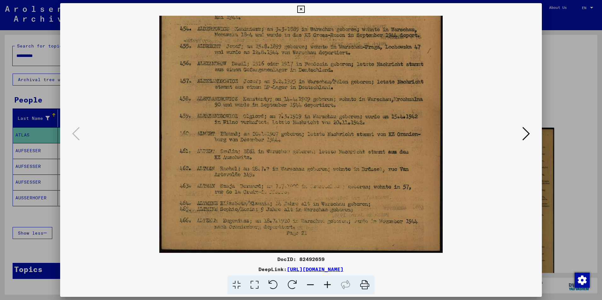
drag, startPoint x: 307, startPoint y: 214, endPoint x: 310, endPoint y: 173, distance: 41.0
click at [311, 174] on img at bounding box center [300, 24] width 283 height 457
click at [525, 134] on icon at bounding box center [526, 133] width 8 height 15
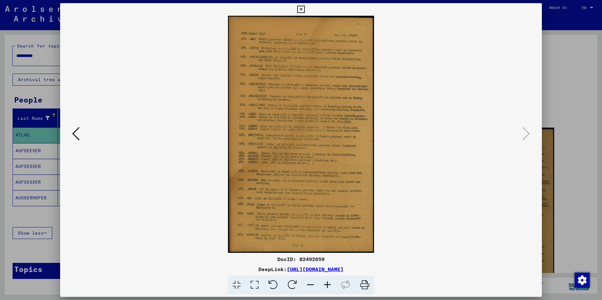
scroll to position [0, 0]
click at [327, 284] on icon at bounding box center [327, 285] width 17 height 19
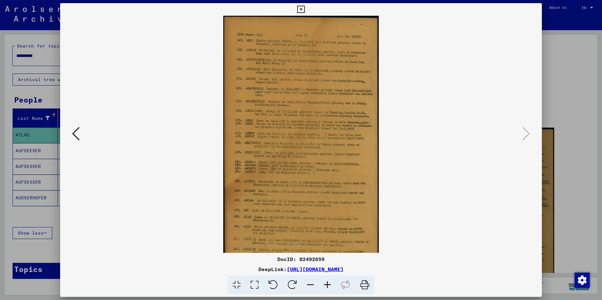
click at [328, 284] on icon at bounding box center [327, 285] width 17 height 19
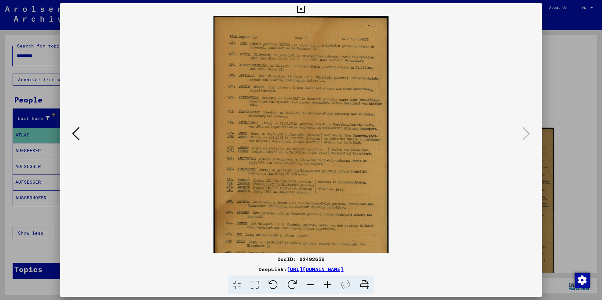
click at [328, 284] on icon at bounding box center [327, 285] width 17 height 19
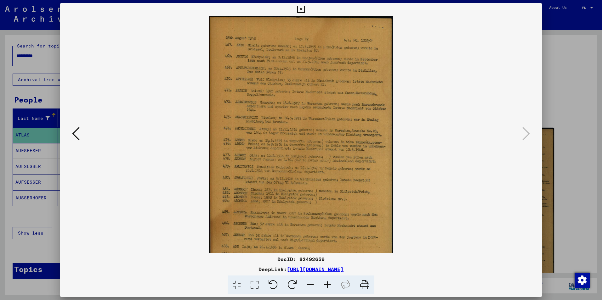
click at [328, 284] on icon at bounding box center [327, 285] width 17 height 19
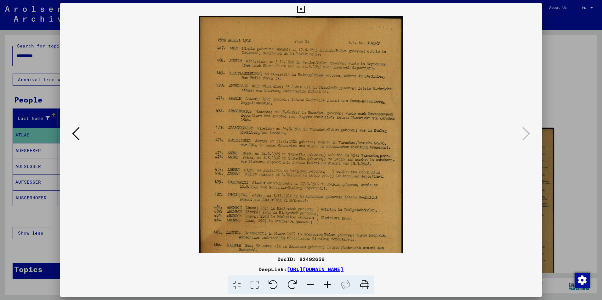
click at [328, 284] on icon at bounding box center [327, 285] width 17 height 19
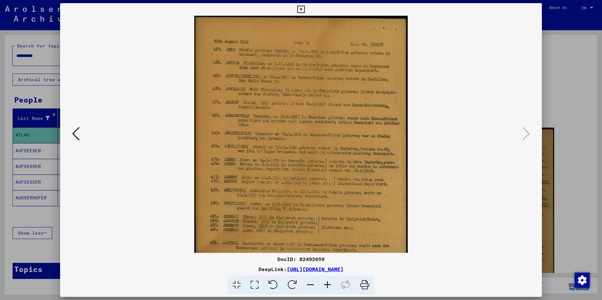
click at [328, 284] on icon at bounding box center [327, 285] width 17 height 19
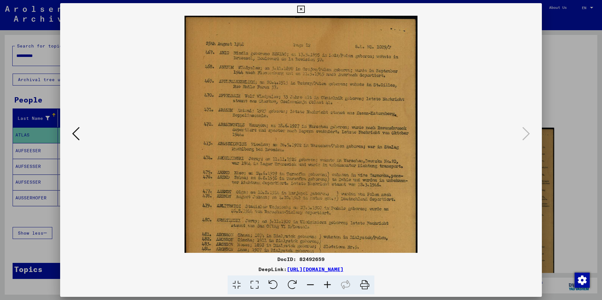
click at [328, 284] on icon at bounding box center [327, 285] width 17 height 19
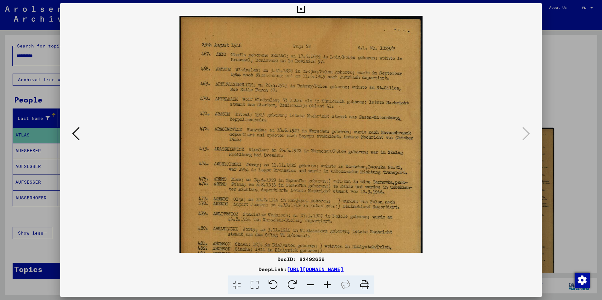
click at [328, 284] on icon at bounding box center [327, 285] width 17 height 19
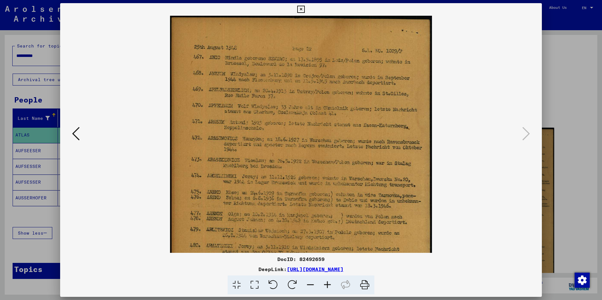
click at [328, 284] on icon at bounding box center [327, 285] width 17 height 19
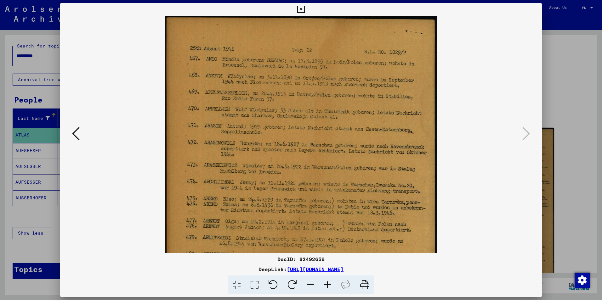
click at [328, 284] on icon at bounding box center [327, 285] width 17 height 19
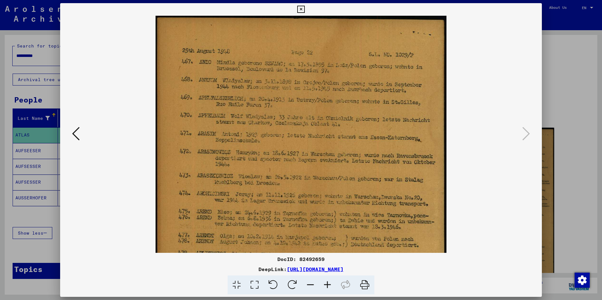
click at [329, 284] on icon at bounding box center [327, 285] width 17 height 19
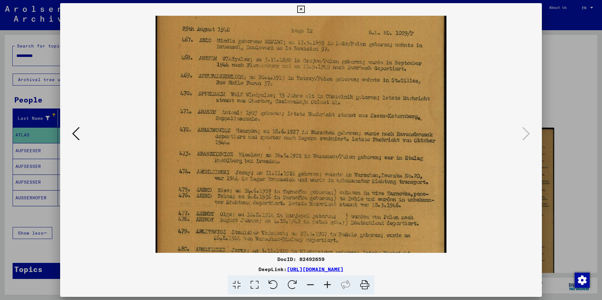
drag, startPoint x: 311, startPoint y: 163, endPoint x: 316, endPoint y: 141, distance: 22.7
click at [316, 141] on img at bounding box center [300, 230] width 291 height 473
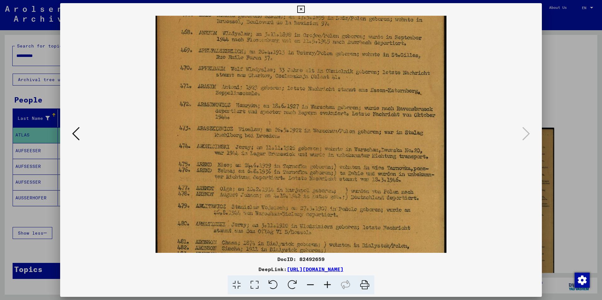
drag, startPoint x: 314, startPoint y: 175, endPoint x: 316, endPoint y: 149, distance: 25.2
click at [316, 149] on img at bounding box center [300, 205] width 291 height 473
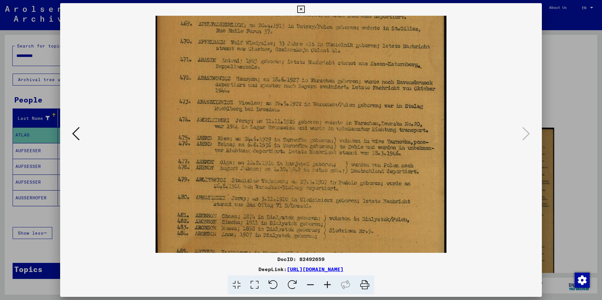
drag, startPoint x: 312, startPoint y: 176, endPoint x: 312, endPoint y: 149, distance: 27.4
click at [312, 149] on img at bounding box center [300, 178] width 291 height 473
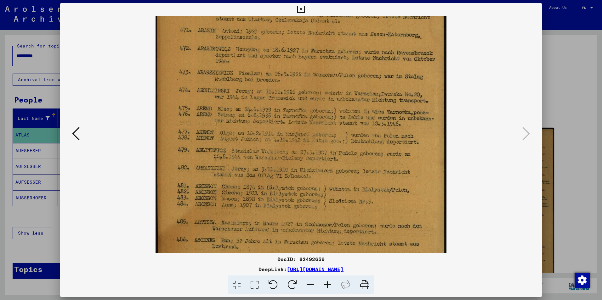
drag, startPoint x: 307, startPoint y: 184, endPoint x: 309, endPoint y: 154, distance: 29.6
click at [309, 154] on img at bounding box center [300, 149] width 291 height 473
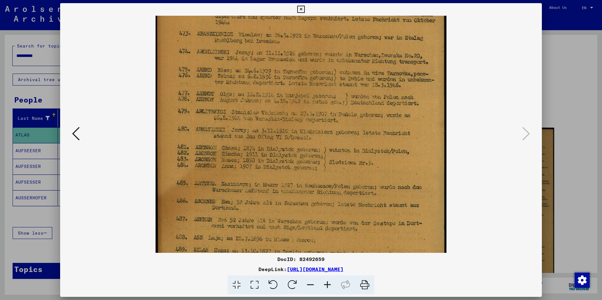
drag, startPoint x: 306, startPoint y: 198, endPoint x: 310, endPoint y: 160, distance: 38.3
click at [310, 160] on img at bounding box center [300, 110] width 291 height 473
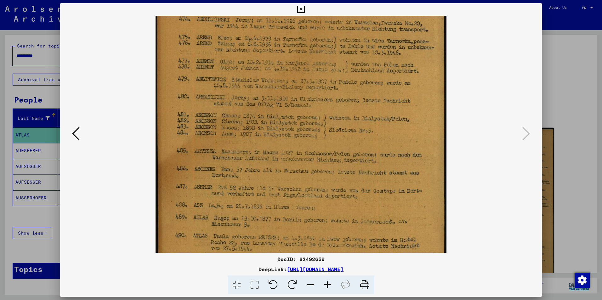
drag, startPoint x: 309, startPoint y: 204, endPoint x: 312, endPoint y: 171, distance: 32.6
click at [312, 171] on img at bounding box center [300, 77] width 291 height 473
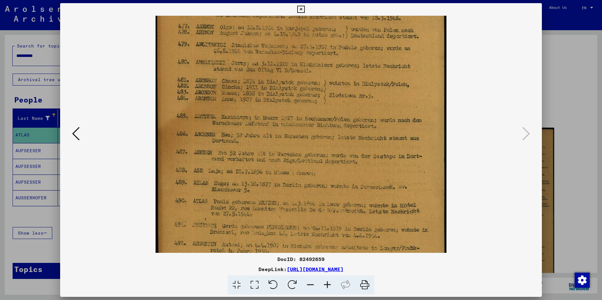
drag, startPoint x: 307, startPoint y: 208, endPoint x: 308, endPoint y: 192, distance: 16.4
click at [308, 173] on img at bounding box center [300, 43] width 291 height 473
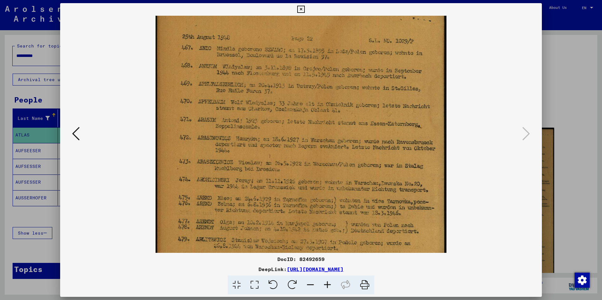
scroll to position [13, 0]
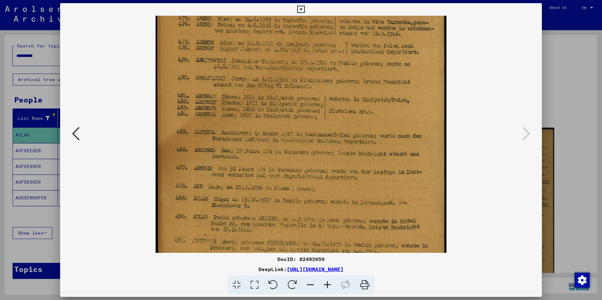
drag, startPoint x: 283, startPoint y: 137, endPoint x: 278, endPoint y: 120, distance: 18.4
click at [278, 120] on img at bounding box center [300, 59] width 291 height 473
drag, startPoint x: 323, startPoint y: 259, endPoint x: 275, endPoint y: 258, distance: 48.5
click at [275, 258] on div "DocID: 82492659" at bounding box center [300, 259] width 481 height 8
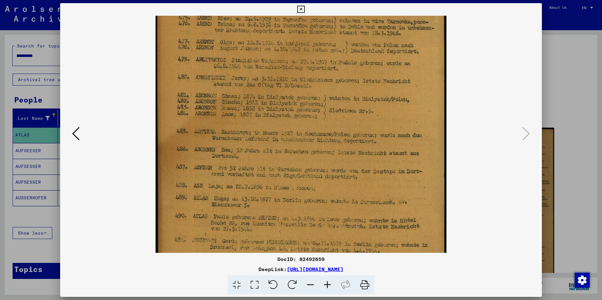
drag, startPoint x: 275, startPoint y: 258, endPoint x: 289, endPoint y: 259, distance: 13.8
copy div "DocID: 82492659"
click at [299, 8] on icon at bounding box center [300, 10] width 7 height 8
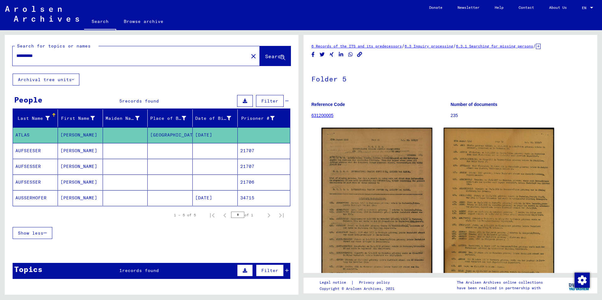
click at [68, 56] on input "**********" at bounding box center [130, 56] width 228 height 7
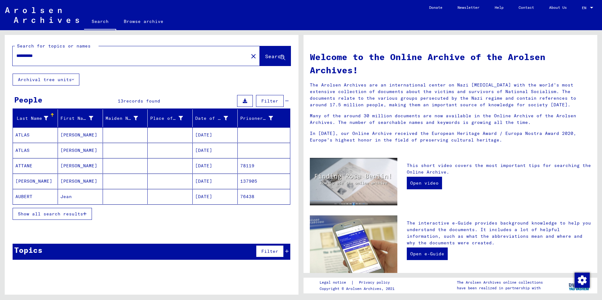
click at [35, 213] on span "Show all search results" at bounding box center [50, 214] width 65 height 6
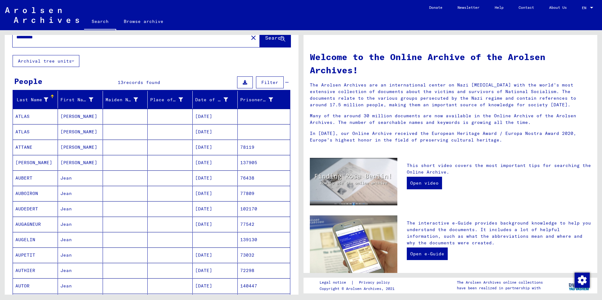
scroll to position [50, 0]
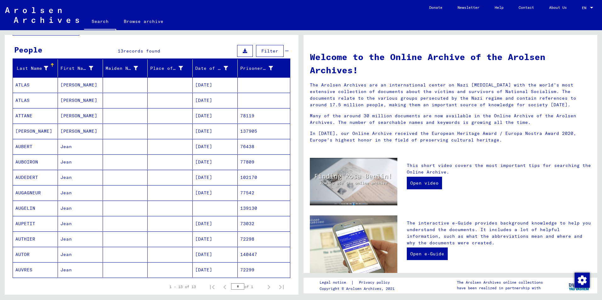
click at [25, 84] on mat-cell "ATLAS" at bounding box center [35, 84] width 45 height 15
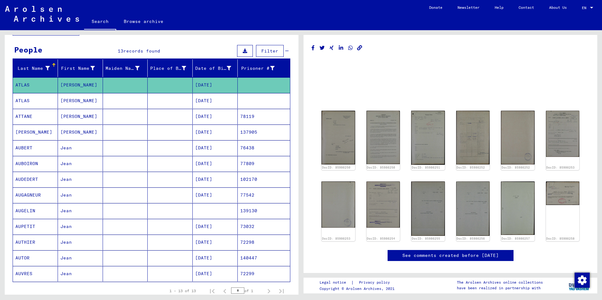
click at [24, 102] on mat-cell "ATLAS" at bounding box center [35, 100] width 45 height 15
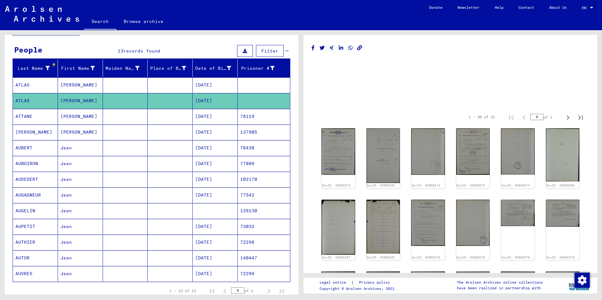
click at [25, 101] on mat-cell "ATLAS" at bounding box center [35, 100] width 45 height 15
click at [343, 154] on img at bounding box center [337, 151] width 35 height 49
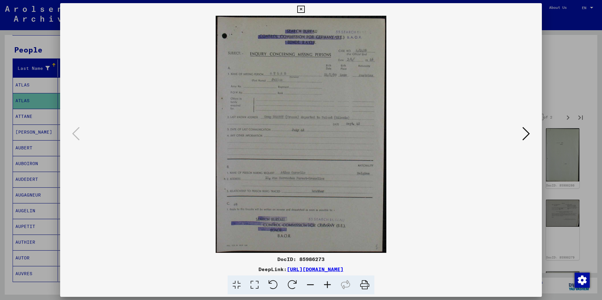
drag, startPoint x: 323, startPoint y: 259, endPoint x: 277, endPoint y: 259, distance: 46.2
click at [277, 259] on div "DocID: 85986273" at bounding box center [300, 259] width 481 height 8
drag, startPoint x: 277, startPoint y: 259, endPoint x: 282, endPoint y: 258, distance: 4.4
copy div "DocID: 85986273"
click at [328, 284] on icon at bounding box center [327, 285] width 17 height 19
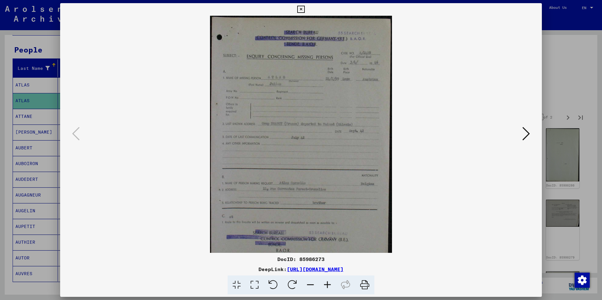
click at [328, 284] on icon at bounding box center [327, 285] width 17 height 19
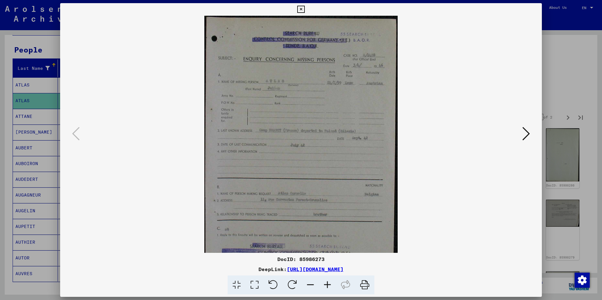
click at [328, 284] on icon at bounding box center [327, 285] width 17 height 19
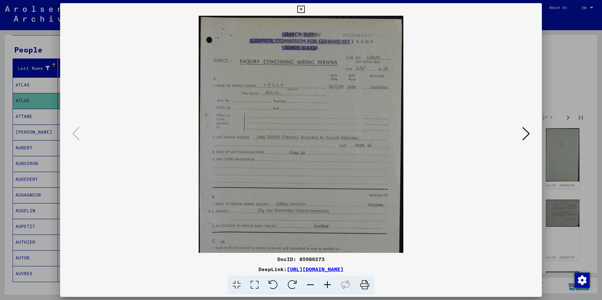
click at [328, 284] on icon at bounding box center [327, 285] width 17 height 19
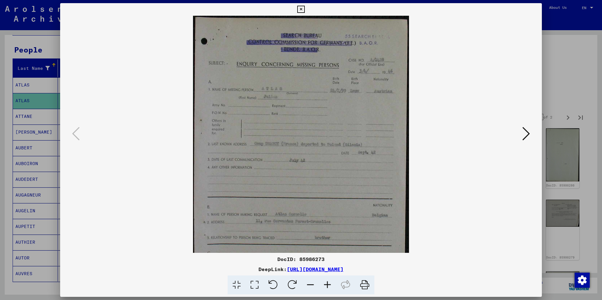
click at [328, 284] on icon at bounding box center [327, 285] width 17 height 19
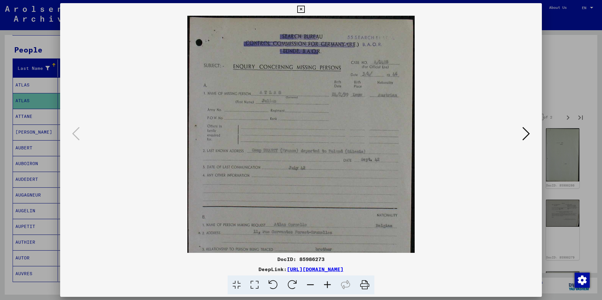
click at [328, 284] on icon at bounding box center [327, 285] width 17 height 19
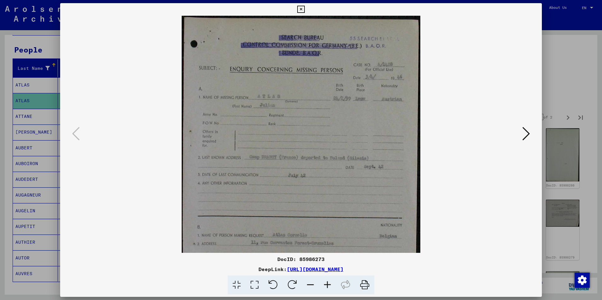
click at [301, 8] on icon at bounding box center [300, 10] width 7 height 8
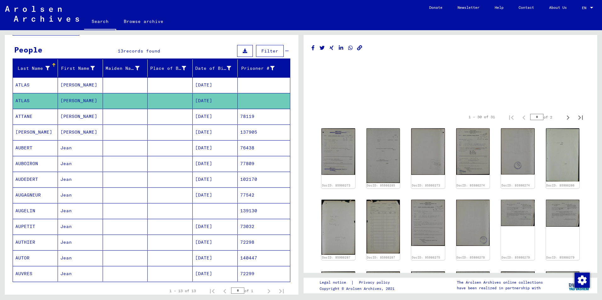
click at [69, 83] on mat-cell "[PERSON_NAME]" at bounding box center [80, 84] width 45 height 15
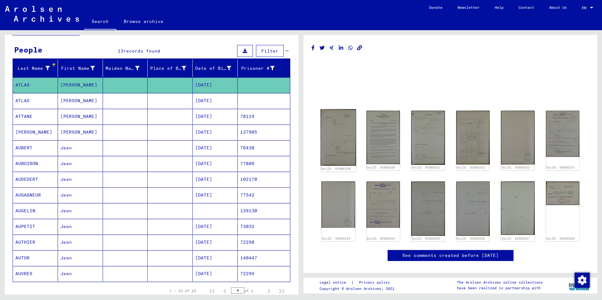
click at [335, 137] on img at bounding box center [337, 137] width 35 height 57
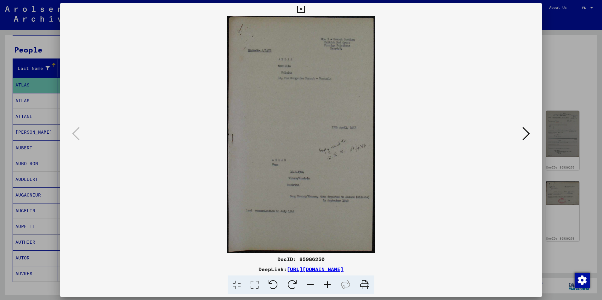
click at [328, 284] on icon at bounding box center [327, 285] width 17 height 19
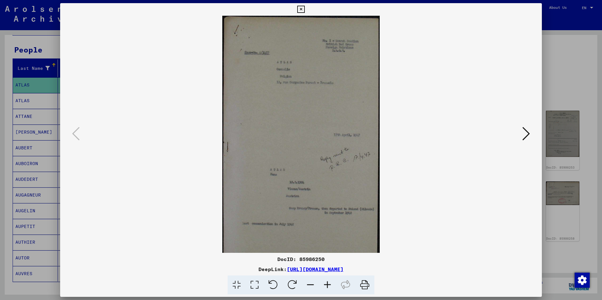
click at [328, 284] on icon at bounding box center [327, 285] width 17 height 19
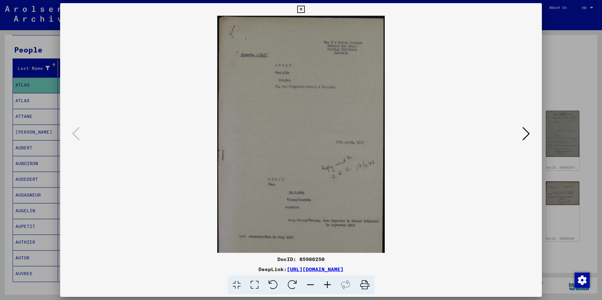
click at [328, 284] on icon at bounding box center [327, 285] width 17 height 19
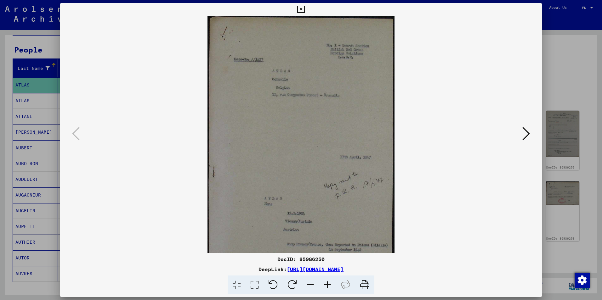
click at [328, 284] on icon at bounding box center [327, 285] width 17 height 19
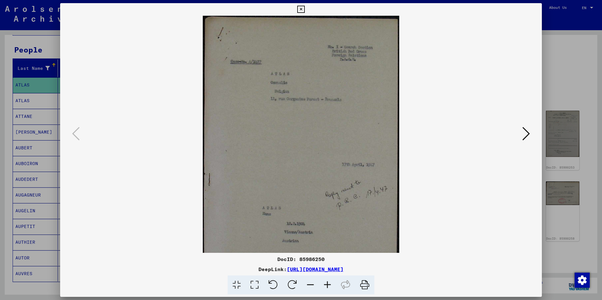
click at [328, 284] on icon at bounding box center [327, 285] width 17 height 19
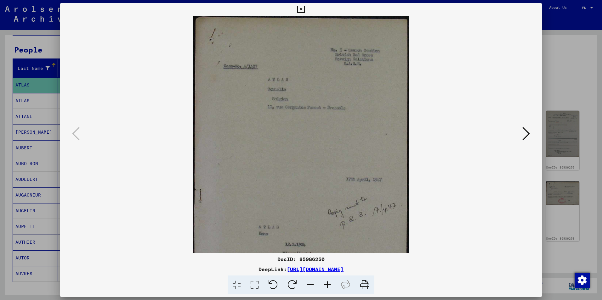
click at [328, 284] on icon at bounding box center [327, 285] width 17 height 19
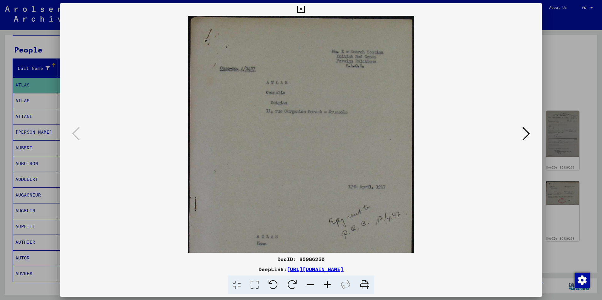
click at [328, 284] on icon at bounding box center [327, 285] width 17 height 19
click at [327, 284] on icon at bounding box center [327, 285] width 17 height 19
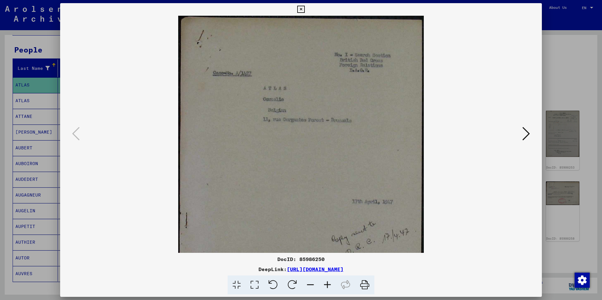
click at [327, 284] on icon at bounding box center [327, 285] width 17 height 19
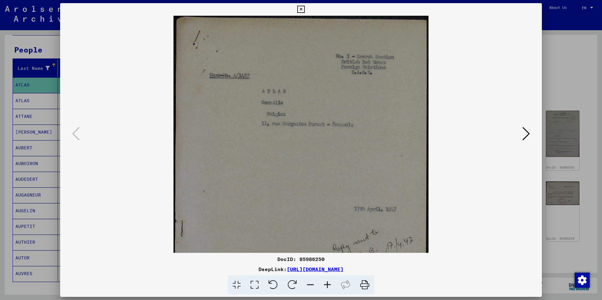
click at [327, 284] on icon at bounding box center [327, 285] width 17 height 19
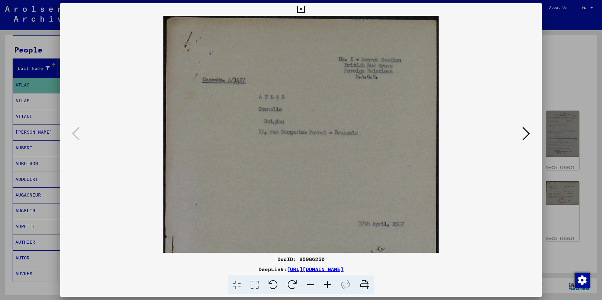
click at [326, 283] on icon at bounding box center [327, 285] width 17 height 19
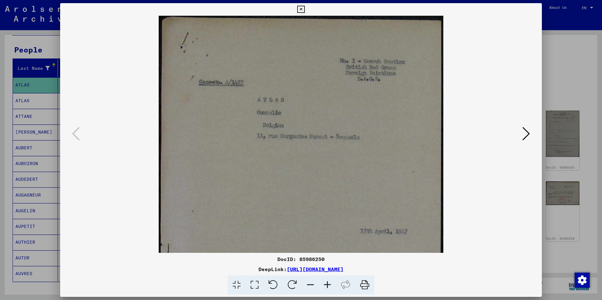
click at [326, 283] on icon at bounding box center [327, 285] width 17 height 19
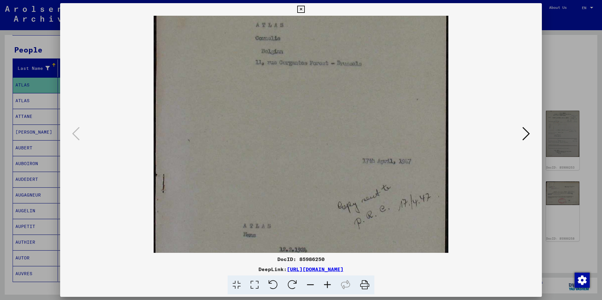
drag, startPoint x: 225, startPoint y: 186, endPoint x: 220, endPoint y: 128, distance: 57.5
click at [221, 107] on img at bounding box center [301, 174] width 294 height 473
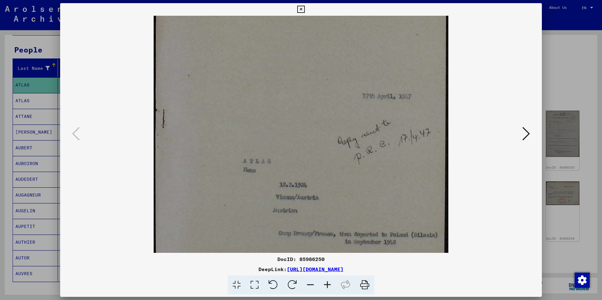
drag, startPoint x: 223, startPoint y: 161, endPoint x: 222, endPoint y: 108, distance: 53.5
click at [224, 95] on img at bounding box center [301, 109] width 294 height 473
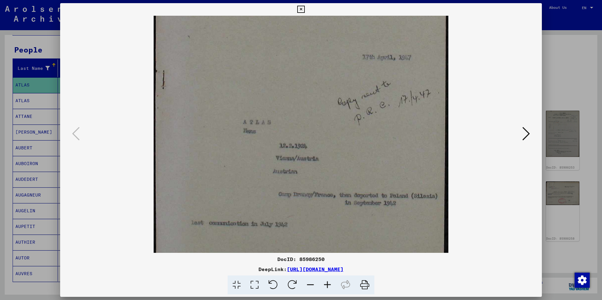
scroll to position [183, 0]
drag, startPoint x: 235, startPoint y: 192, endPoint x: 242, endPoint y: 154, distance: 38.3
click at [242, 154] on img at bounding box center [301, 69] width 294 height 473
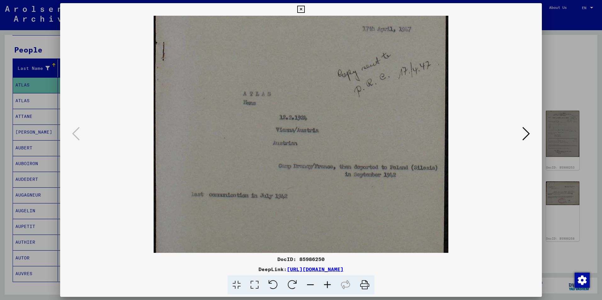
scroll to position [209, 0]
drag, startPoint x: 239, startPoint y: 187, endPoint x: 236, endPoint y: 161, distance: 26.3
click at [236, 161] on img at bounding box center [301, 43] width 294 height 473
drag, startPoint x: 323, startPoint y: 258, endPoint x: 277, endPoint y: 252, distance: 46.3
click at [277, 252] on div "DocID: 85986250 DeepLink: [URL][DOMAIN_NAME]" at bounding box center [300, 149] width 481 height 292
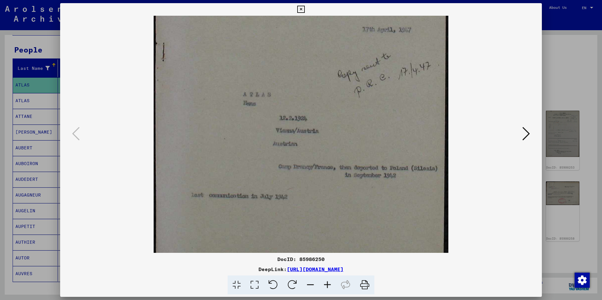
drag, startPoint x: 277, startPoint y: 252, endPoint x: 274, endPoint y: 261, distance: 9.5
click at [274, 261] on div "DocID: 85986250" at bounding box center [300, 259] width 481 height 8
click at [250, 261] on div "DocID: 85986250" at bounding box center [300, 259] width 481 height 8
drag, startPoint x: 326, startPoint y: 259, endPoint x: 277, endPoint y: 260, distance: 48.5
click at [277, 260] on div "DocID: 85986250" at bounding box center [300, 259] width 481 height 8
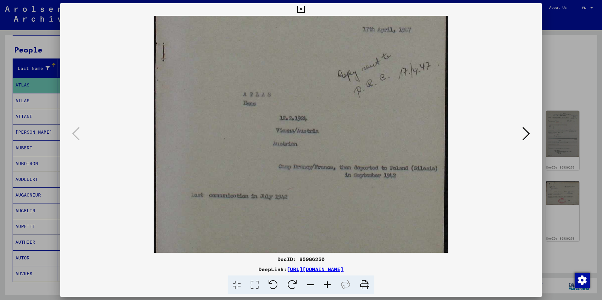
drag, startPoint x: 277, startPoint y: 260, endPoint x: 281, endPoint y: 259, distance: 4.3
copy div "DocID: 85986250"
click at [524, 132] on icon at bounding box center [526, 133] width 8 height 15
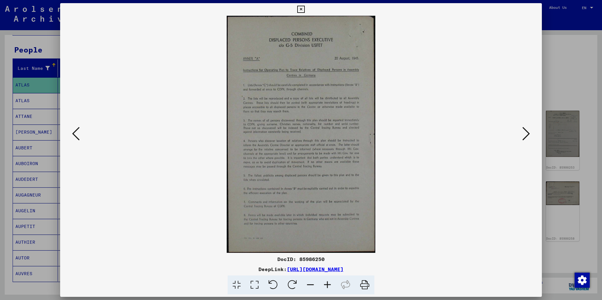
click at [524, 132] on icon at bounding box center [526, 133] width 8 height 15
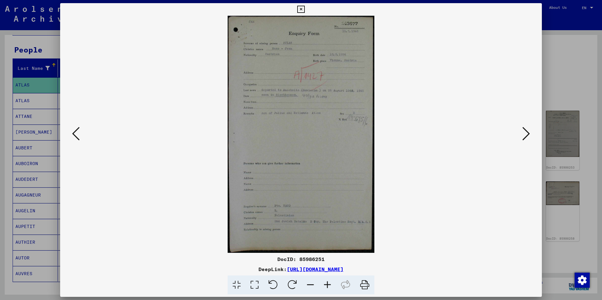
click at [328, 285] on icon at bounding box center [327, 285] width 17 height 19
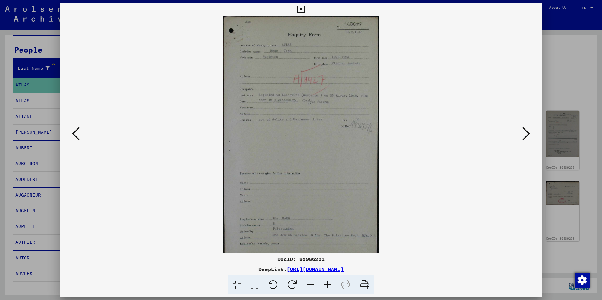
click at [328, 285] on icon at bounding box center [327, 285] width 17 height 19
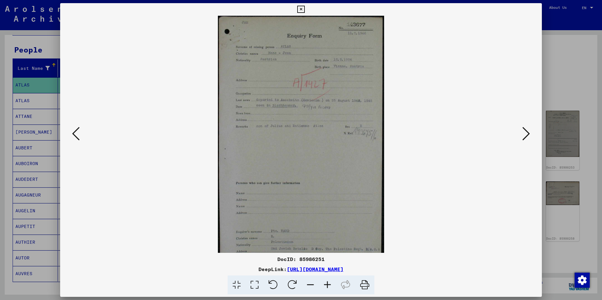
click at [328, 285] on icon at bounding box center [327, 285] width 17 height 19
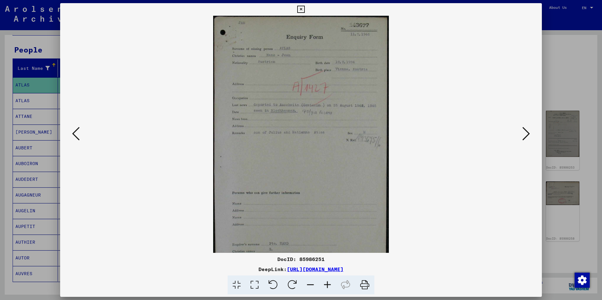
click at [328, 285] on icon at bounding box center [327, 285] width 17 height 19
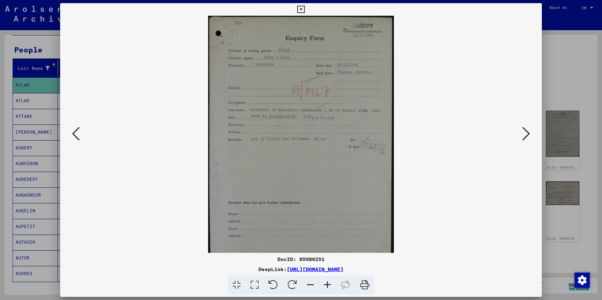
click at [328, 285] on icon at bounding box center [327, 285] width 17 height 19
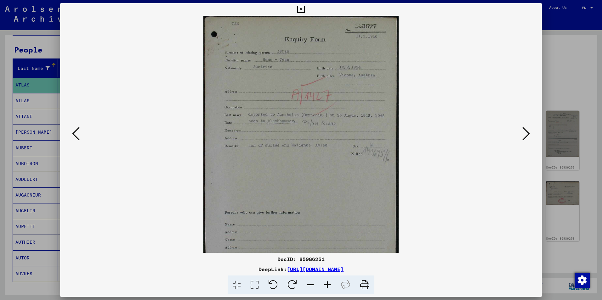
click at [326, 286] on icon at bounding box center [327, 285] width 17 height 19
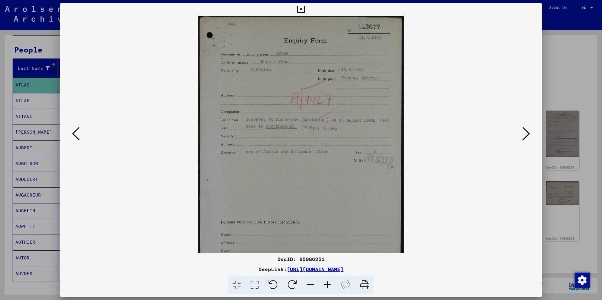
click at [526, 137] on icon at bounding box center [526, 133] width 8 height 15
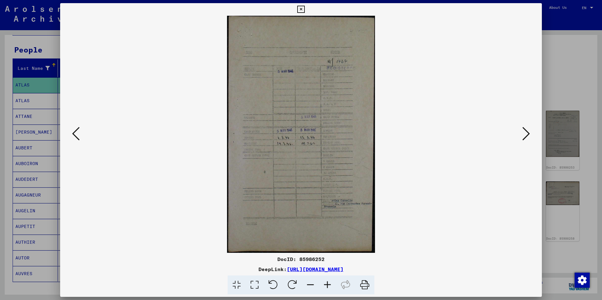
click at [325, 284] on icon at bounding box center [327, 285] width 17 height 19
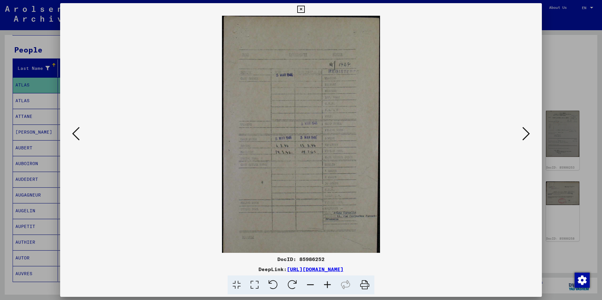
click at [325, 284] on icon at bounding box center [327, 285] width 17 height 19
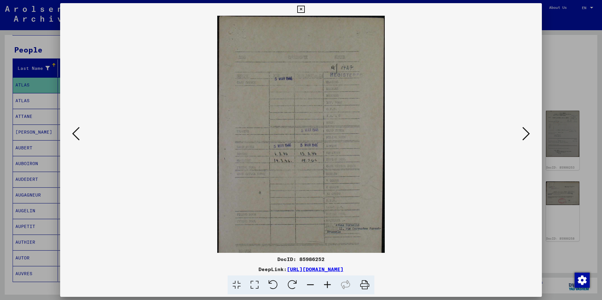
click at [325, 284] on icon at bounding box center [327, 285] width 17 height 19
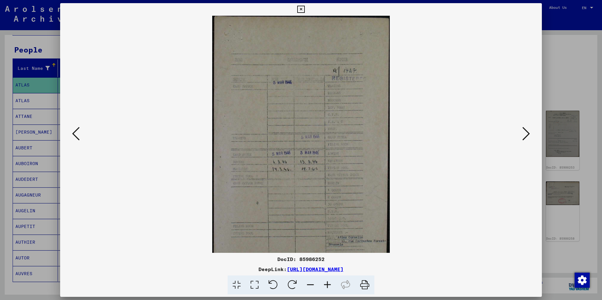
click at [325, 284] on icon at bounding box center [327, 285] width 17 height 19
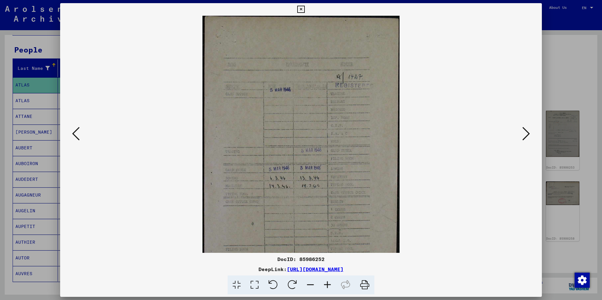
click at [325, 284] on icon at bounding box center [327, 285] width 17 height 19
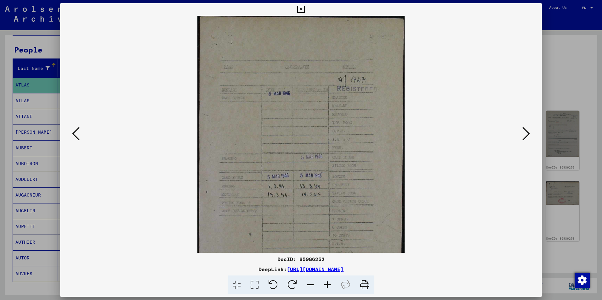
click at [325, 284] on icon at bounding box center [327, 285] width 17 height 19
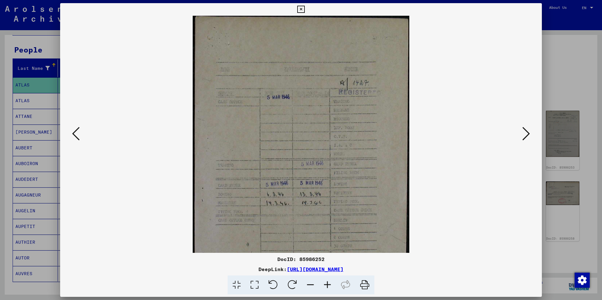
click at [325, 284] on icon at bounding box center [327, 285] width 17 height 19
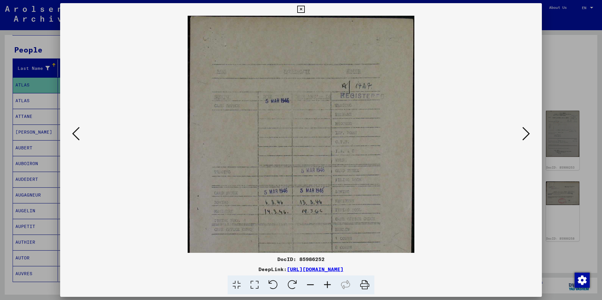
drag, startPoint x: 305, startPoint y: 216, endPoint x: 348, endPoint y: 285, distance: 80.7
click at [348, 285] on div "DocID: 85986252 DeepLink: [URL][DOMAIN_NAME]" at bounding box center [300, 149] width 481 height 292
click at [526, 134] on icon at bounding box center [526, 133] width 8 height 15
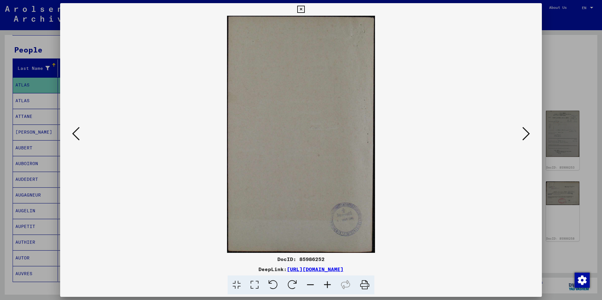
click at [526, 134] on icon at bounding box center [526, 133] width 8 height 15
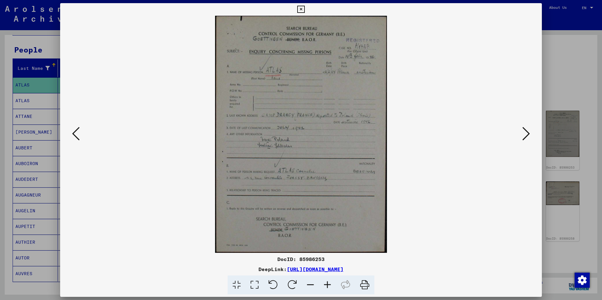
click at [526, 136] on icon at bounding box center [526, 133] width 8 height 15
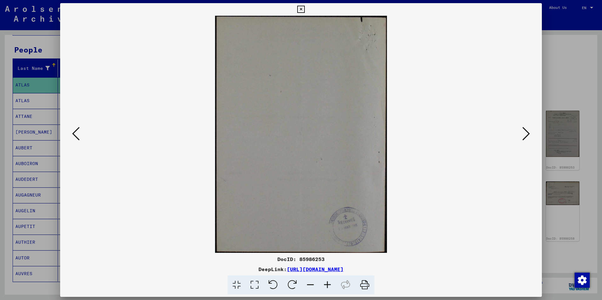
click at [526, 136] on icon at bounding box center [526, 133] width 8 height 15
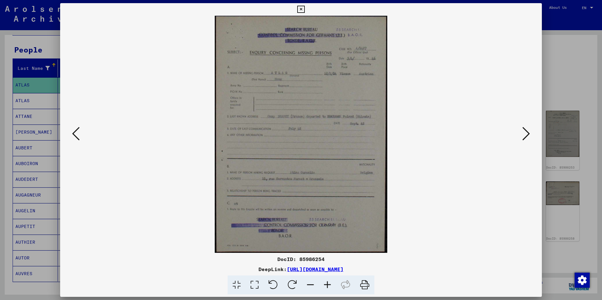
click at [524, 136] on icon at bounding box center [526, 133] width 8 height 15
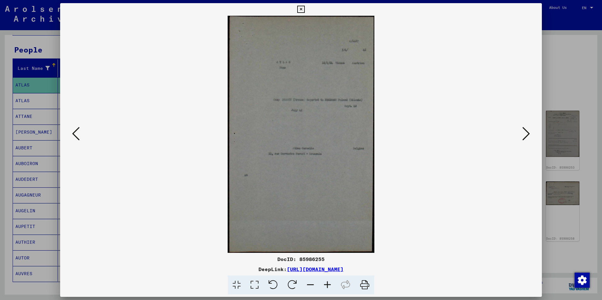
click at [524, 136] on icon at bounding box center [526, 133] width 8 height 15
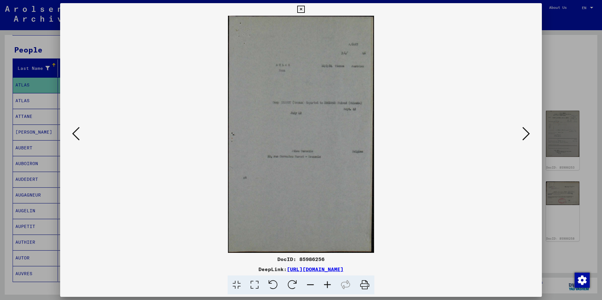
click at [524, 136] on icon at bounding box center [526, 133] width 8 height 15
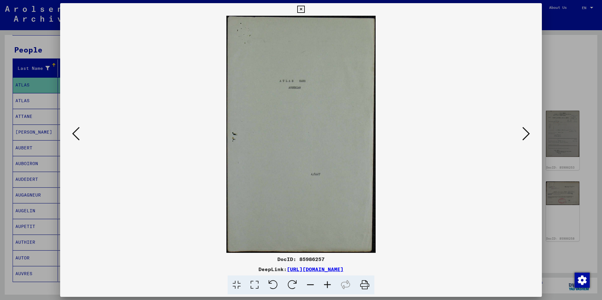
click at [524, 136] on icon at bounding box center [526, 133] width 8 height 15
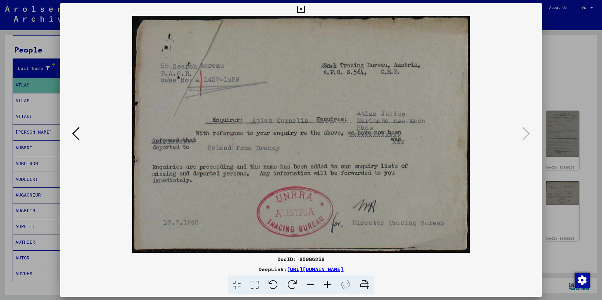
click at [76, 134] on icon at bounding box center [76, 133] width 8 height 15
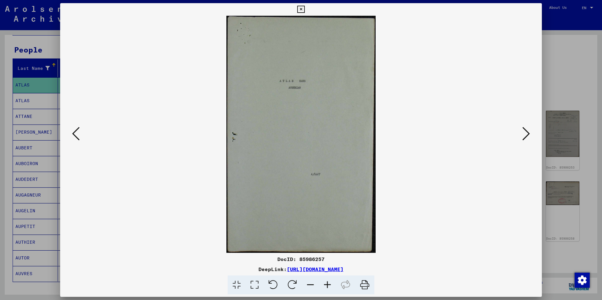
click at [76, 133] on icon at bounding box center [76, 133] width 8 height 15
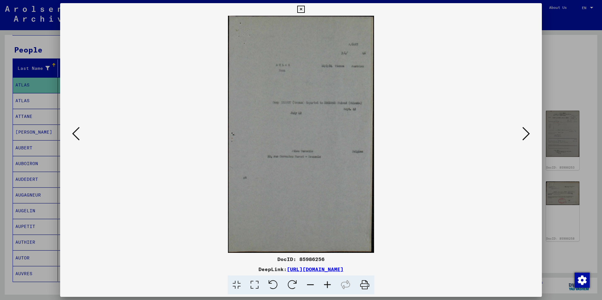
click at [76, 133] on icon at bounding box center [76, 133] width 8 height 15
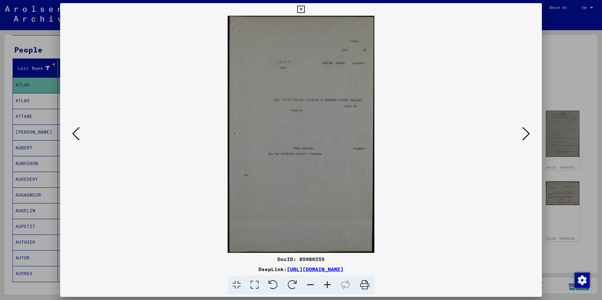
click at [528, 137] on icon at bounding box center [526, 133] width 8 height 15
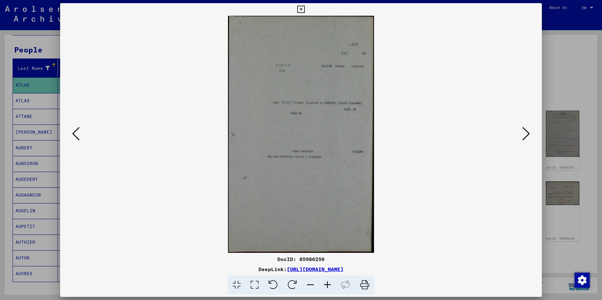
click at [526, 136] on icon at bounding box center [526, 133] width 8 height 15
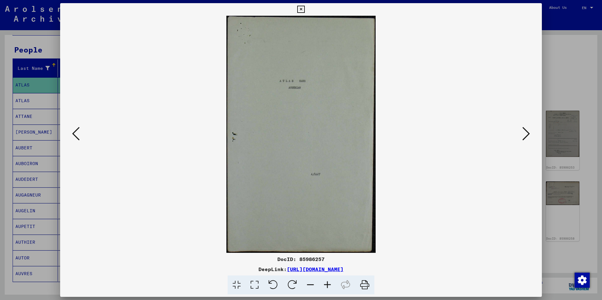
click at [525, 136] on icon at bounding box center [526, 133] width 8 height 15
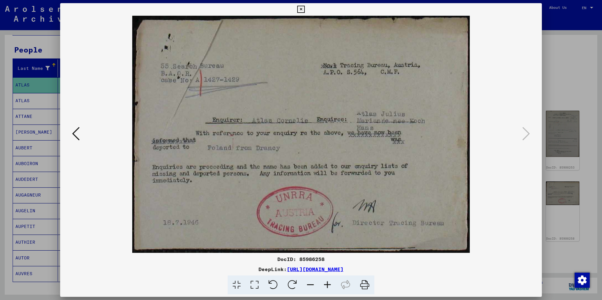
click at [75, 133] on icon at bounding box center [76, 133] width 8 height 15
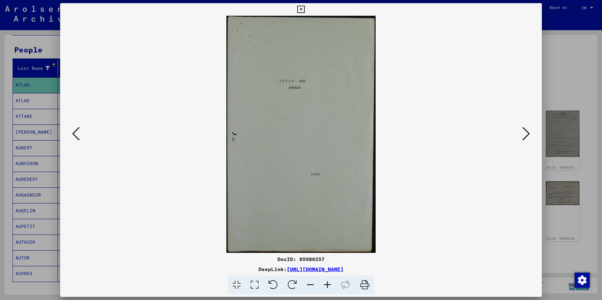
click at [75, 133] on icon at bounding box center [76, 133] width 8 height 15
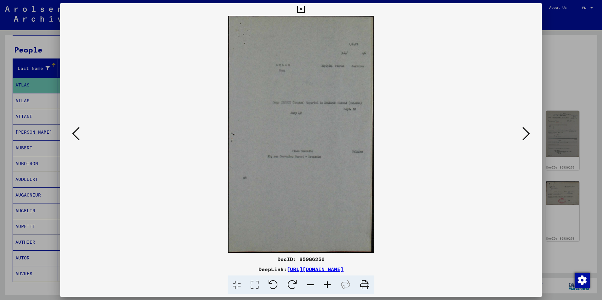
click at [75, 133] on icon at bounding box center [76, 133] width 8 height 15
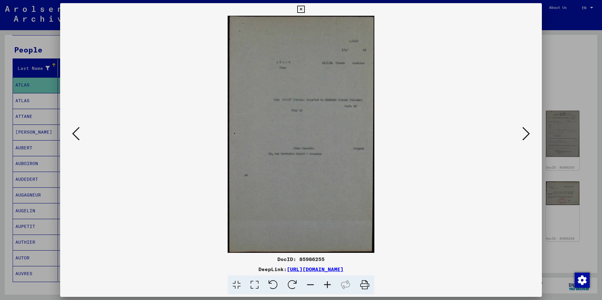
click at [75, 133] on icon at bounding box center [76, 133] width 8 height 15
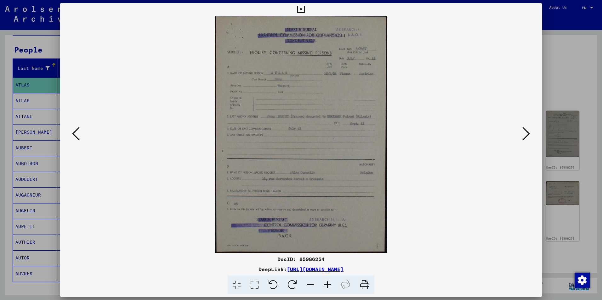
click at [75, 132] on icon at bounding box center [76, 133] width 8 height 15
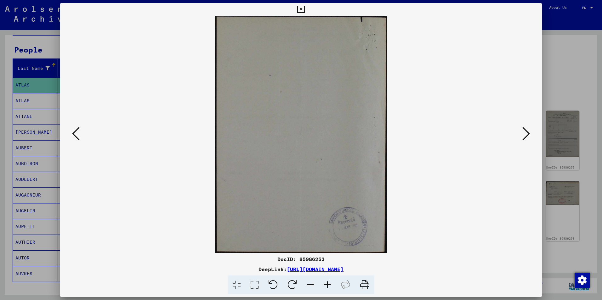
click at [75, 132] on icon at bounding box center [76, 133] width 8 height 15
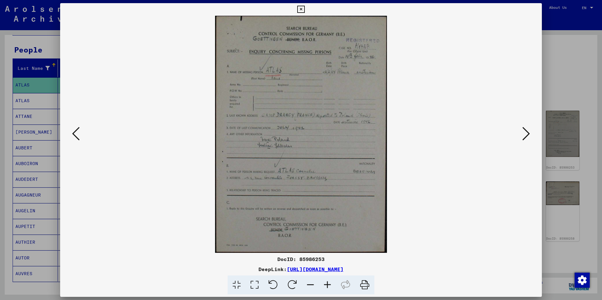
click at [75, 132] on icon at bounding box center [76, 133] width 8 height 15
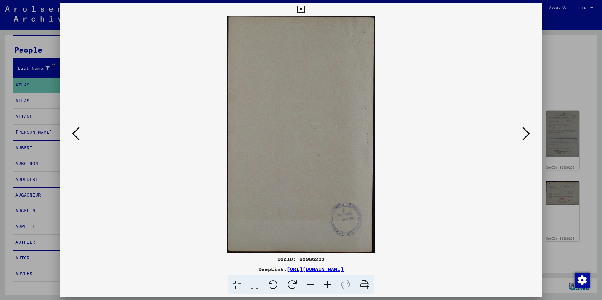
click at [74, 131] on icon at bounding box center [76, 133] width 8 height 15
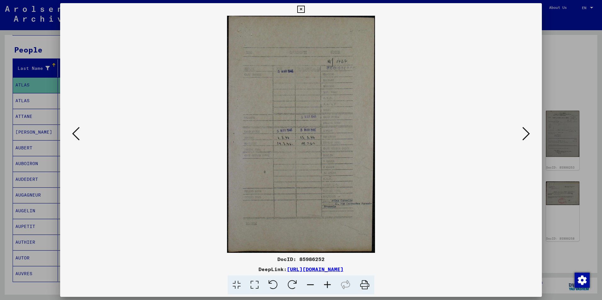
click at [525, 135] on icon at bounding box center [526, 133] width 8 height 15
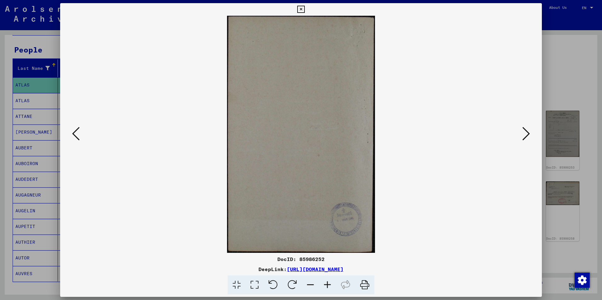
click at [525, 134] on icon at bounding box center [526, 133] width 8 height 15
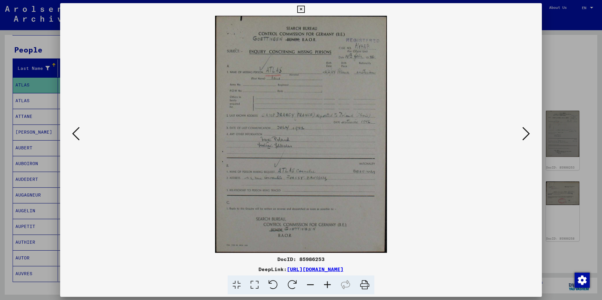
click at [524, 134] on icon at bounding box center [526, 133] width 8 height 15
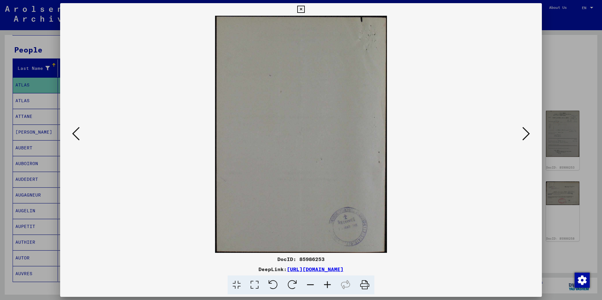
click at [524, 134] on icon at bounding box center [526, 133] width 8 height 15
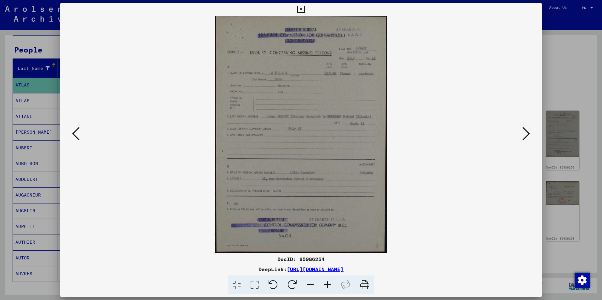
click at [523, 134] on icon at bounding box center [526, 133] width 8 height 15
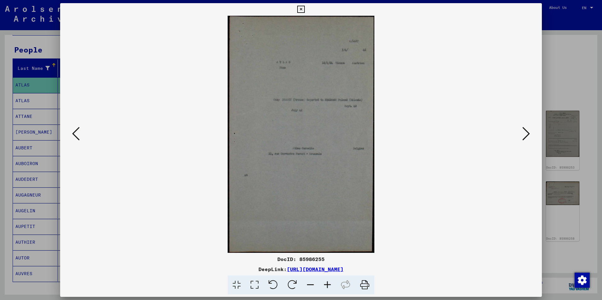
click at [523, 134] on icon at bounding box center [526, 133] width 8 height 15
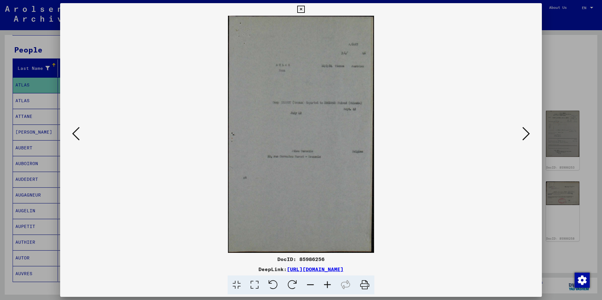
click at [523, 133] on icon at bounding box center [526, 133] width 8 height 15
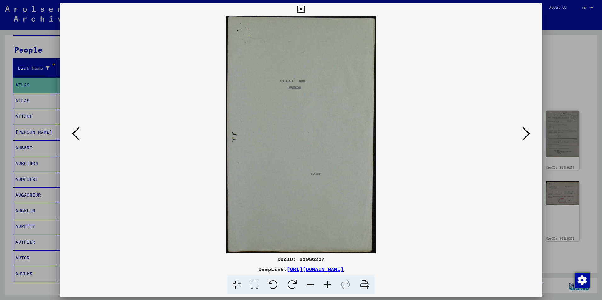
click at [522, 133] on icon at bounding box center [526, 133] width 8 height 15
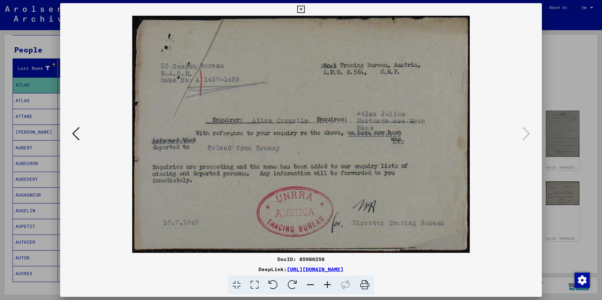
click at [301, 9] on icon at bounding box center [300, 10] width 7 height 8
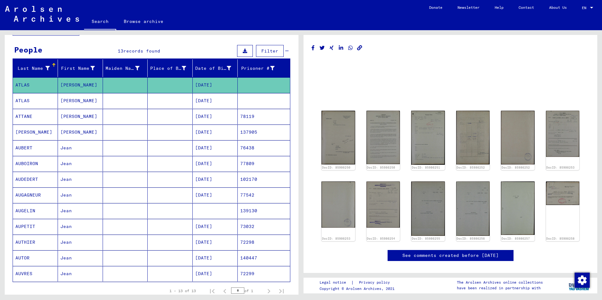
click at [64, 101] on mat-cell "[PERSON_NAME]" at bounding box center [80, 100] width 45 height 15
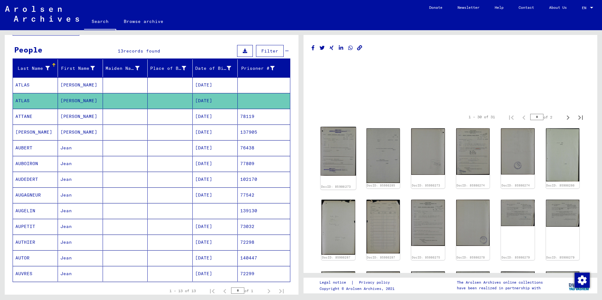
click at [340, 164] on img at bounding box center [337, 151] width 35 height 49
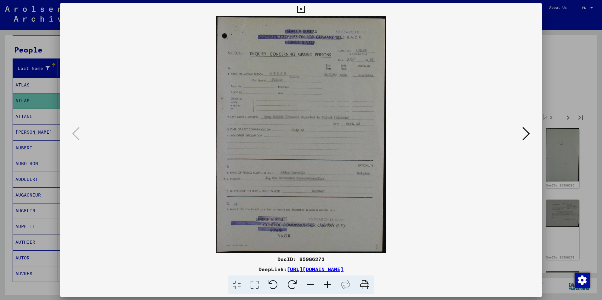
click at [328, 286] on icon at bounding box center [327, 285] width 17 height 19
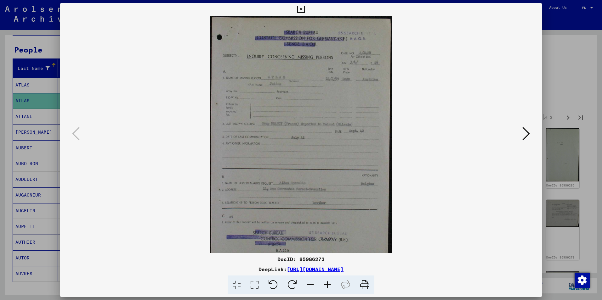
click at [328, 286] on icon at bounding box center [327, 285] width 17 height 19
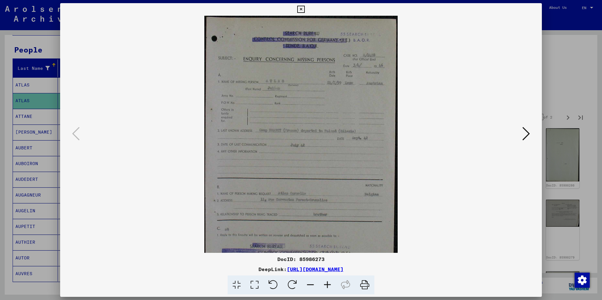
click at [327, 286] on icon at bounding box center [327, 285] width 17 height 19
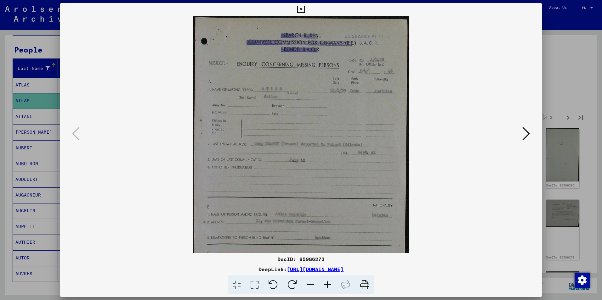
click at [327, 286] on icon at bounding box center [327, 285] width 17 height 19
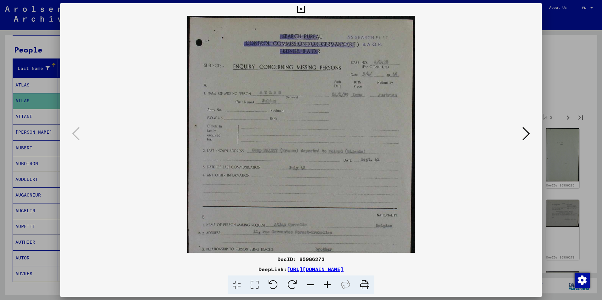
click at [327, 286] on icon at bounding box center [327, 285] width 17 height 19
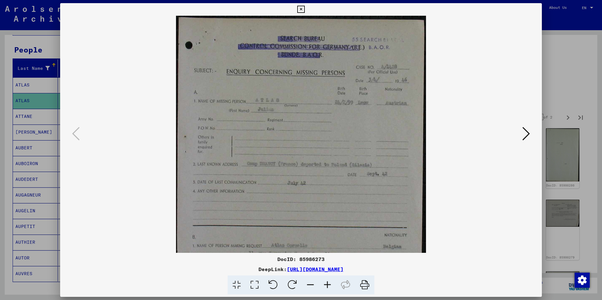
click at [327, 286] on icon at bounding box center [327, 285] width 17 height 19
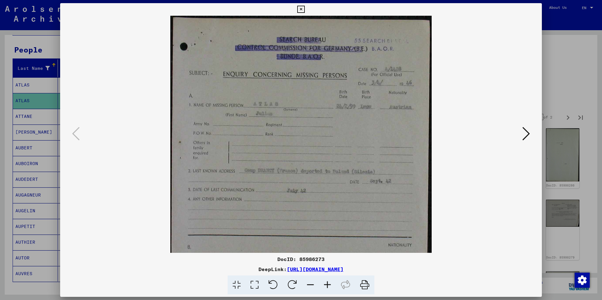
click at [327, 286] on icon at bounding box center [327, 285] width 17 height 19
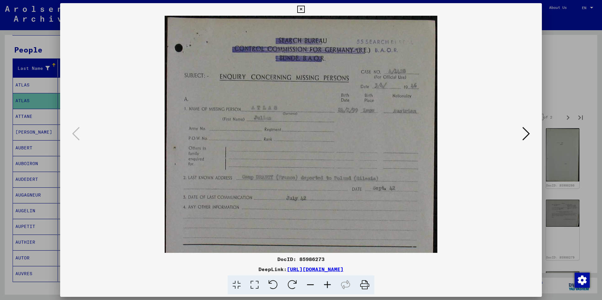
click at [327, 286] on icon at bounding box center [327, 285] width 17 height 19
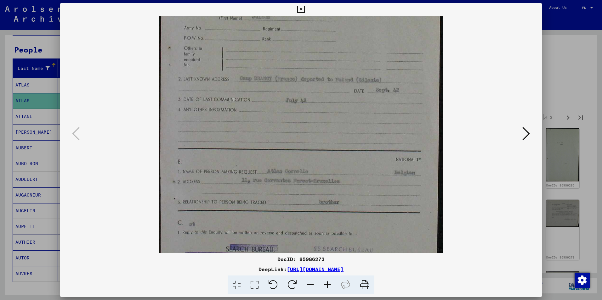
drag, startPoint x: 282, startPoint y: 220, endPoint x: 300, endPoint y: 121, distance: 100.1
click at [304, 111] on img at bounding box center [301, 107] width 284 height 395
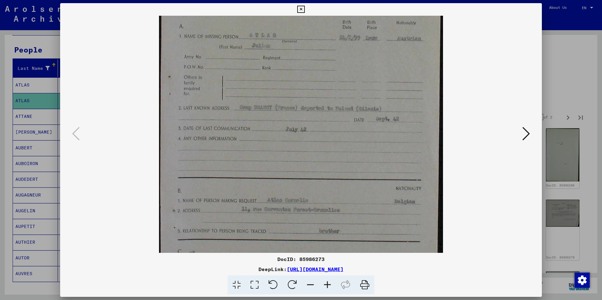
scroll to position [76, 0]
drag, startPoint x: 289, startPoint y: 210, endPoint x: 309, endPoint y: 225, distance: 25.0
click at [309, 226] on img at bounding box center [301, 137] width 284 height 395
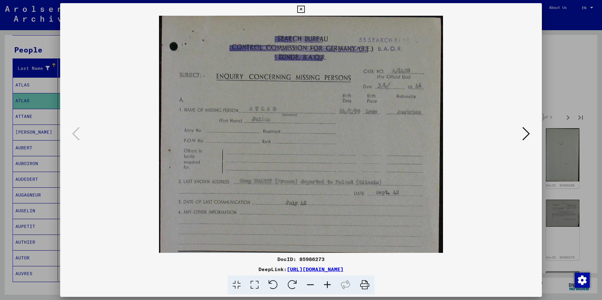
scroll to position [0, 0]
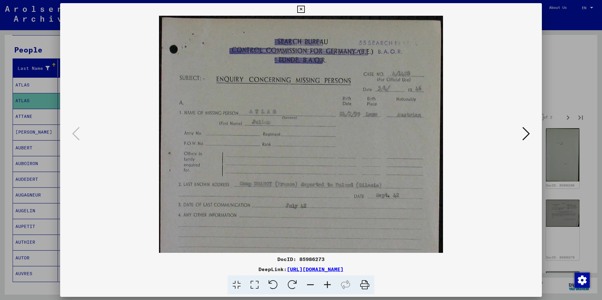
drag, startPoint x: 301, startPoint y: 166, endPoint x: 291, endPoint y: 254, distance: 88.4
click at [292, 254] on div "DocID: 85986273 DeepLink: [URL][DOMAIN_NAME]" at bounding box center [300, 149] width 481 height 292
click at [531, 137] on button at bounding box center [525, 134] width 11 height 18
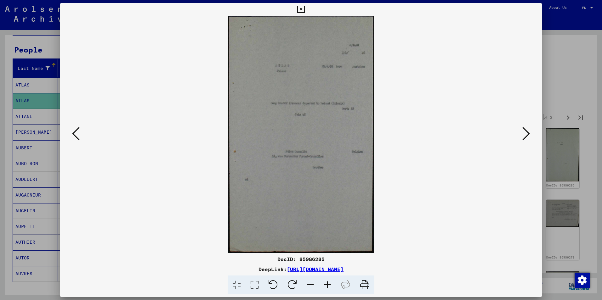
click at [531, 137] on button at bounding box center [525, 134] width 11 height 18
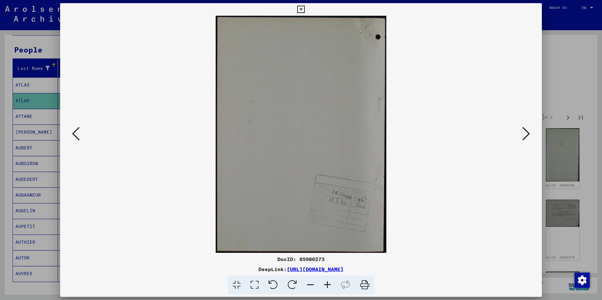
click at [531, 137] on button at bounding box center [525, 134] width 11 height 18
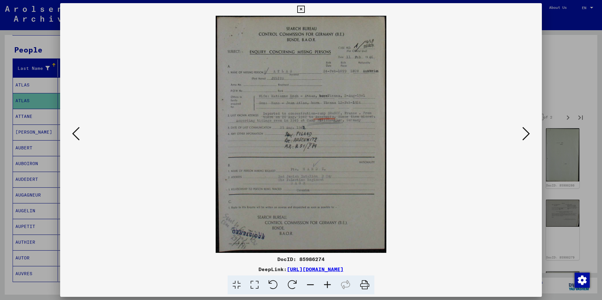
click at [330, 284] on icon at bounding box center [327, 285] width 17 height 19
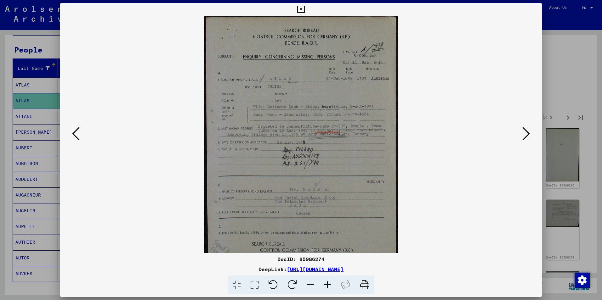
click at [330, 284] on icon at bounding box center [327, 285] width 17 height 19
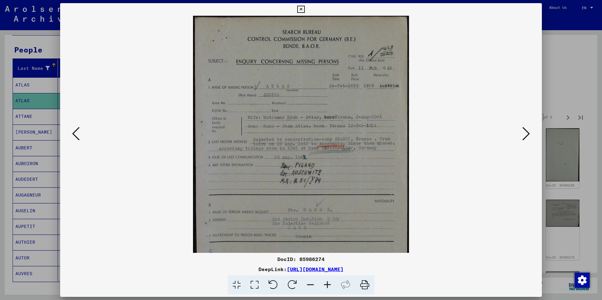
click at [330, 284] on icon at bounding box center [327, 285] width 17 height 19
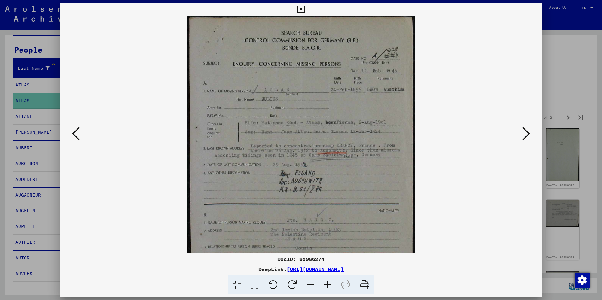
click at [330, 284] on icon at bounding box center [327, 285] width 17 height 19
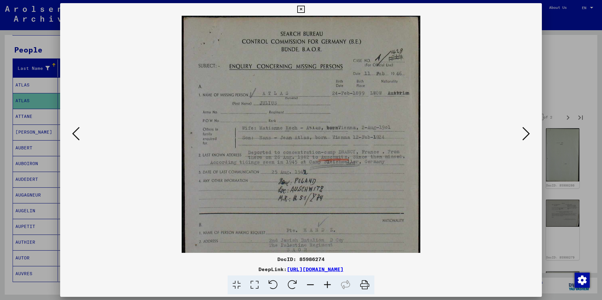
click at [330, 284] on icon at bounding box center [327, 285] width 17 height 19
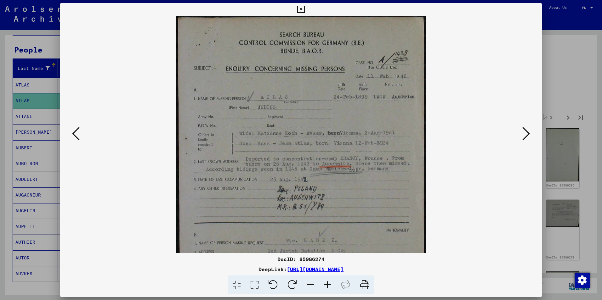
click at [75, 134] on icon at bounding box center [76, 133] width 8 height 15
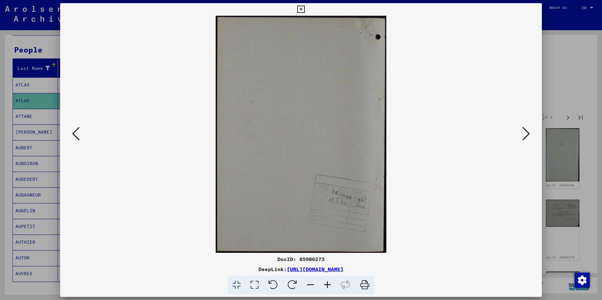
click at [75, 134] on icon at bounding box center [76, 133] width 8 height 15
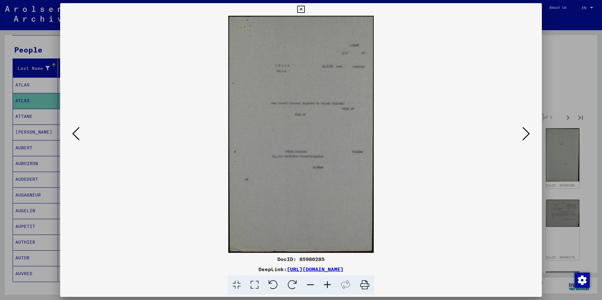
click at [75, 134] on icon at bounding box center [76, 133] width 8 height 15
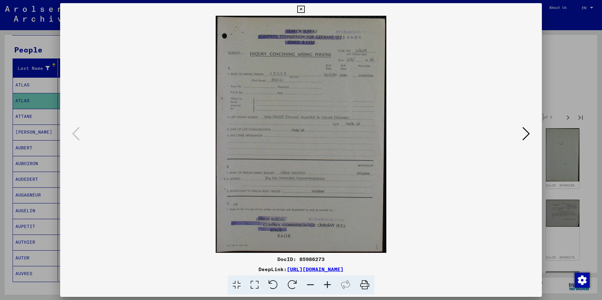
drag, startPoint x: 323, startPoint y: 259, endPoint x: 275, endPoint y: 257, distance: 48.8
click at [275, 257] on div "DocID: 85986273" at bounding box center [300, 259] width 481 height 8
drag, startPoint x: 275, startPoint y: 257, endPoint x: 281, endPoint y: 260, distance: 7.2
copy div "DocID: 85986273"
click at [525, 133] on icon at bounding box center [526, 133] width 8 height 15
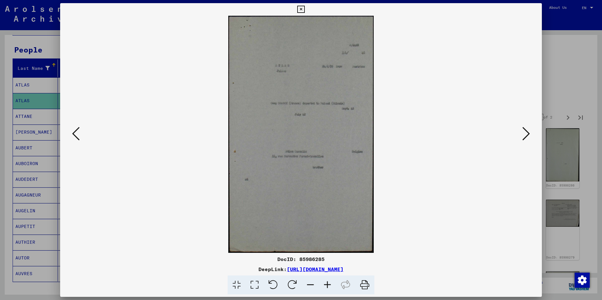
drag, startPoint x: 323, startPoint y: 259, endPoint x: 275, endPoint y: 259, distance: 48.5
click at [275, 259] on div "DocID: 85986285" at bounding box center [300, 259] width 481 height 8
drag, startPoint x: 275, startPoint y: 259, endPoint x: 286, endPoint y: 259, distance: 11.3
copy div "DocID: 85986285"
click at [524, 133] on icon at bounding box center [526, 133] width 8 height 15
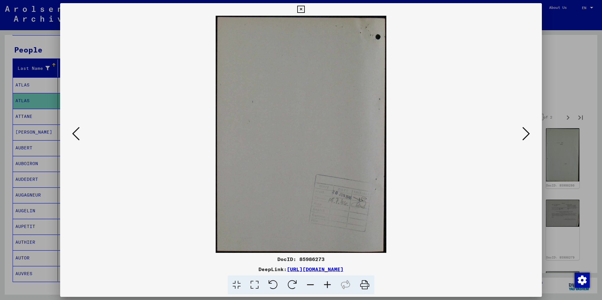
click at [79, 134] on icon at bounding box center [76, 133] width 8 height 15
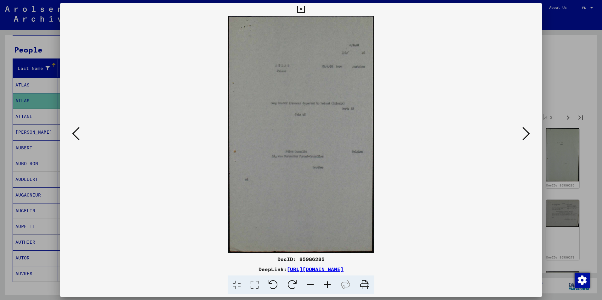
click at [525, 132] on icon at bounding box center [526, 133] width 8 height 15
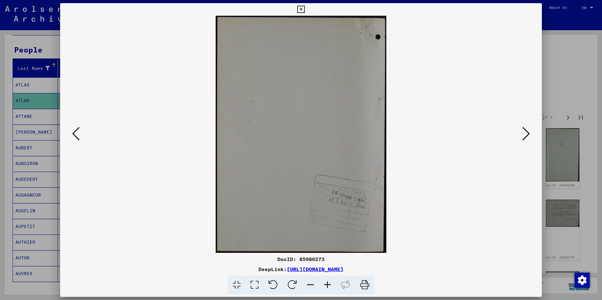
click at [525, 135] on icon at bounding box center [526, 133] width 8 height 15
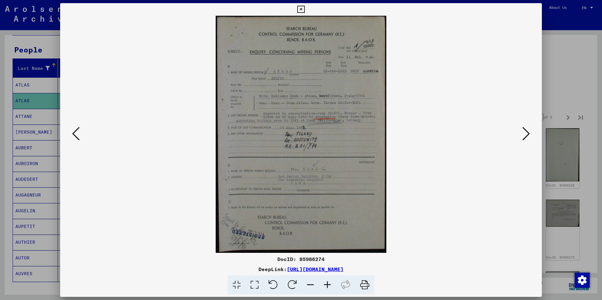
drag, startPoint x: 76, startPoint y: 137, endPoint x: 81, endPoint y: 137, distance: 4.7
click at [76, 137] on icon at bounding box center [76, 133] width 8 height 15
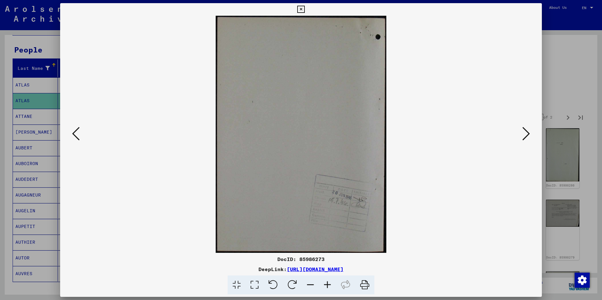
drag, startPoint x: 323, startPoint y: 259, endPoint x: 277, endPoint y: 258, distance: 46.6
click at [277, 258] on div "DocID: 85986273" at bounding box center [300, 259] width 481 height 8
drag, startPoint x: 277, startPoint y: 258, endPoint x: 288, endPoint y: 260, distance: 10.9
click at [527, 137] on icon at bounding box center [526, 133] width 8 height 15
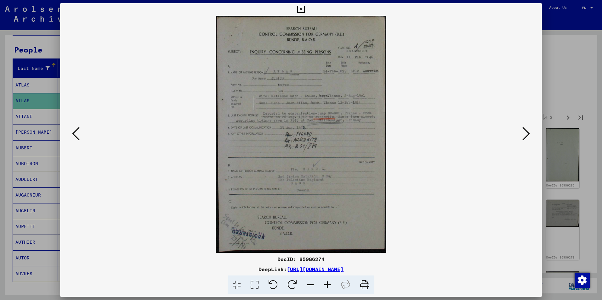
click at [527, 137] on icon at bounding box center [526, 133] width 8 height 15
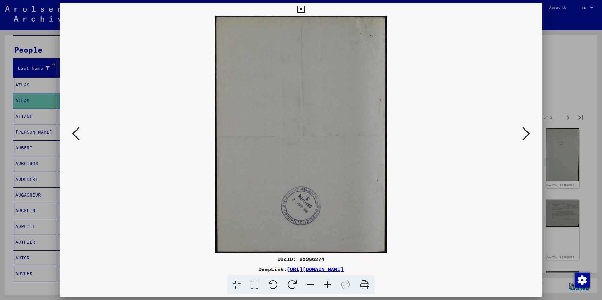
click at [527, 137] on icon at bounding box center [526, 133] width 8 height 15
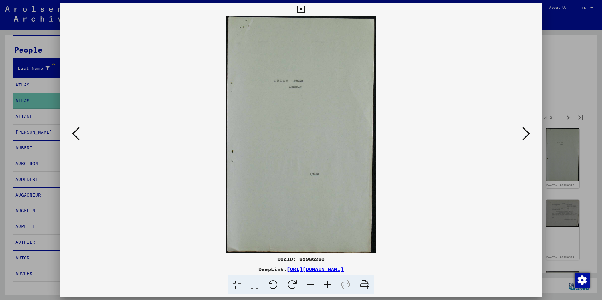
drag, startPoint x: 323, startPoint y: 258, endPoint x: 271, endPoint y: 258, distance: 51.9
click at [271, 258] on div "DocID: 85986286" at bounding box center [300, 259] width 481 height 8
drag, startPoint x: 271, startPoint y: 258, endPoint x: 296, endPoint y: 260, distance: 24.6
click at [525, 132] on icon at bounding box center [526, 133] width 8 height 15
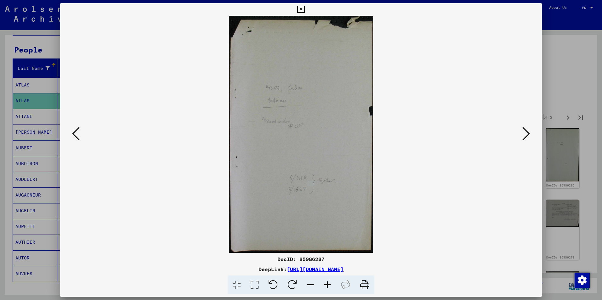
click at [525, 132] on icon at bounding box center [526, 133] width 8 height 15
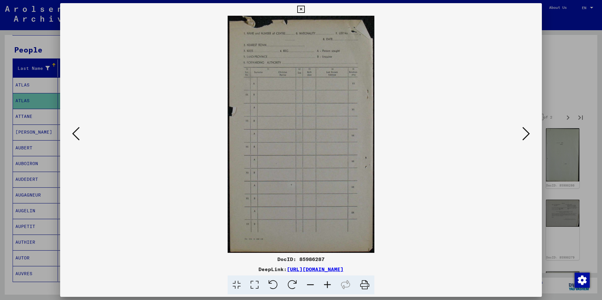
click at [524, 132] on icon at bounding box center [526, 133] width 8 height 15
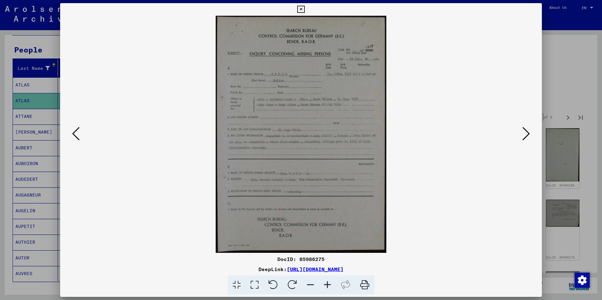
drag, startPoint x: 323, startPoint y: 258, endPoint x: 277, endPoint y: 260, distance: 46.9
click at [277, 260] on div "DocID: 85986275" at bounding box center [300, 259] width 481 height 8
drag, startPoint x: 277, startPoint y: 260, endPoint x: 299, endPoint y: 259, distance: 22.1
click at [525, 133] on icon at bounding box center [526, 133] width 8 height 15
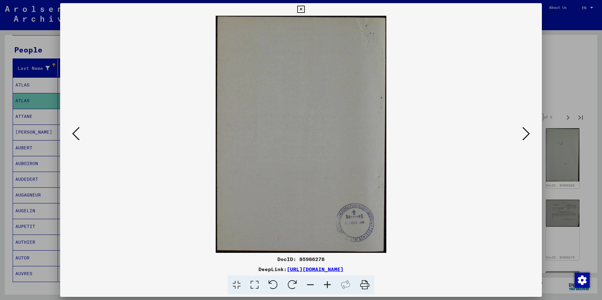
click at [76, 136] on icon at bounding box center [76, 133] width 8 height 15
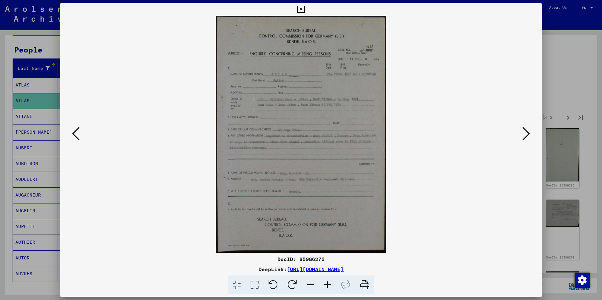
click at [527, 132] on icon at bounding box center [526, 133] width 8 height 15
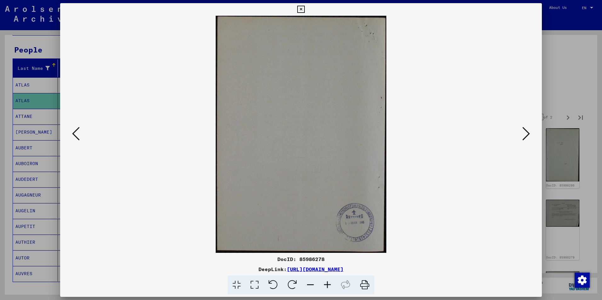
click at [528, 132] on icon at bounding box center [526, 133] width 8 height 15
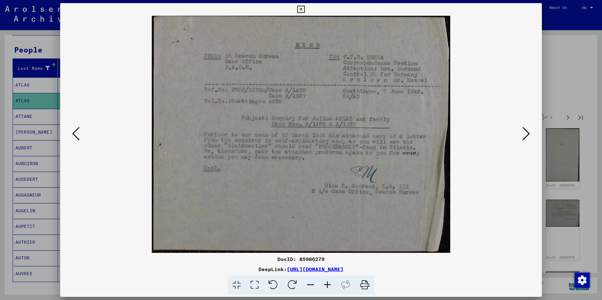
click at [529, 132] on icon at bounding box center [526, 133] width 8 height 15
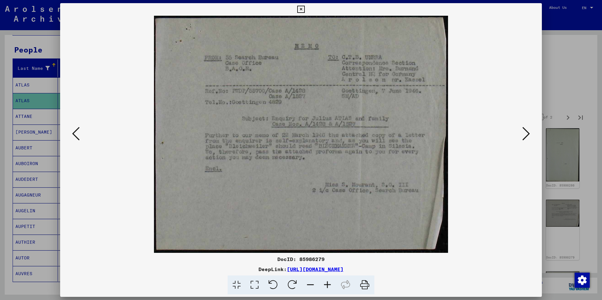
click at [529, 132] on icon at bounding box center [526, 133] width 8 height 15
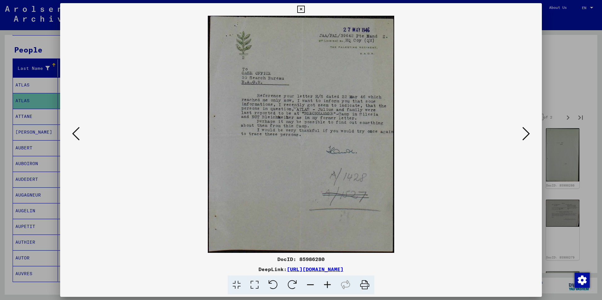
click at [78, 133] on icon at bounding box center [76, 133] width 8 height 15
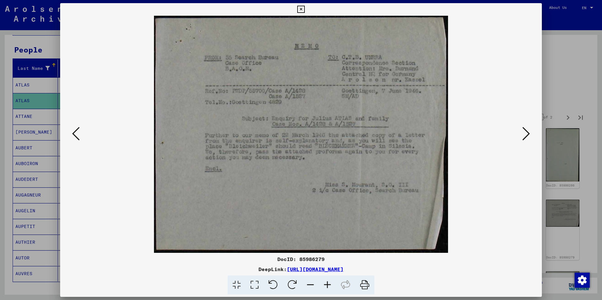
click at [78, 132] on icon at bounding box center [76, 133] width 8 height 15
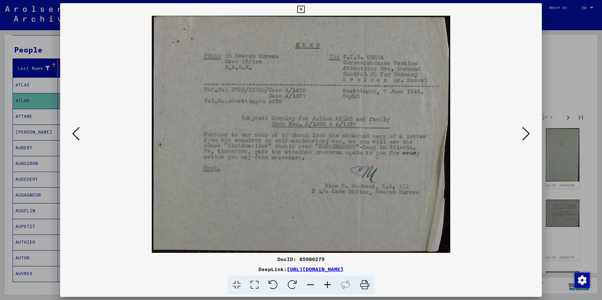
click at [78, 132] on icon at bounding box center [76, 133] width 8 height 15
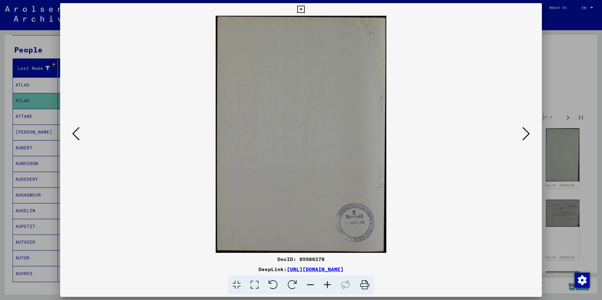
click at [75, 135] on icon at bounding box center [76, 133] width 8 height 15
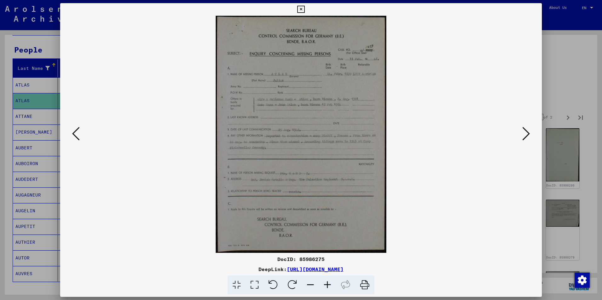
click at [527, 135] on icon at bounding box center [526, 133] width 8 height 15
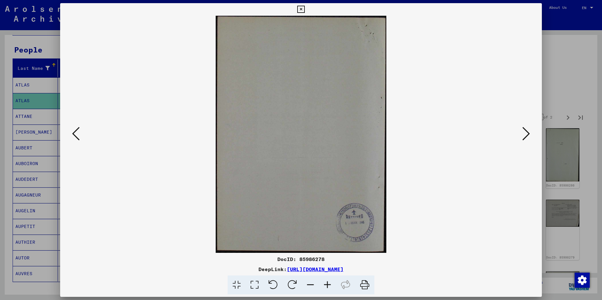
click at [527, 135] on icon at bounding box center [526, 133] width 8 height 15
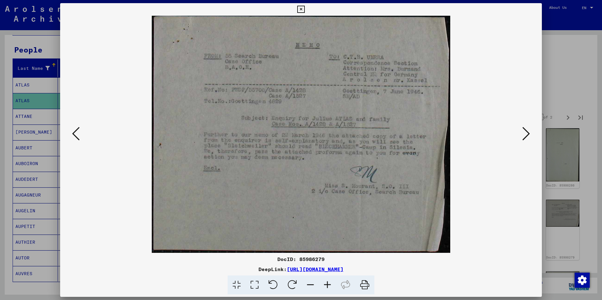
click at [527, 135] on icon at bounding box center [526, 133] width 8 height 15
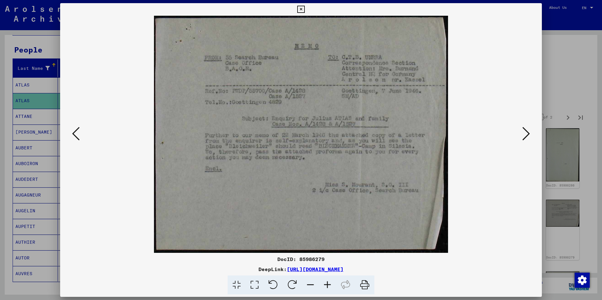
click at [524, 136] on icon at bounding box center [526, 133] width 8 height 15
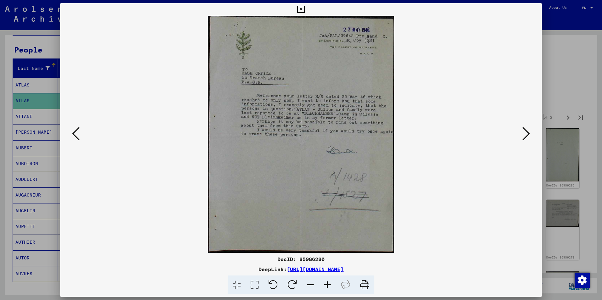
click at [524, 136] on icon at bounding box center [526, 133] width 8 height 15
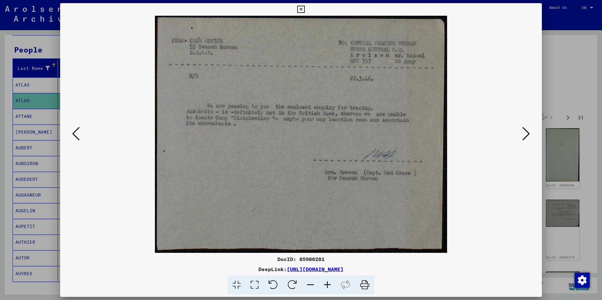
click at [79, 136] on icon at bounding box center [76, 133] width 8 height 15
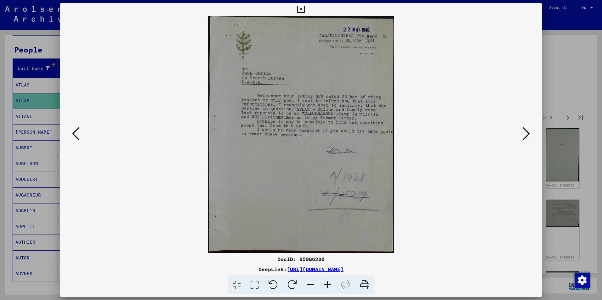
drag, startPoint x: 324, startPoint y: 258, endPoint x: 276, endPoint y: 257, distance: 48.2
click at [276, 257] on div "DocID: 85986280" at bounding box center [300, 259] width 481 height 8
drag, startPoint x: 276, startPoint y: 257, endPoint x: 293, endPoint y: 258, distance: 16.7
click at [526, 133] on icon at bounding box center [526, 133] width 8 height 15
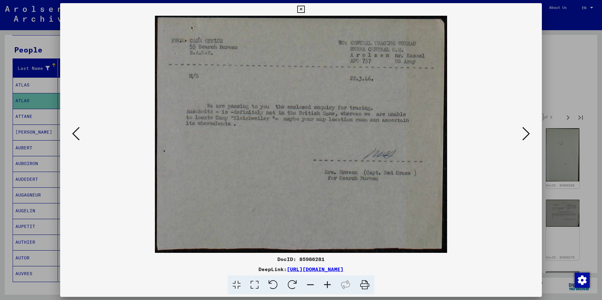
click at [525, 133] on icon at bounding box center [526, 133] width 8 height 15
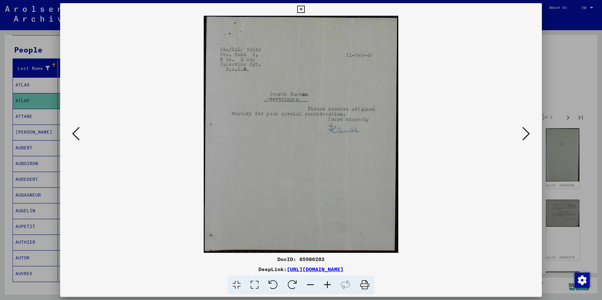
click at [525, 134] on icon at bounding box center [526, 133] width 8 height 15
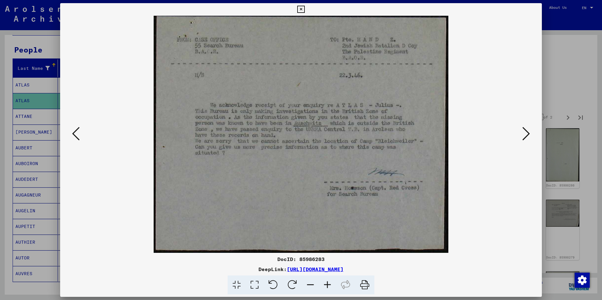
click at [525, 134] on icon at bounding box center [526, 133] width 8 height 15
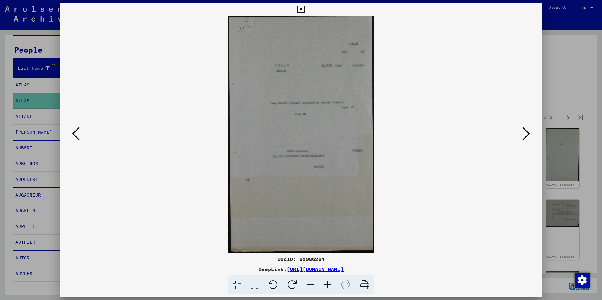
click at [525, 134] on icon at bounding box center [526, 133] width 8 height 15
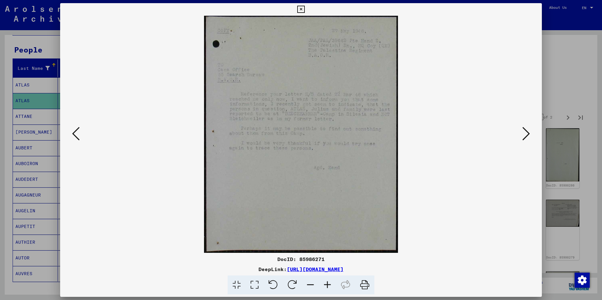
click at [524, 134] on icon at bounding box center [526, 133] width 8 height 15
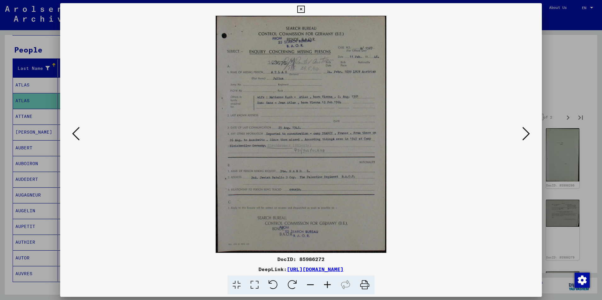
click at [76, 132] on icon at bounding box center [76, 133] width 8 height 15
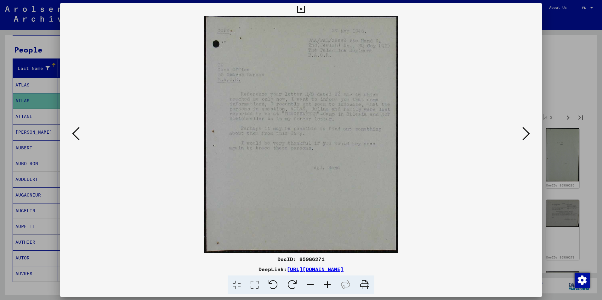
click at [76, 132] on icon at bounding box center [76, 133] width 8 height 15
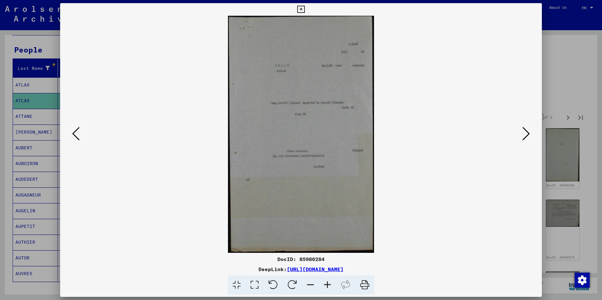
click at [526, 137] on icon at bounding box center [526, 133] width 8 height 15
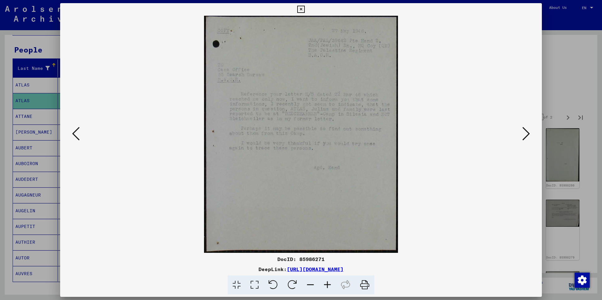
drag, startPoint x: 324, startPoint y: 259, endPoint x: 274, endPoint y: 260, distance: 49.7
click at [274, 260] on div "DocID: 85986271" at bounding box center [300, 259] width 481 height 8
drag, startPoint x: 274, startPoint y: 260, endPoint x: 282, endPoint y: 260, distance: 7.6
click at [524, 133] on icon at bounding box center [526, 133] width 8 height 15
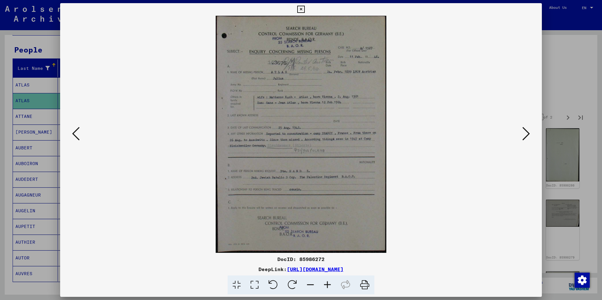
click at [524, 133] on icon at bounding box center [526, 133] width 8 height 15
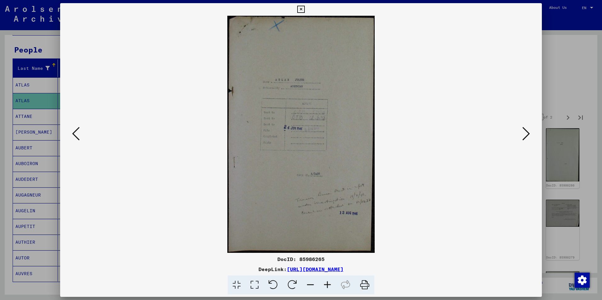
drag, startPoint x: 324, startPoint y: 259, endPoint x: 272, endPoint y: 262, distance: 52.3
click at [272, 262] on div "DocID: 85986265" at bounding box center [300, 259] width 481 height 8
drag, startPoint x: 272, startPoint y: 262, endPoint x: 290, endPoint y: 259, distance: 19.0
click at [526, 135] on icon at bounding box center [526, 133] width 8 height 15
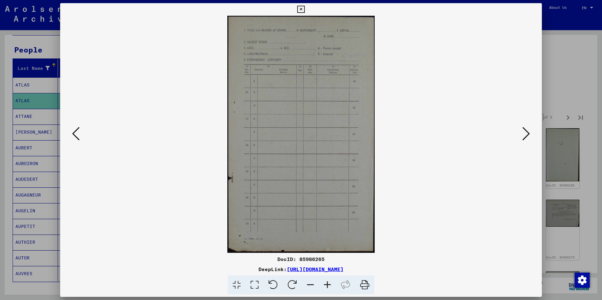
click at [526, 135] on icon at bounding box center [526, 133] width 8 height 15
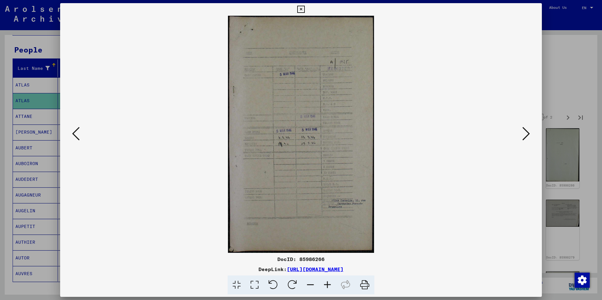
click at [526, 135] on icon at bounding box center [526, 133] width 8 height 15
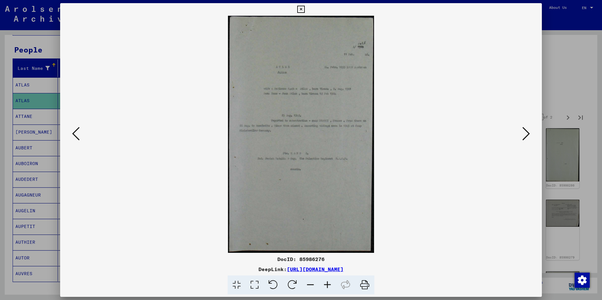
drag, startPoint x: 324, startPoint y: 259, endPoint x: 278, endPoint y: 259, distance: 45.3
click at [278, 259] on div "DocID: 85986276" at bounding box center [300, 259] width 481 height 8
drag, startPoint x: 278, startPoint y: 259, endPoint x: 286, endPoint y: 259, distance: 7.6
click at [525, 135] on icon at bounding box center [526, 133] width 8 height 15
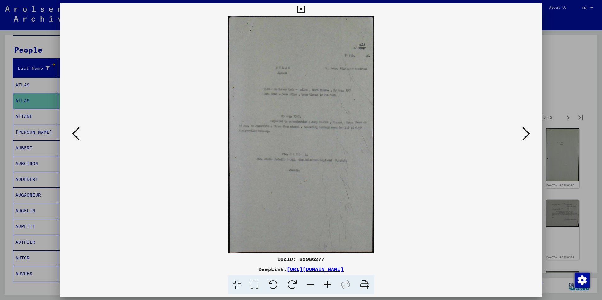
click at [524, 134] on icon at bounding box center [526, 133] width 8 height 15
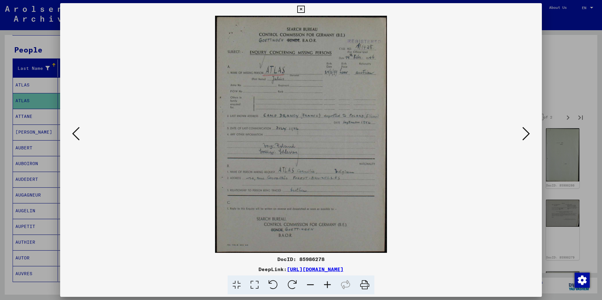
click at [524, 133] on icon at bounding box center [526, 133] width 8 height 15
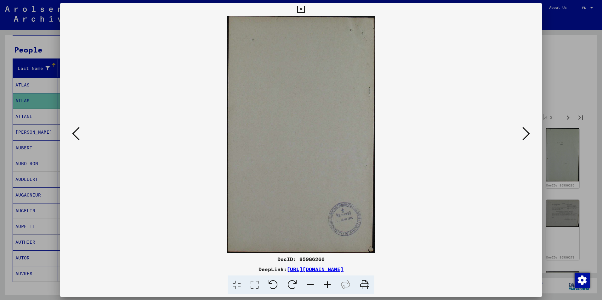
drag, startPoint x: 323, startPoint y: 258, endPoint x: 275, endPoint y: 258, distance: 48.5
click at [275, 258] on div "DocID: 85986266" at bounding box center [300, 259] width 481 height 8
drag, startPoint x: 275, startPoint y: 258, endPoint x: 286, endPoint y: 259, distance: 10.7
click at [525, 137] on icon at bounding box center [526, 133] width 8 height 15
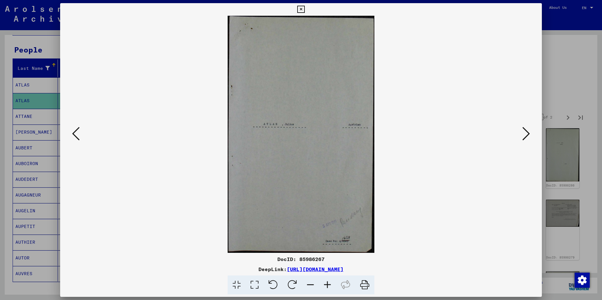
click at [525, 137] on icon at bounding box center [526, 133] width 8 height 15
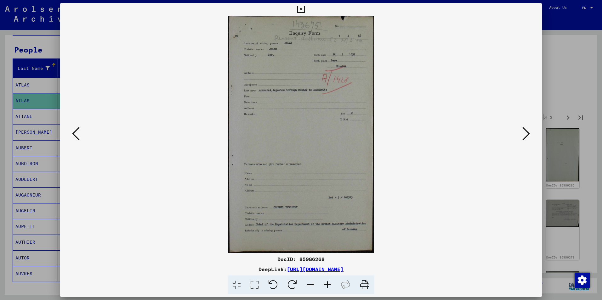
click at [525, 137] on icon at bounding box center [526, 133] width 8 height 15
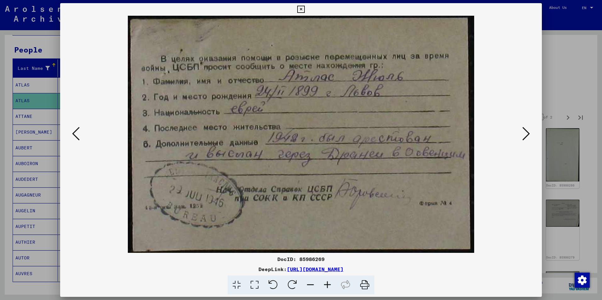
click at [525, 137] on icon at bounding box center [526, 133] width 8 height 15
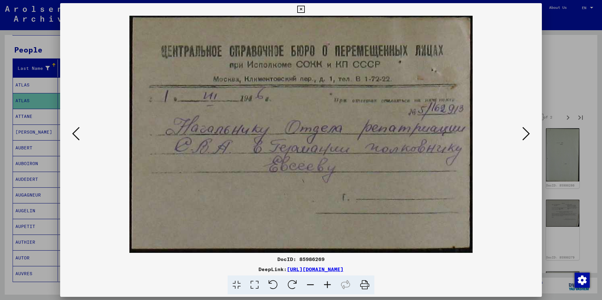
click at [526, 137] on icon at bounding box center [526, 133] width 8 height 15
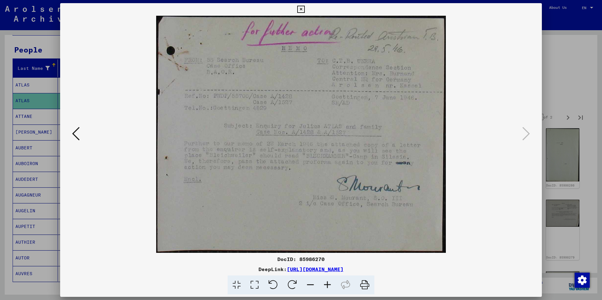
click at [301, 9] on icon at bounding box center [300, 10] width 7 height 8
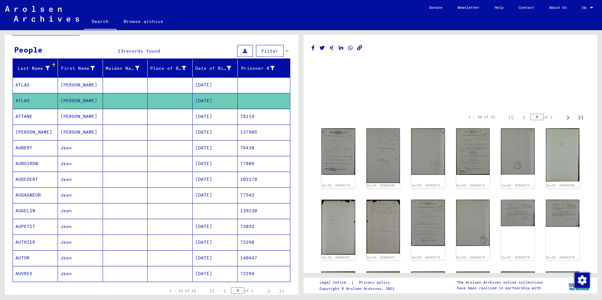
click at [72, 83] on mat-cell "[PERSON_NAME]" at bounding box center [80, 84] width 45 height 15
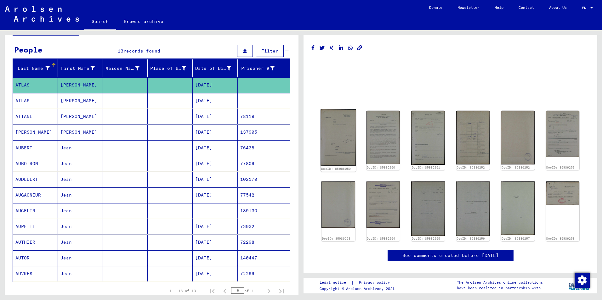
click at [334, 145] on img at bounding box center [337, 137] width 35 height 57
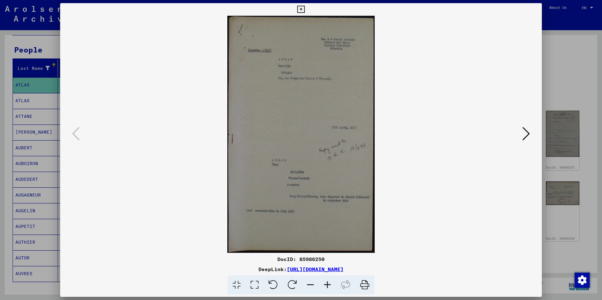
click at [300, 8] on icon at bounding box center [300, 10] width 7 height 8
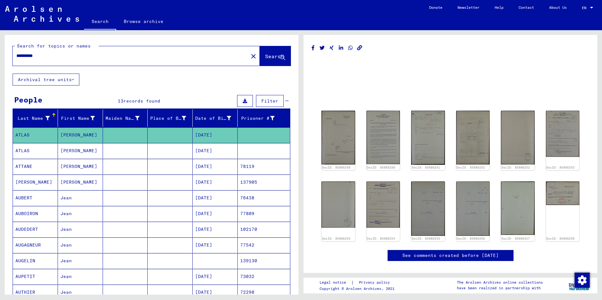
click at [49, 57] on input "**********" at bounding box center [130, 56] width 228 height 7
type input "**********"
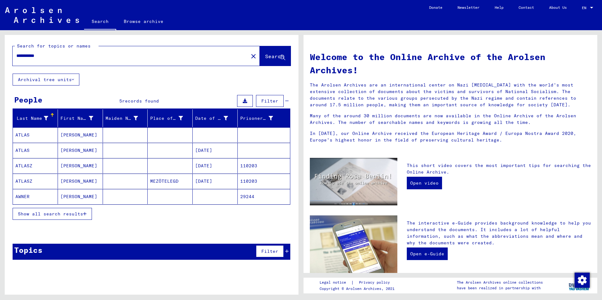
click at [56, 215] on span "Show all search results" at bounding box center [50, 214] width 65 height 6
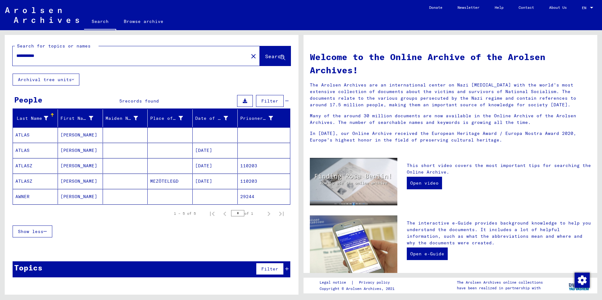
click at [24, 134] on mat-cell "ATLAS" at bounding box center [35, 134] width 45 height 15
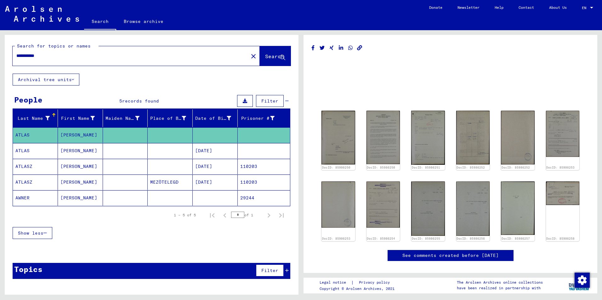
click at [38, 199] on mat-cell "AWNER" at bounding box center [35, 197] width 45 height 15
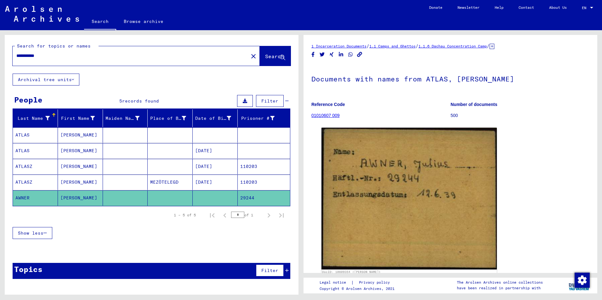
click at [21, 150] on mat-cell "ATLAS" at bounding box center [35, 150] width 45 height 15
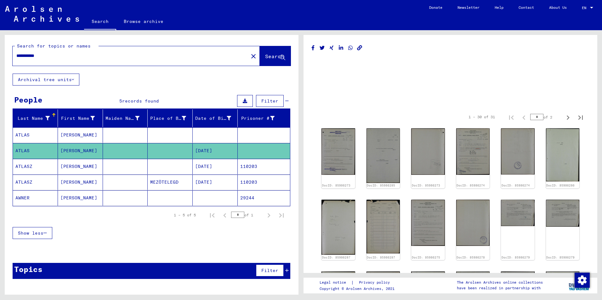
click at [21, 133] on mat-cell "ATLAS" at bounding box center [35, 134] width 45 height 15
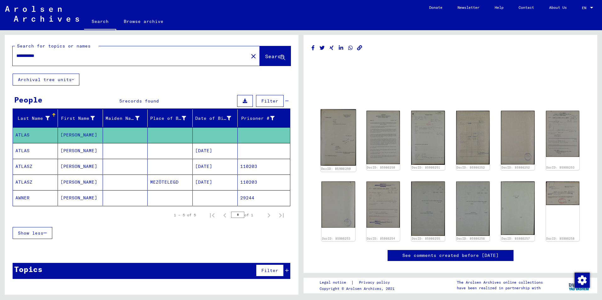
click at [335, 140] on img at bounding box center [337, 137] width 35 height 57
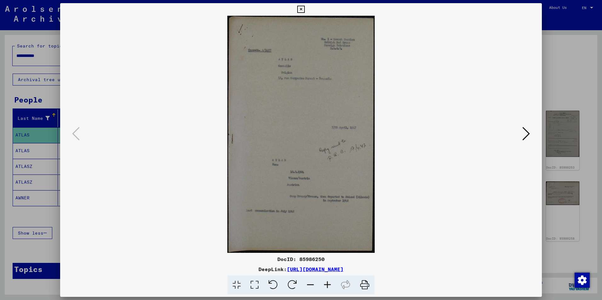
drag, startPoint x: 324, startPoint y: 259, endPoint x: 274, endPoint y: 260, distance: 50.0
click at [274, 260] on div "DocID: 85986250" at bounding box center [300, 259] width 481 height 8
drag, startPoint x: 274, startPoint y: 260, endPoint x: 280, endPoint y: 258, distance: 6.7
click at [524, 132] on icon at bounding box center [526, 133] width 8 height 15
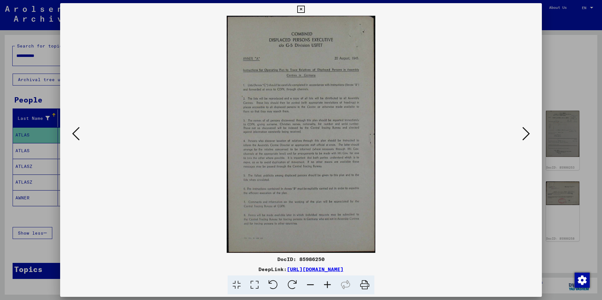
click at [524, 132] on icon at bounding box center [526, 133] width 8 height 15
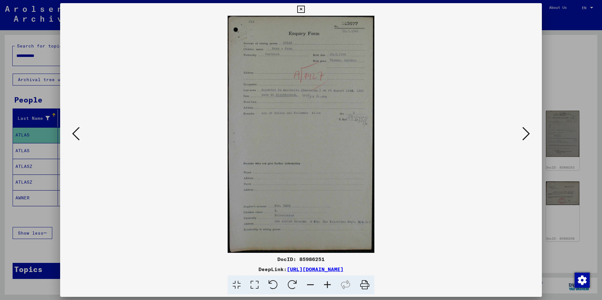
click at [524, 132] on icon at bounding box center [526, 133] width 8 height 15
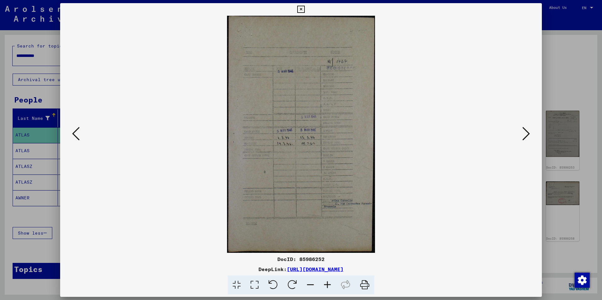
click at [524, 132] on icon at bounding box center [526, 133] width 8 height 15
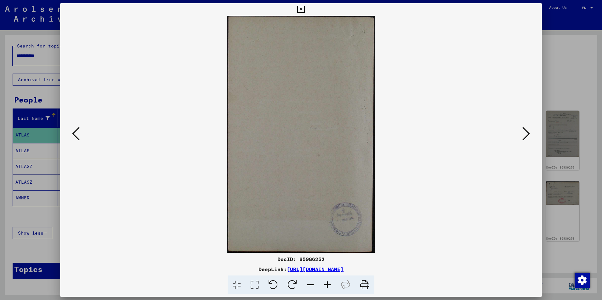
click at [524, 132] on icon at bounding box center [526, 133] width 8 height 15
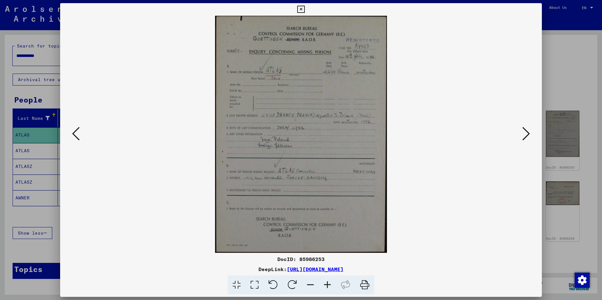
click at [524, 132] on icon at bounding box center [526, 133] width 8 height 15
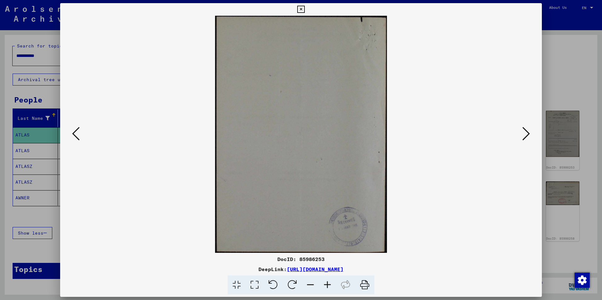
click at [524, 132] on icon at bounding box center [526, 133] width 8 height 15
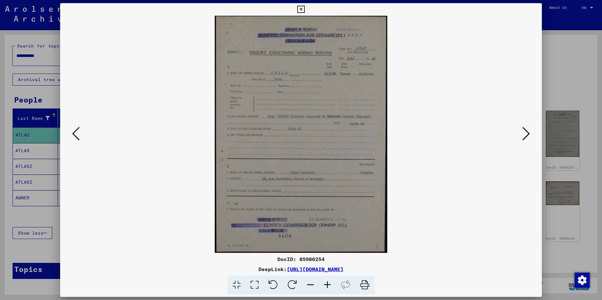
click at [524, 132] on icon at bounding box center [526, 133] width 8 height 15
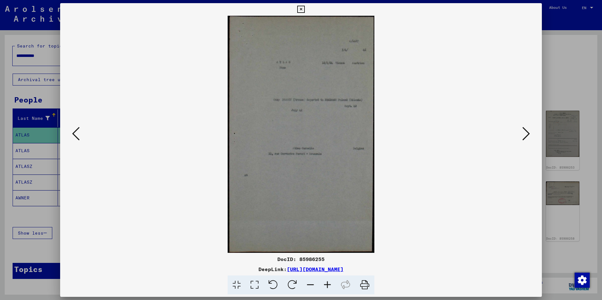
click at [75, 134] on icon at bounding box center [76, 133] width 8 height 15
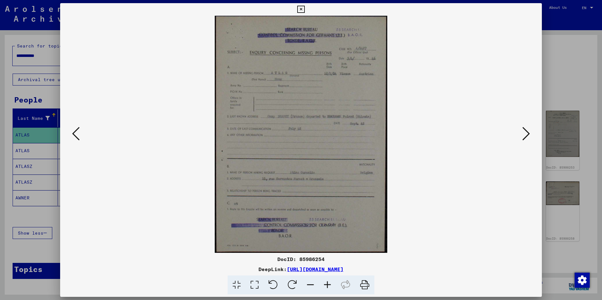
click at [523, 132] on icon at bounding box center [526, 133] width 8 height 15
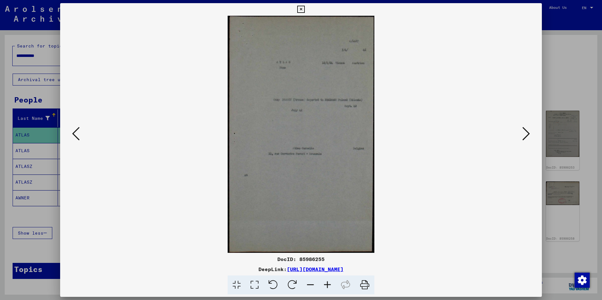
click at [523, 132] on icon at bounding box center [526, 133] width 8 height 15
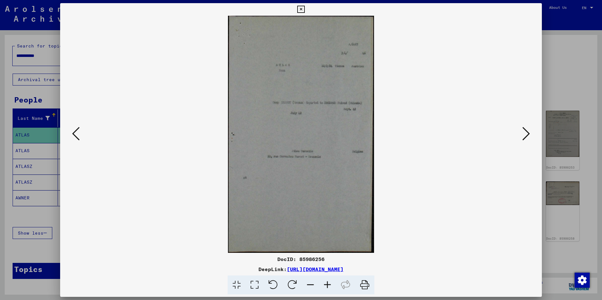
click at [523, 132] on icon at bounding box center [526, 133] width 8 height 15
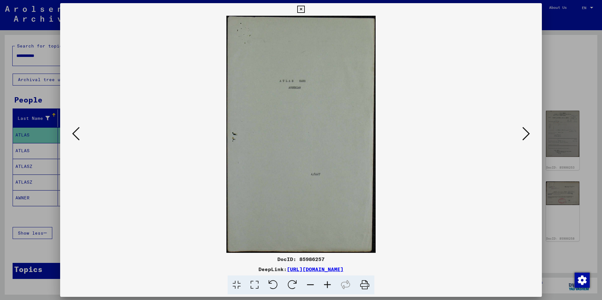
click at [523, 132] on icon at bounding box center [526, 133] width 8 height 15
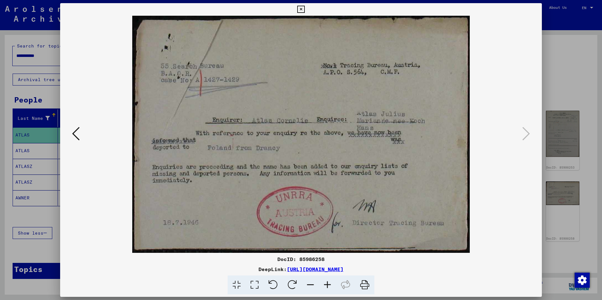
click at [300, 8] on icon at bounding box center [300, 10] width 7 height 8
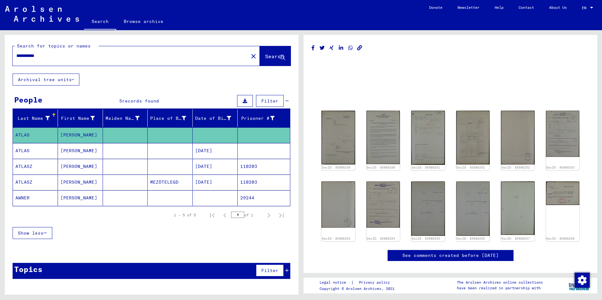
click at [63, 151] on mat-cell "[PERSON_NAME]" at bounding box center [80, 150] width 45 height 15
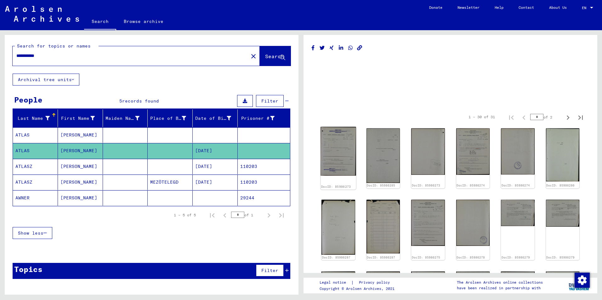
click at [343, 154] on img at bounding box center [337, 151] width 35 height 49
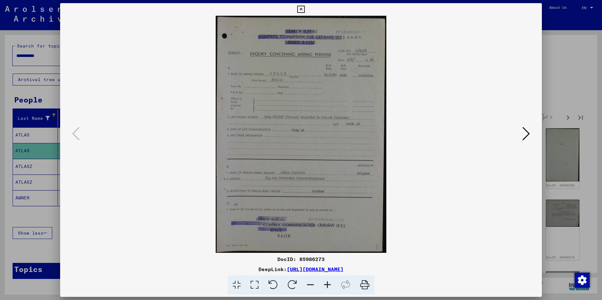
click at [525, 130] on icon at bounding box center [526, 133] width 8 height 15
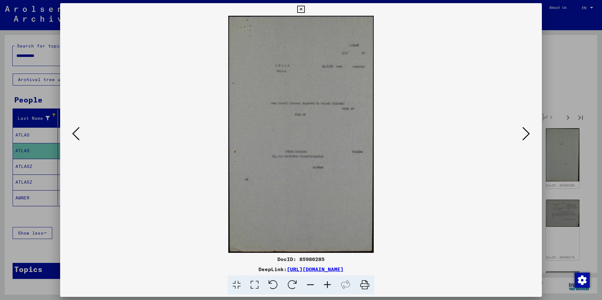
click at [77, 133] on icon at bounding box center [76, 133] width 8 height 15
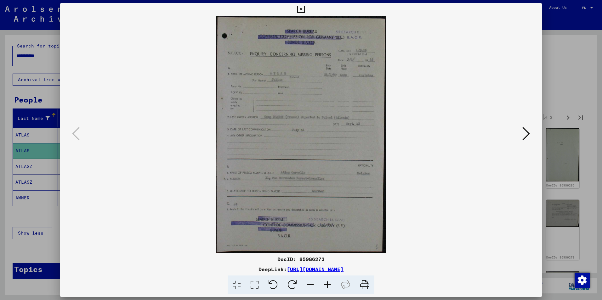
click at [526, 133] on icon at bounding box center [526, 133] width 8 height 15
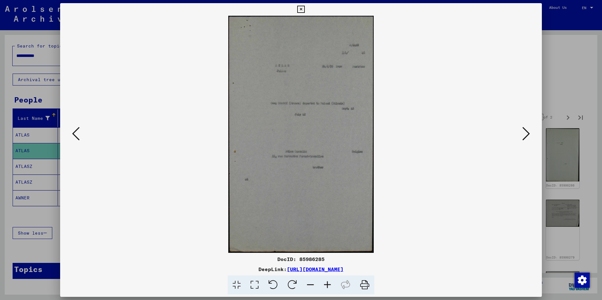
click at [526, 132] on icon at bounding box center [526, 133] width 8 height 15
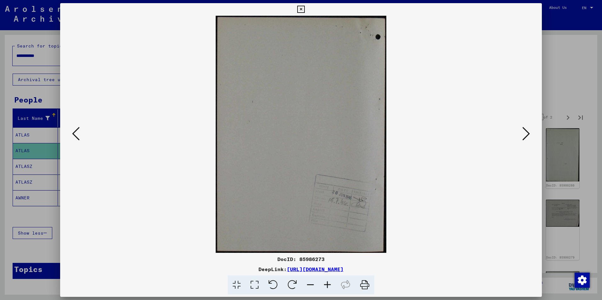
click at [527, 134] on icon at bounding box center [526, 133] width 8 height 15
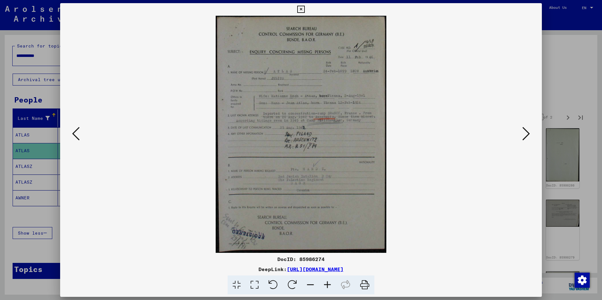
click at [525, 133] on icon at bounding box center [526, 133] width 8 height 15
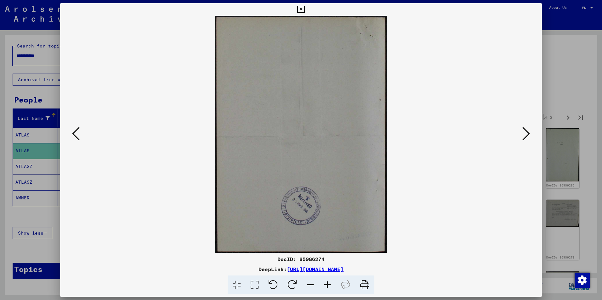
click at [525, 133] on icon at bounding box center [526, 133] width 8 height 15
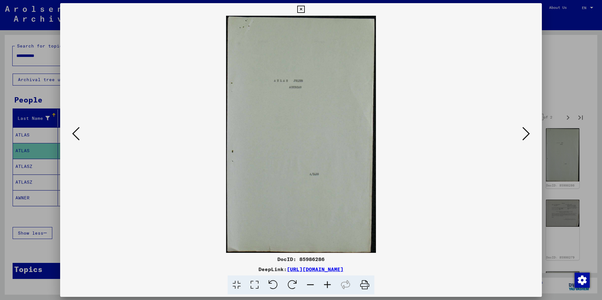
click at [525, 134] on icon at bounding box center [526, 133] width 8 height 15
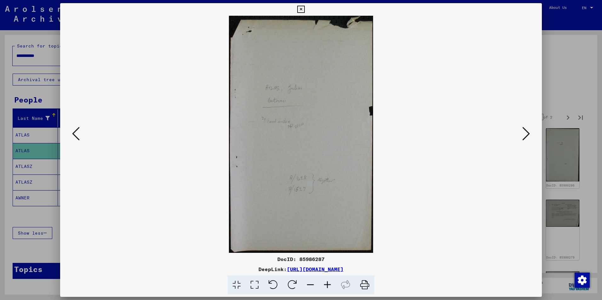
click at [525, 133] on icon at bounding box center [526, 133] width 8 height 15
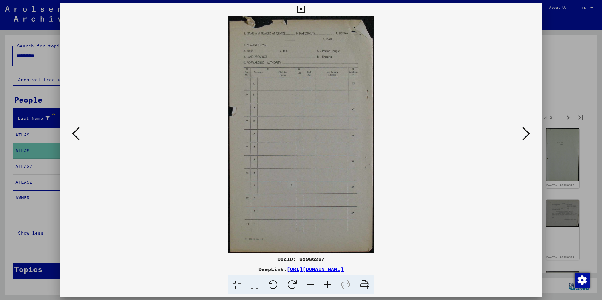
click at [525, 133] on icon at bounding box center [526, 133] width 8 height 15
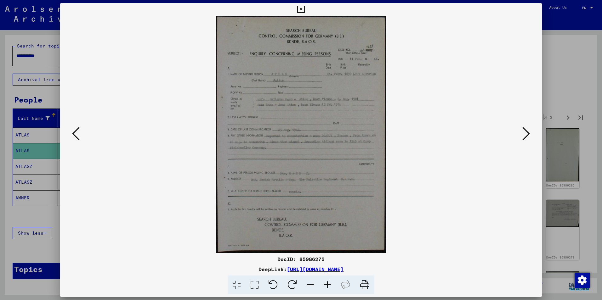
click at [525, 131] on icon at bounding box center [526, 133] width 8 height 15
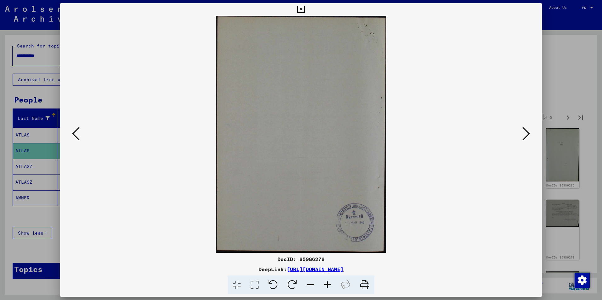
click at [525, 131] on icon at bounding box center [526, 133] width 8 height 15
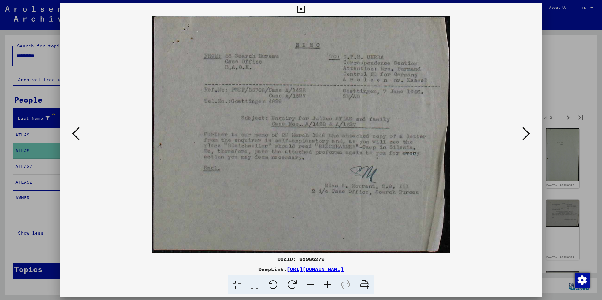
click at [526, 133] on icon at bounding box center [526, 133] width 8 height 15
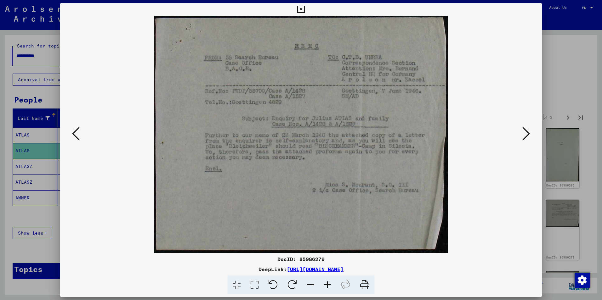
click at [526, 133] on icon at bounding box center [526, 133] width 8 height 15
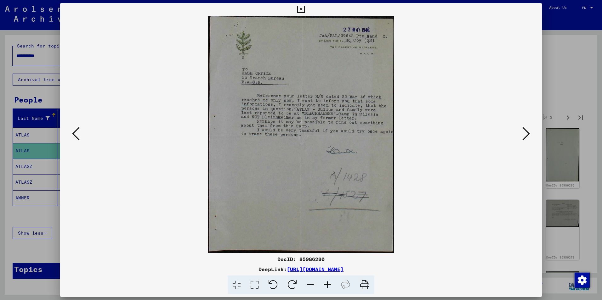
click at [526, 133] on icon at bounding box center [526, 133] width 8 height 15
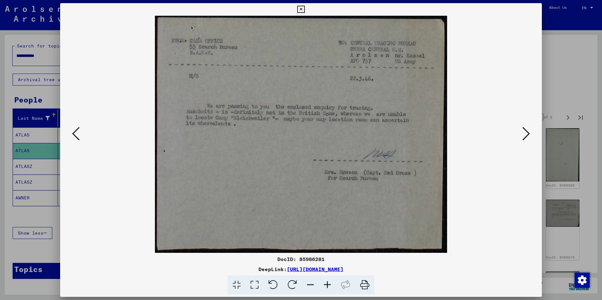
click at [526, 133] on icon at bounding box center [526, 133] width 8 height 15
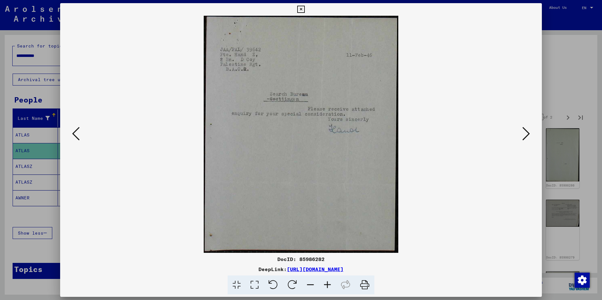
click at [526, 133] on icon at bounding box center [526, 133] width 8 height 15
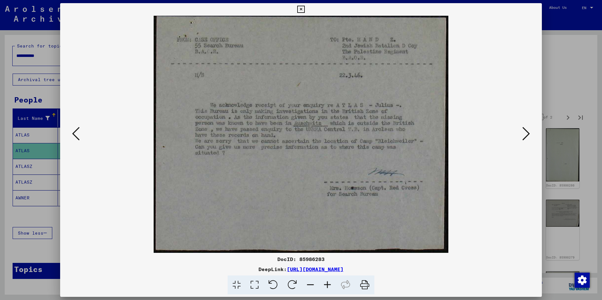
click at [525, 132] on icon at bounding box center [526, 133] width 8 height 15
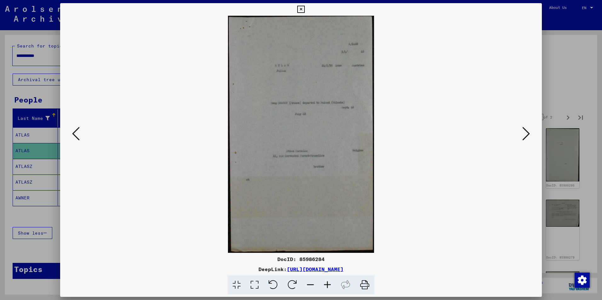
click at [525, 132] on icon at bounding box center [526, 133] width 8 height 15
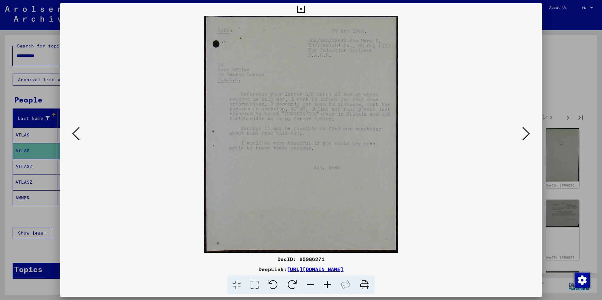
click at [76, 133] on icon at bounding box center [76, 133] width 8 height 15
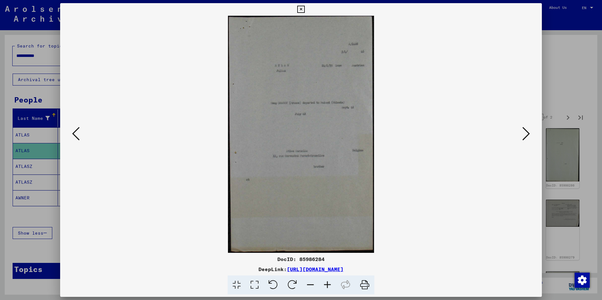
click at [524, 131] on icon at bounding box center [526, 133] width 8 height 15
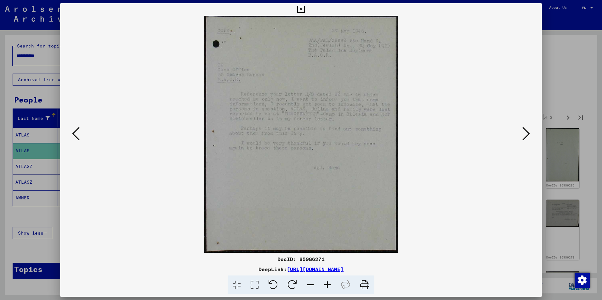
click at [322, 259] on div "DocID: 85986271" at bounding box center [300, 259] width 481 height 8
drag, startPoint x: 323, startPoint y: 258, endPoint x: 275, endPoint y: 261, distance: 48.5
click at [275, 261] on div "DocID: 85986271" at bounding box center [300, 259] width 481 height 8
drag, startPoint x: 275, startPoint y: 261, endPoint x: 283, endPoint y: 260, distance: 8.2
click at [525, 133] on icon at bounding box center [526, 133] width 8 height 15
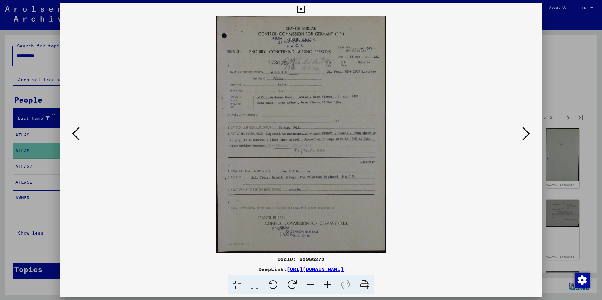
click at [525, 133] on icon at bounding box center [526, 133] width 8 height 15
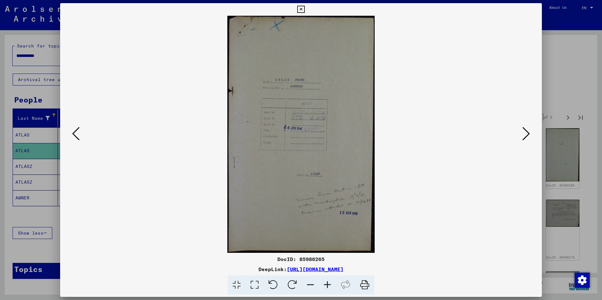
click at [79, 134] on icon at bounding box center [76, 133] width 8 height 15
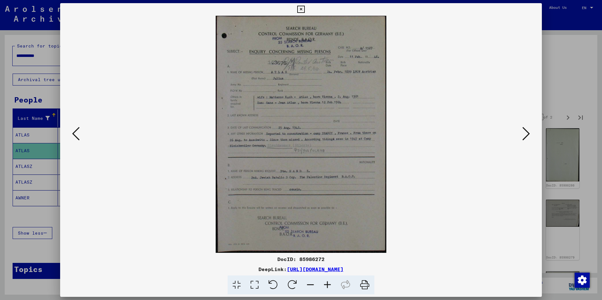
click at [524, 132] on icon at bounding box center [526, 133] width 8 height 15
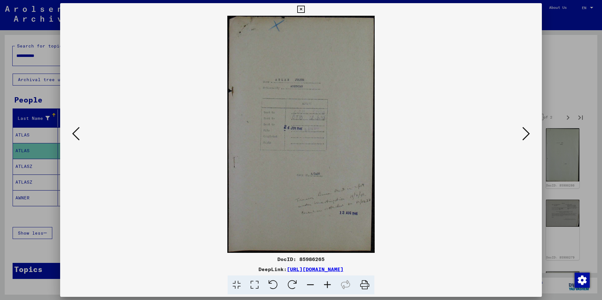
click at [525, 135] on icon at bounding box center [526, 133] width 8 height 15
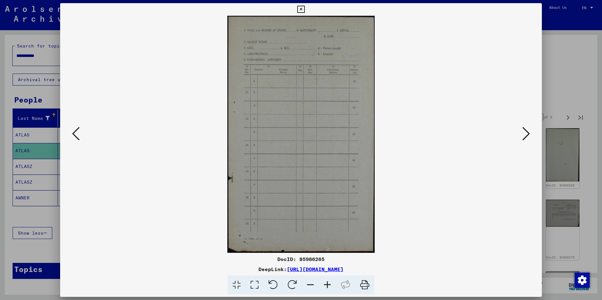
click at [525, 135] on icon at bounding box center [526, 133] width 8 height 15
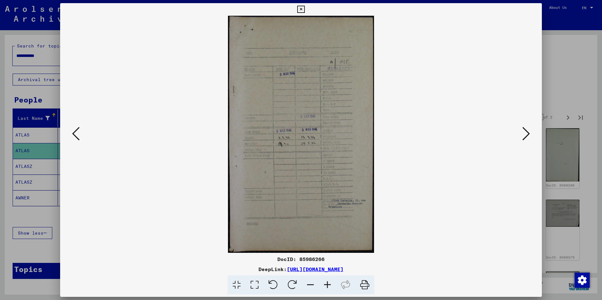
click at [525, 135] on icon at bounding box center [526, 133] width 8 height 15
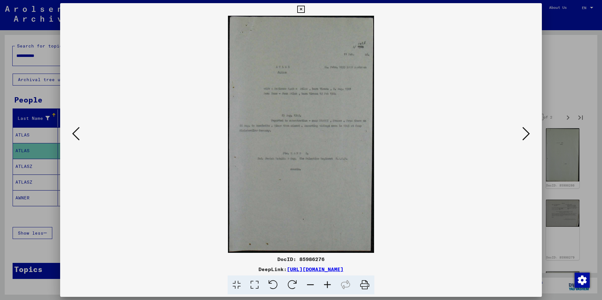
click at [524, 135] on icon at bounding box center [526, 133] width 8 height 15
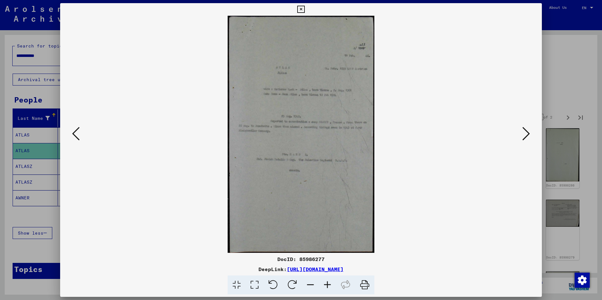
click at [524, 135] on icon at bounding box center [526, 133] width 8 height 15
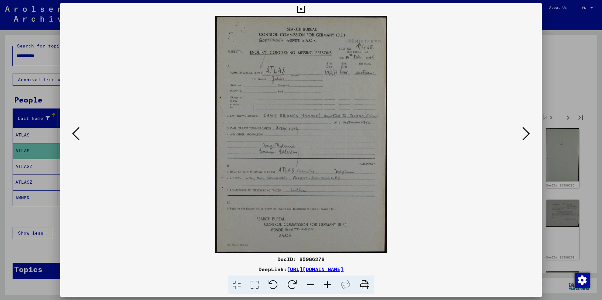
click at [525, 135] on icon at bounding box center [526, 133] width 8 height 15
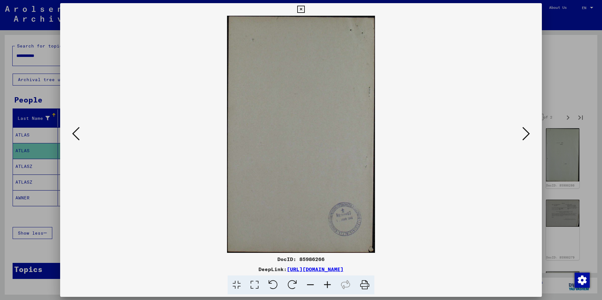
click at [524, 133] on icon at bounding box center [526, 133] width 8 height 15
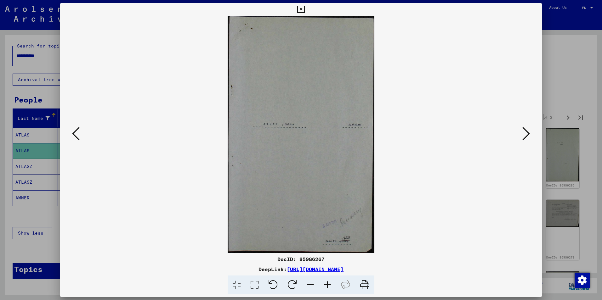
click at [524, 133] on icon at bounding box center [526, 133] width 8 height 15
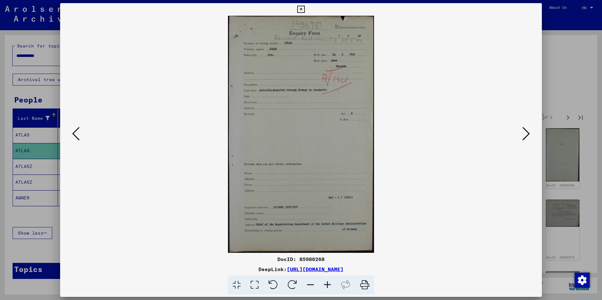
click at [524, 133] on icon at bounding box center [526, 133] width 8 height 15
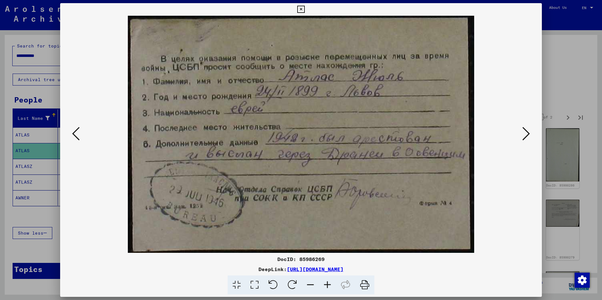
click at [523, 133] on icon at bounding box center [526, 133] width 8 height 15
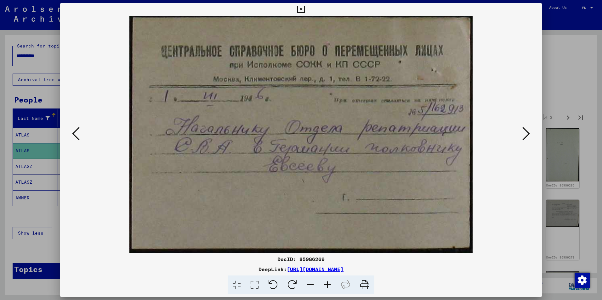
click at [522, 133] on icon at bounding box center [526, 133] width 8 height 15
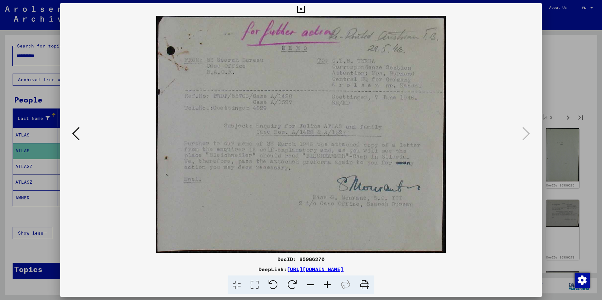
click at [300, 8] on icon at bounding box center [300, 10] width 7 height 8
